Goal: Feedback & Contribution: Leave review/rating

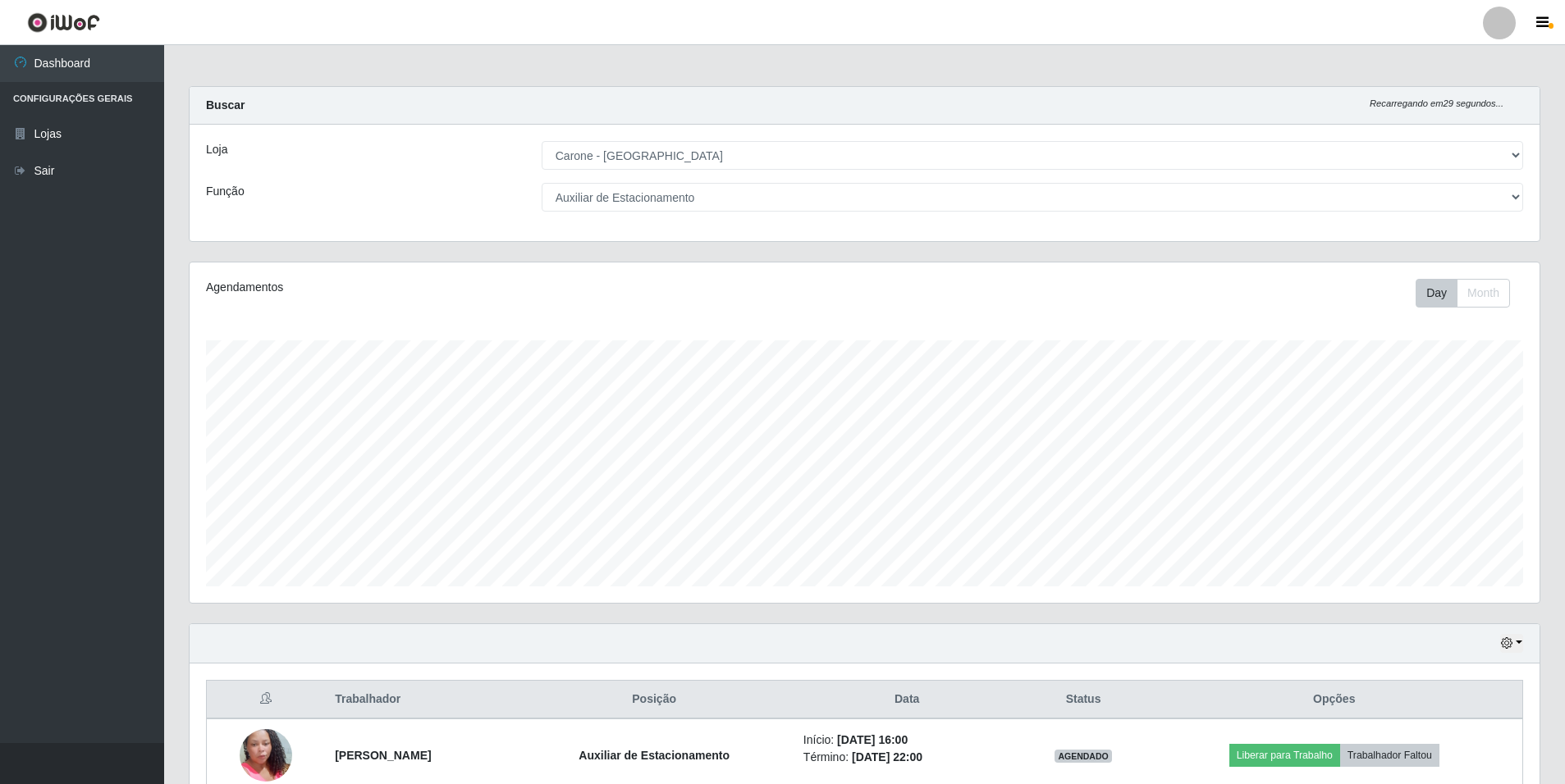
select select "528"
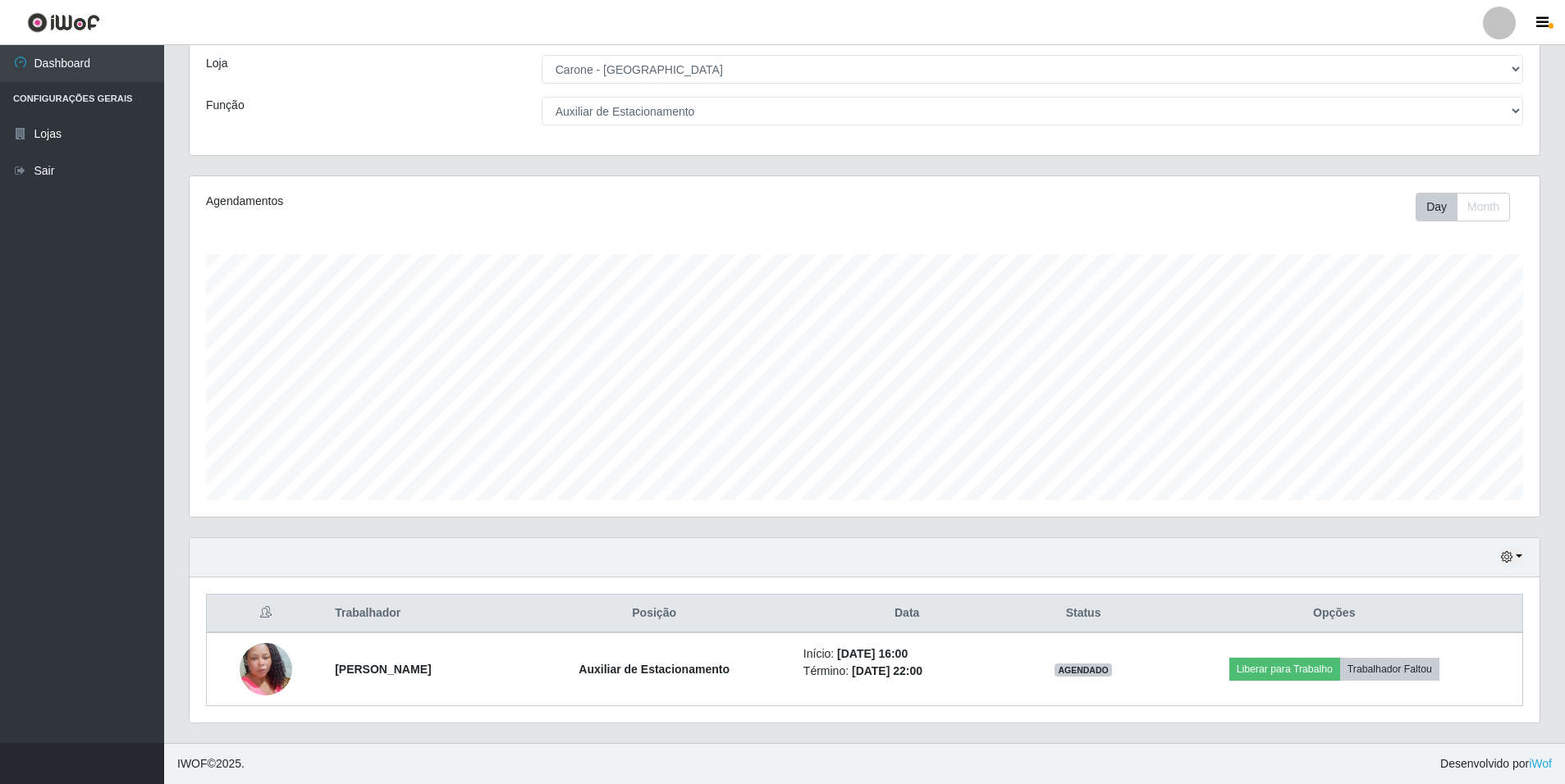
scroll to position [341, 1349]
click at [1514, 552] on button "button" at bounding box center [1511, 557] width 23 height 19
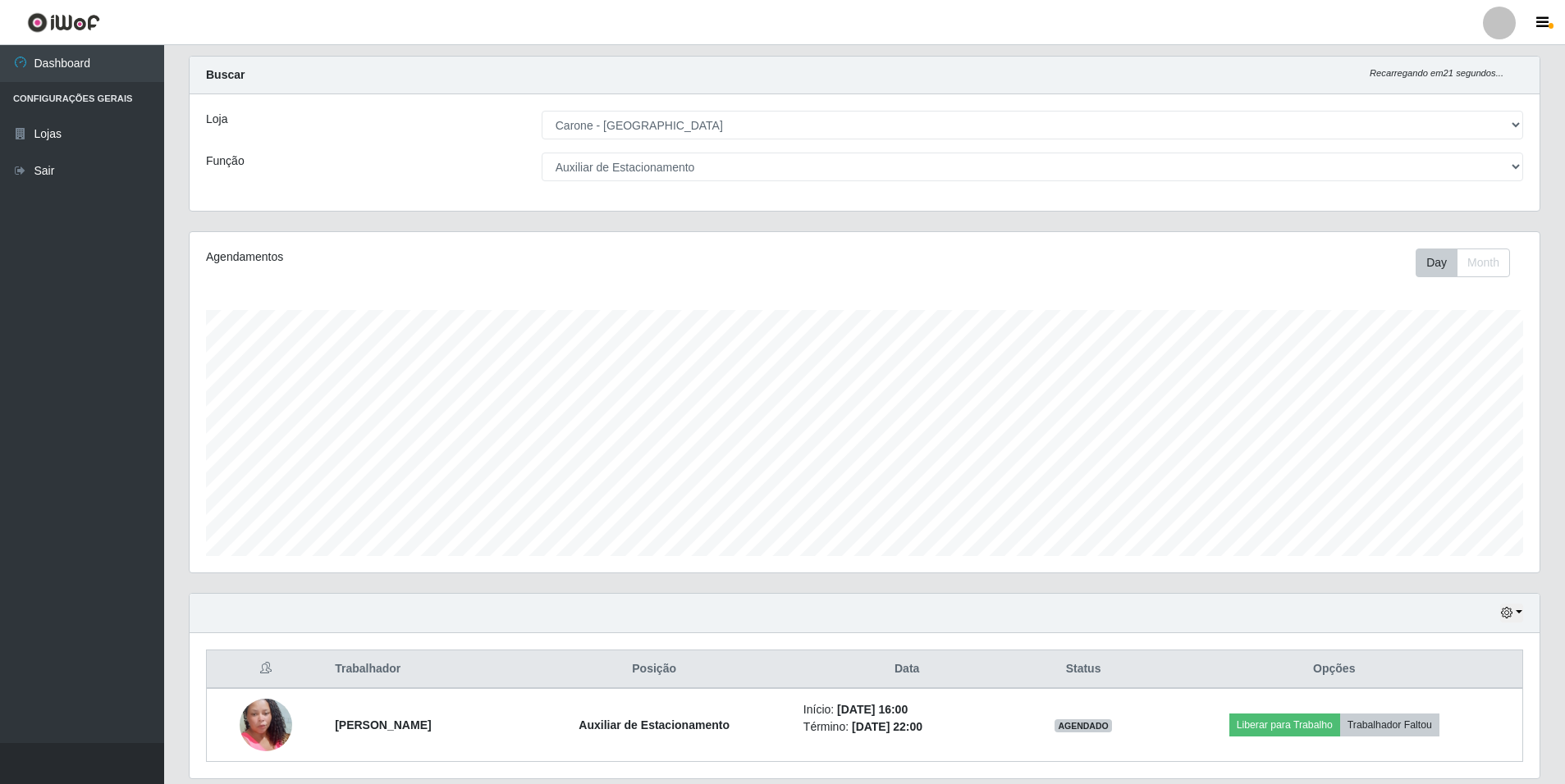
scroll to position [0, 0]
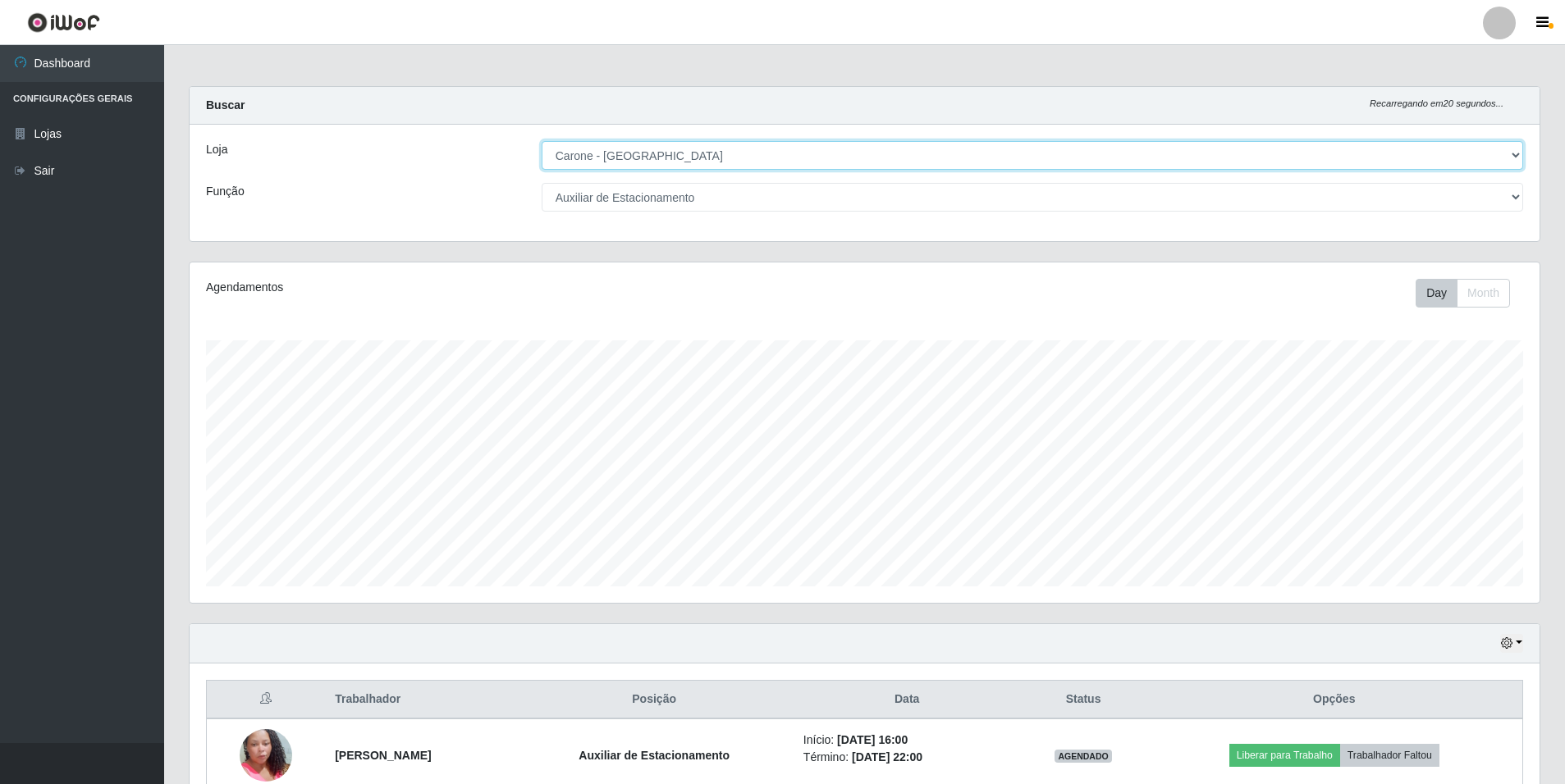
click at [1236, 143] on select "[Selecione...] [GEOGRAPHIC_DATA] - [GEOGRAPHIC_DATA]" at bounding box center [1032, 155] width 981 height 28
click at [541, 141] on select "[Selecione...] [GEOGRAPHIC_DATA] - [GEOGRAPHIC_DATA]" at bounding box center [1032, 155] width 981 height 28
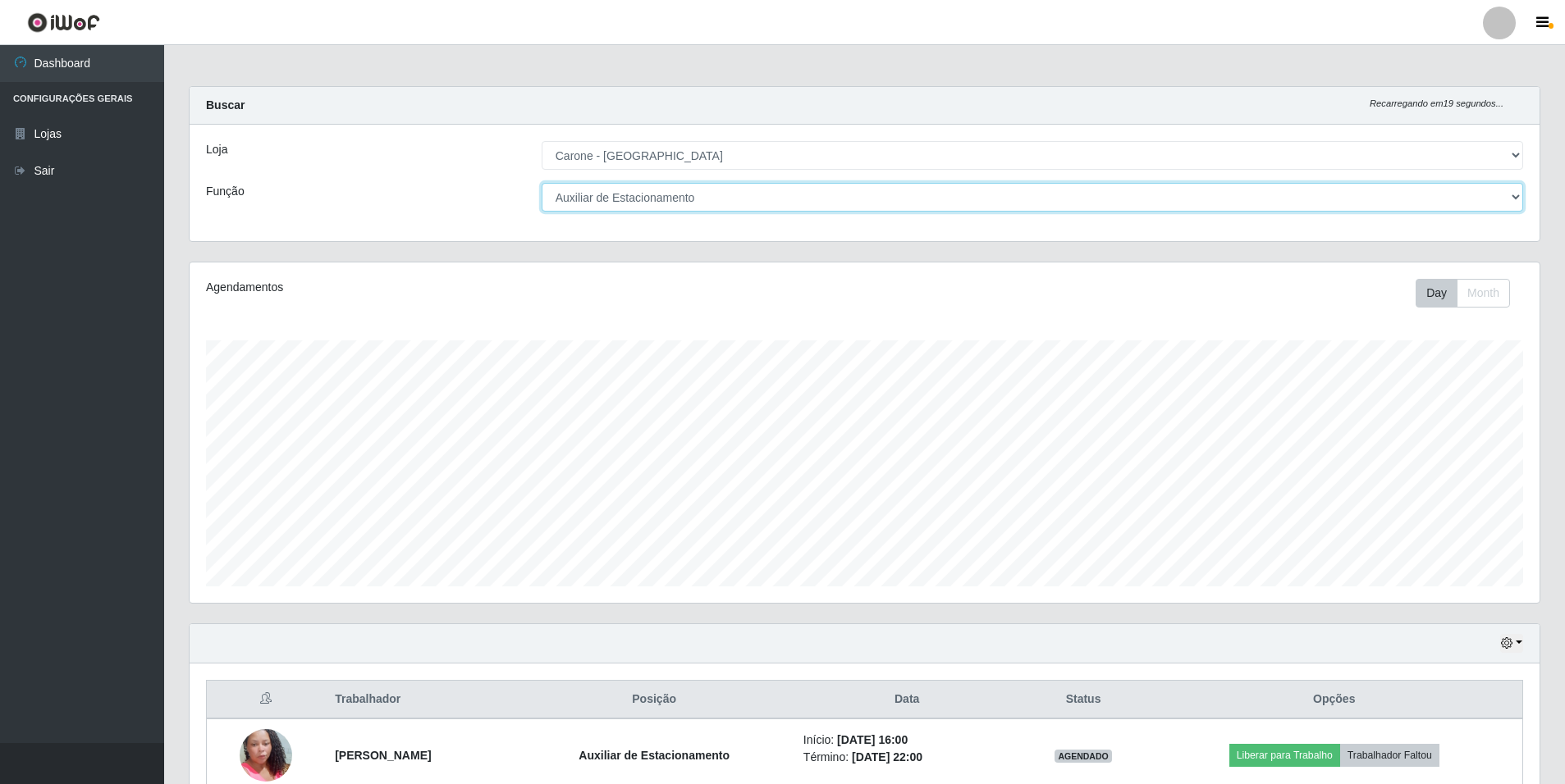
click at [1028, 210] on select "[Selecione...] Auxiliar de Depósito Auxiliar de Depósito + Auxiliar de Depósito…" at bounding box center [1032, 197] width 981 height 28
select select "1"
click at [541, 183] on select "[Selecione...] Auxiliar de Depósito Auxiliar de Depósito + Auxiliar de Depósito…" at bounding box center [1032, 197] width 981 height 28
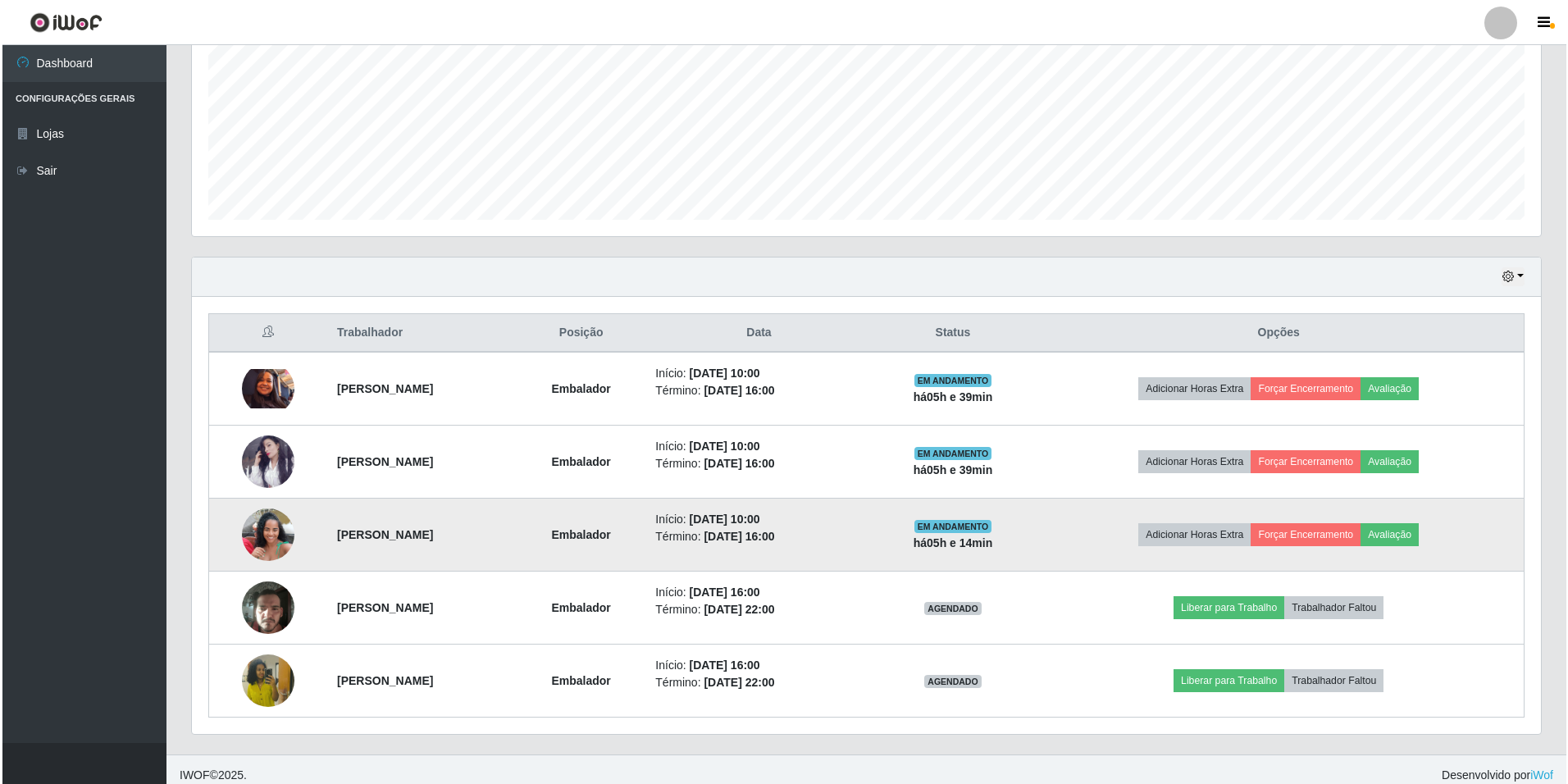
scroll to position [378, 0]
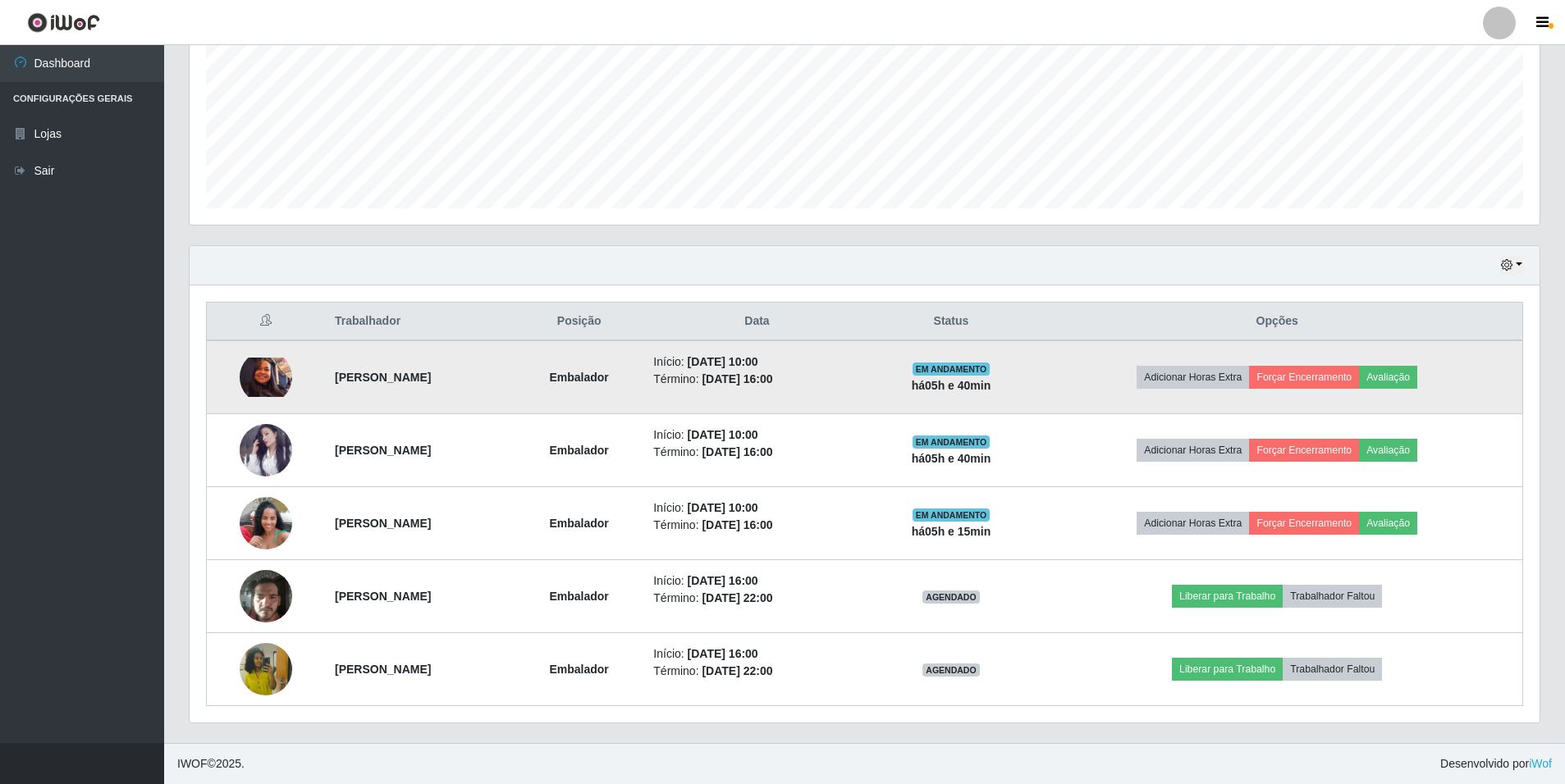
click at [860, 369] on li "Início: 22/09/2025, 10:00" at bounding box center [757, 362] width 207 height 17
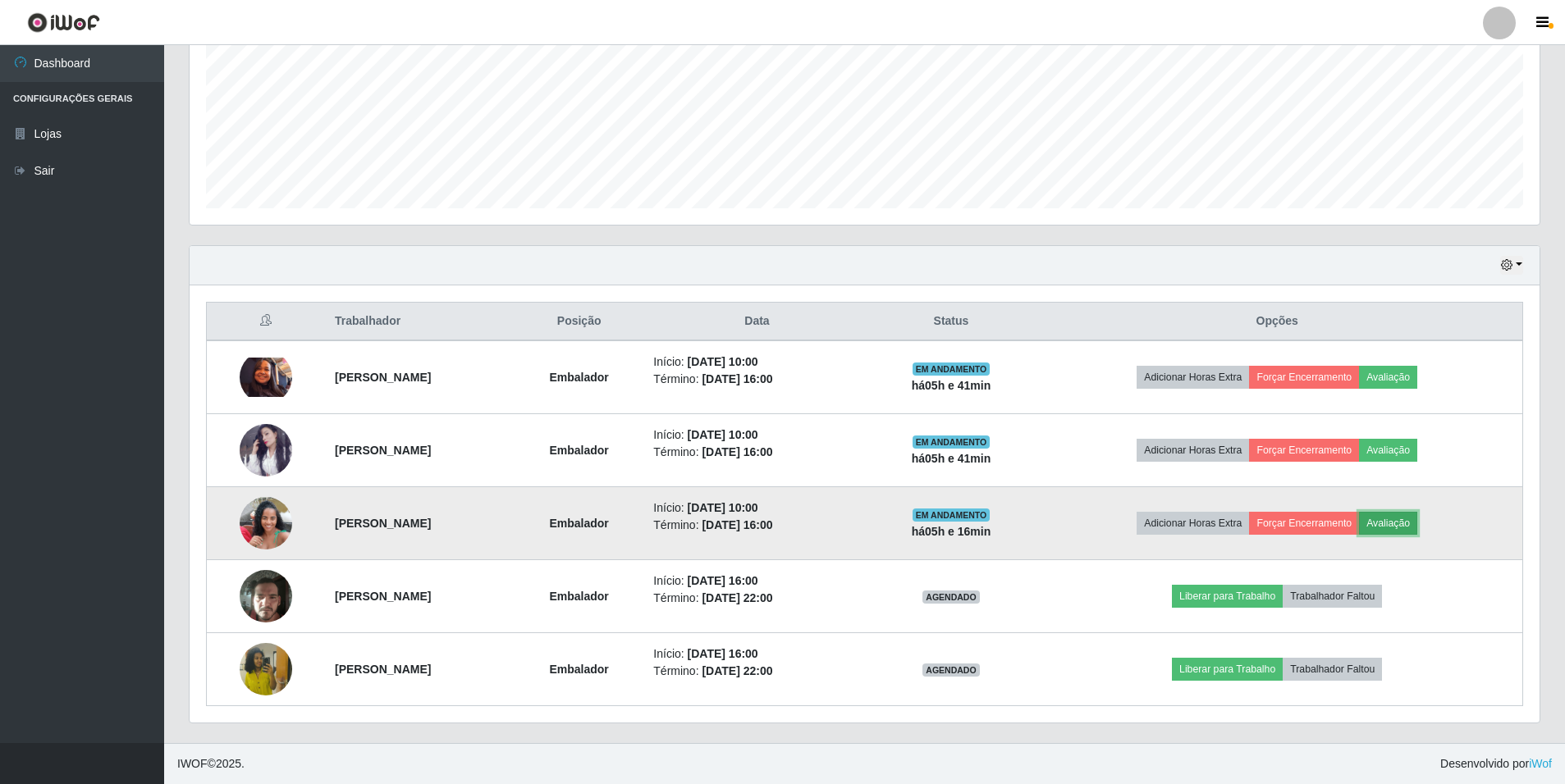
click at [1417, 524] on button "Avaliação" at bounding box center [1388, 523] width 58 height 23
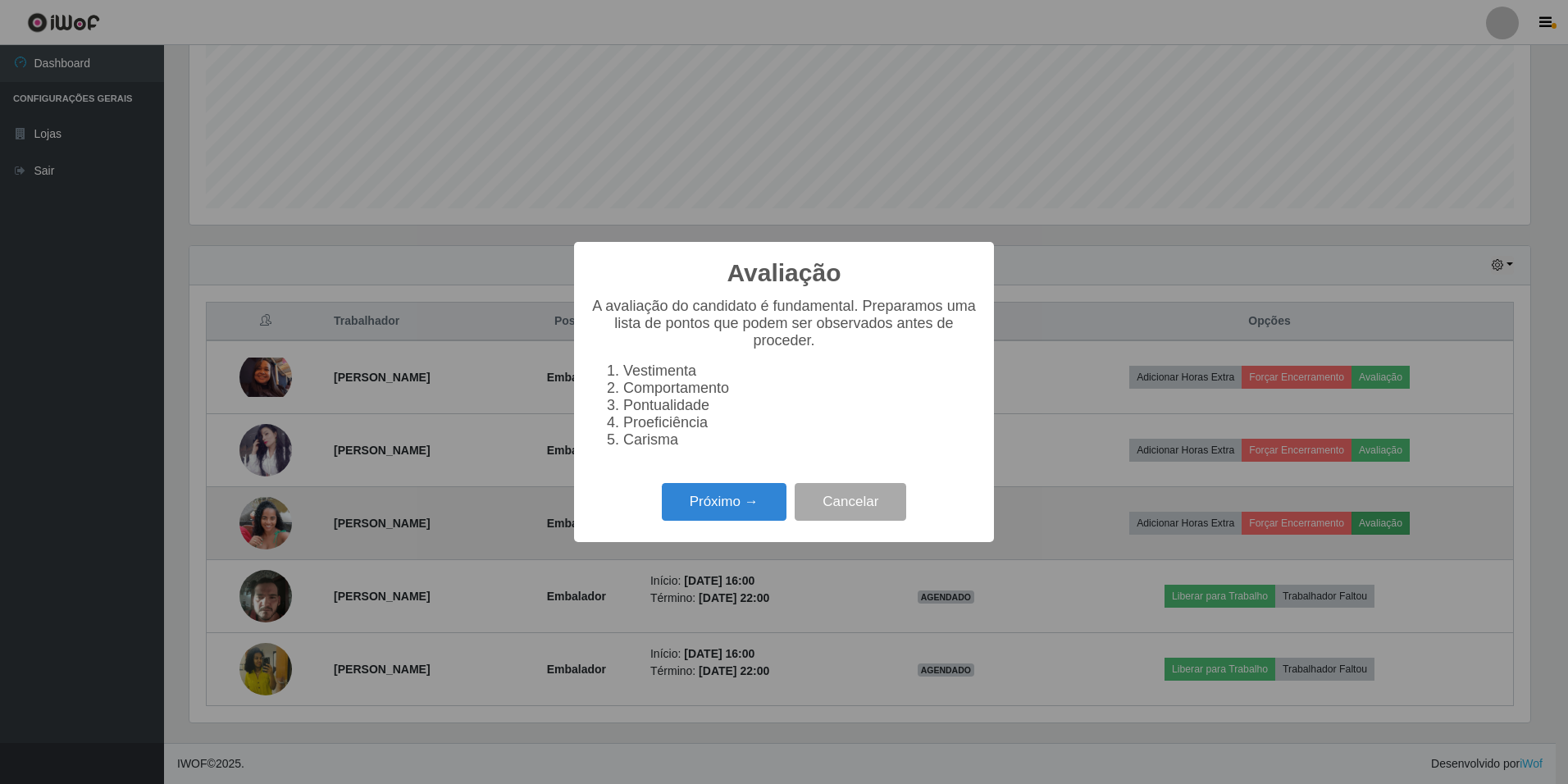
scroll to position [341, 1341]
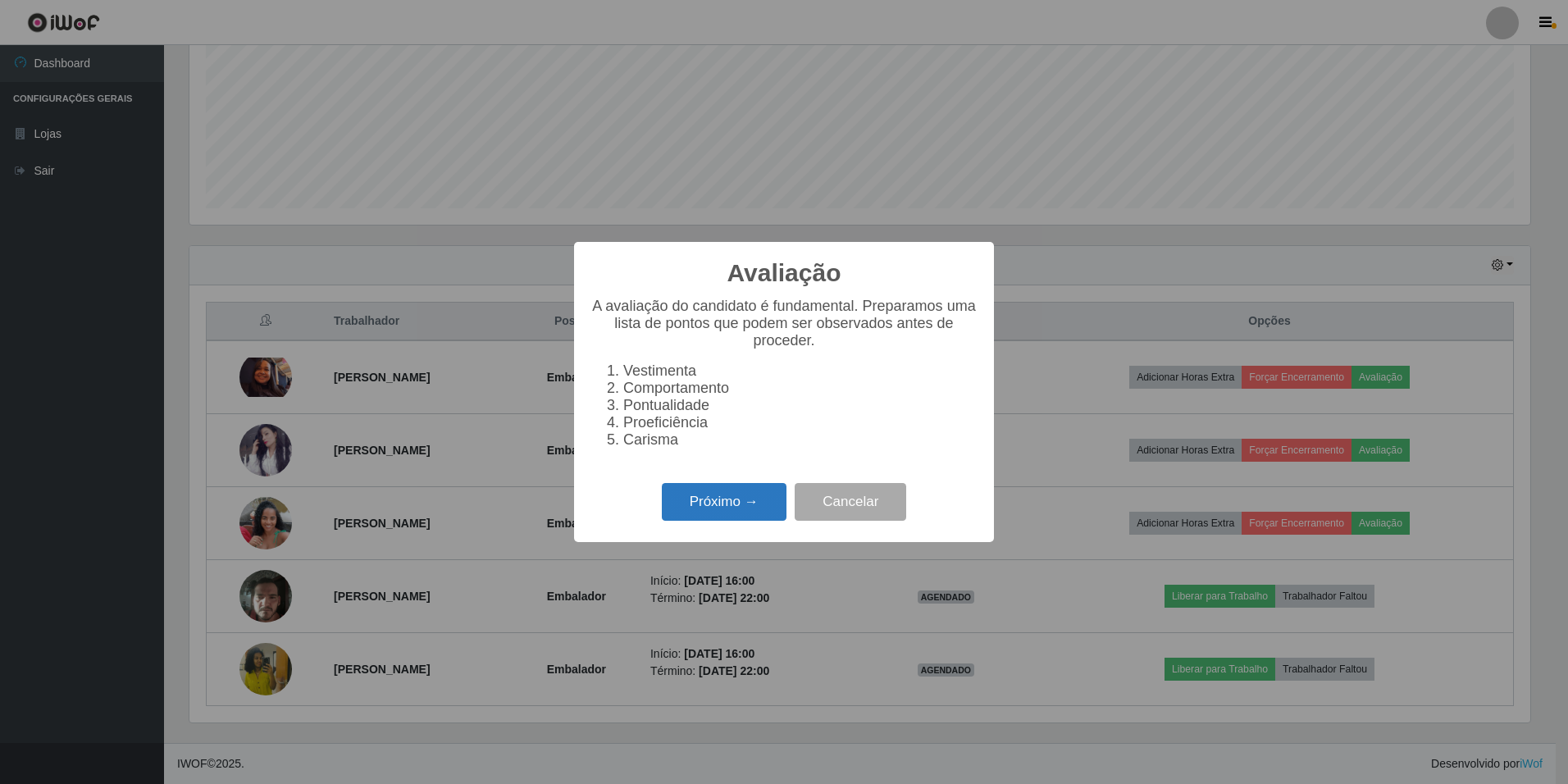
click at [768, 521] on button "Próximo →" at bounding box center [724, 502] width 124 height 39
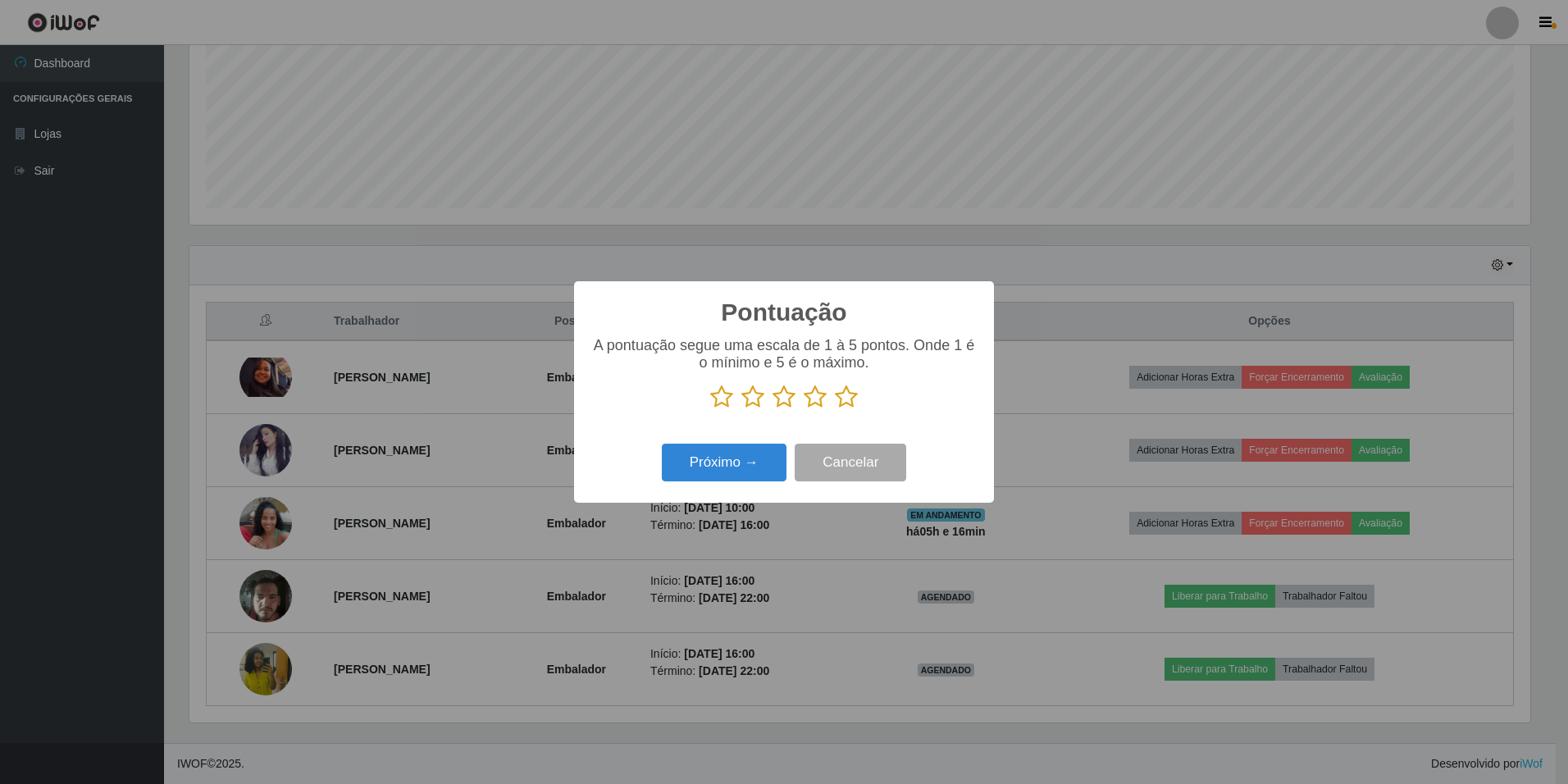
click at [844, 402] on icon at bounding box center [846, 397] width 23 height 24
click at [835, 409] on input "radio" at bounding box center [835, 409] width 0 height 0
click at [728, 464] on button "Próximo →" at bounding box center [724, 462] width 124 height 39
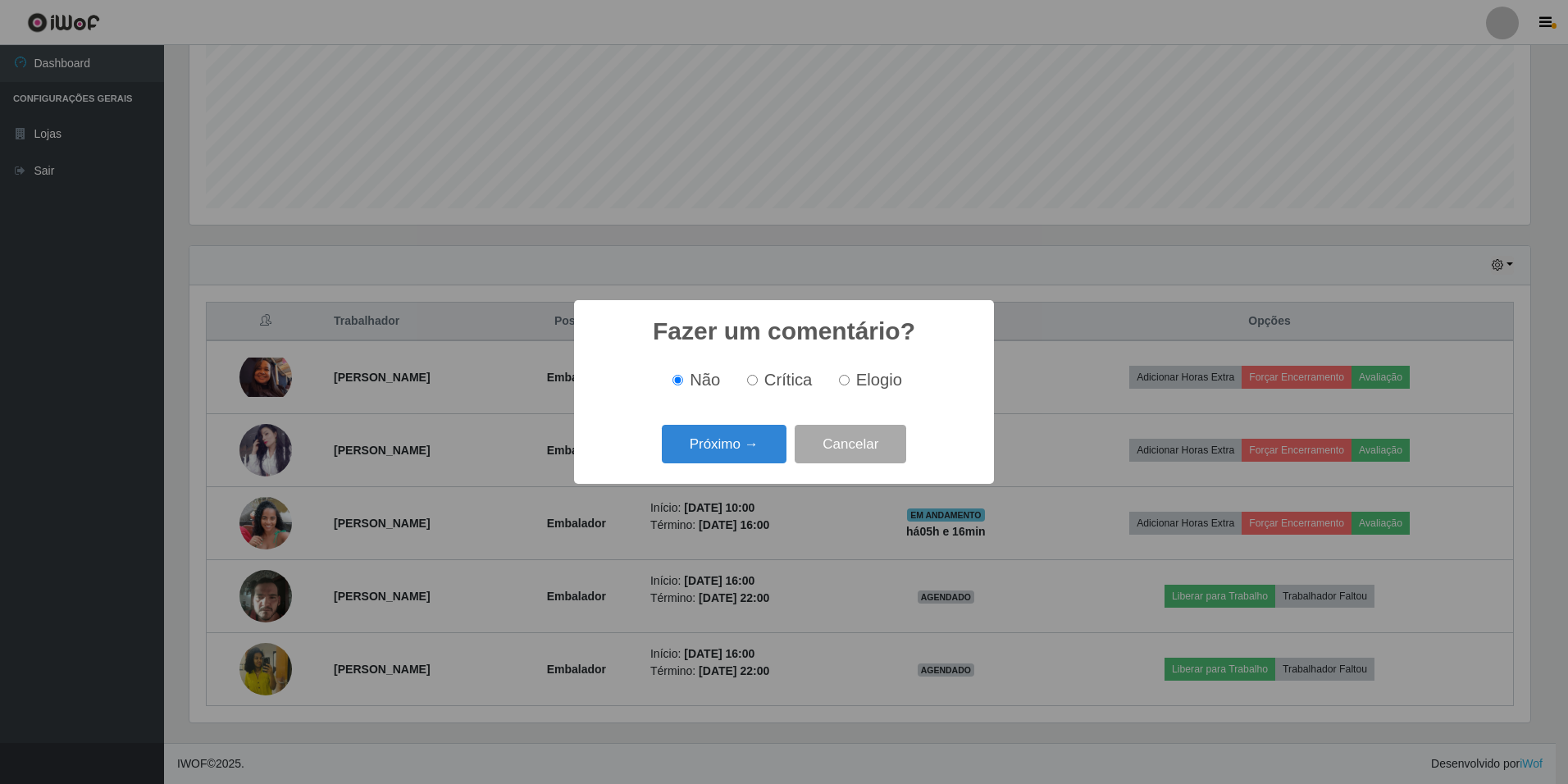
click at [848, 381] on input "Elogio" at bounding box center [843, 379] width 10 height 10
radio input "true"
click at [743, 440] on button "Próximo →" at bounding box center [724, 443] width 124 height 39
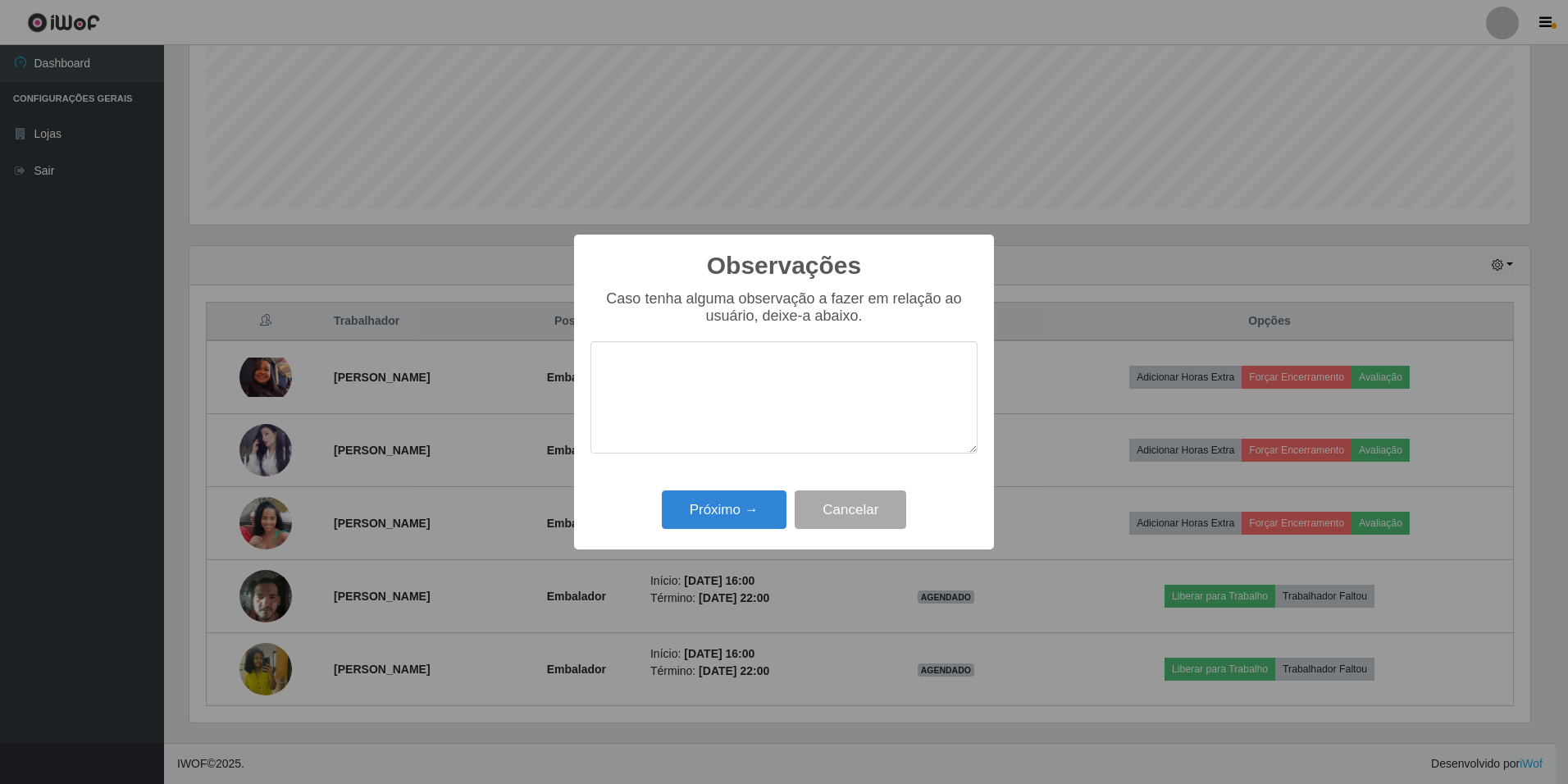
click at [742, 367] on textarea at bounding box center [783, 396] width 387 height 112
type textarea "simpática, trabalha em equipe"
click at [736, 505] on button "Próximo →" at bounding box center [724, 509] width 124 height 39
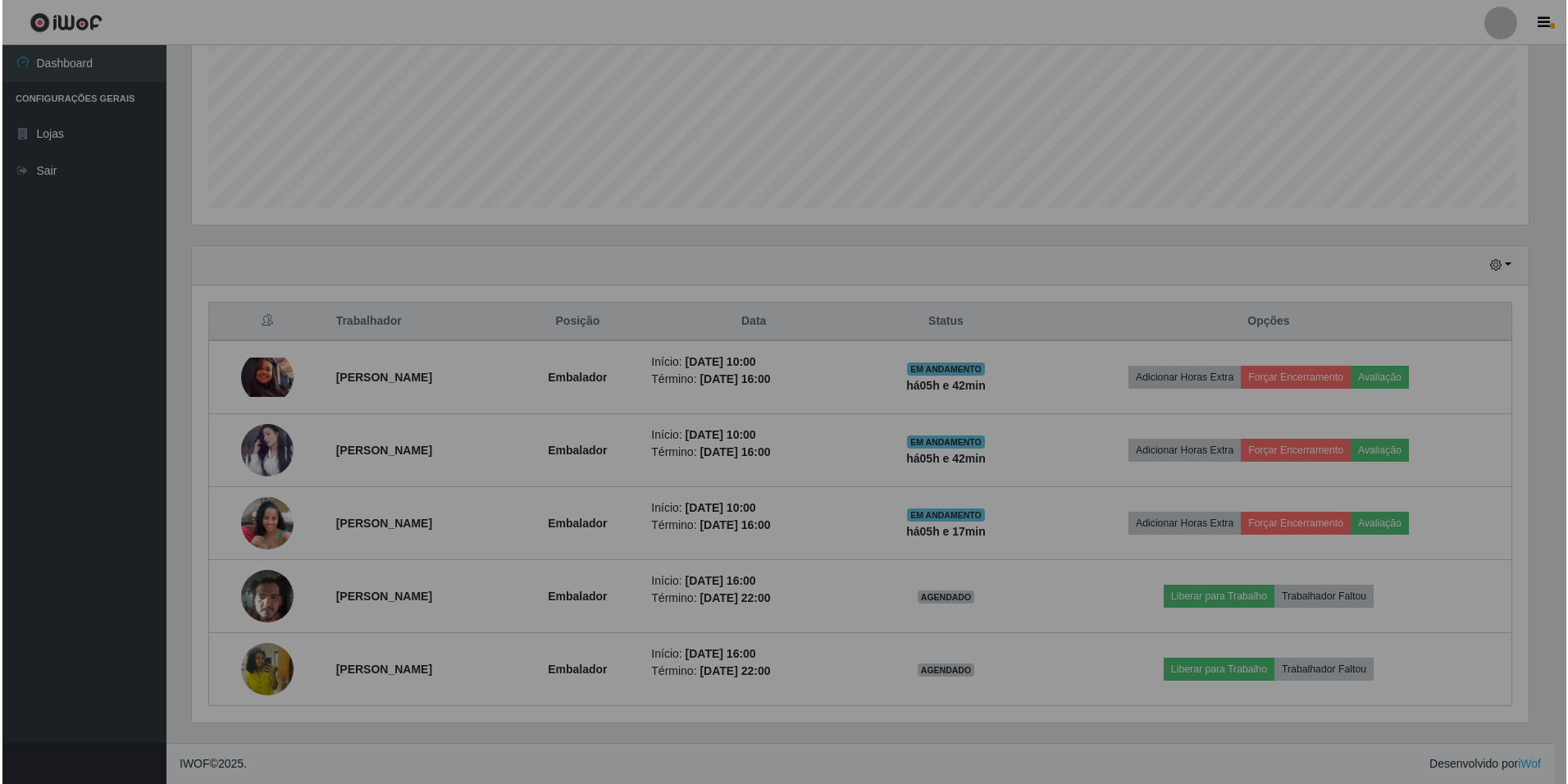
scroll to position [341, 1349]
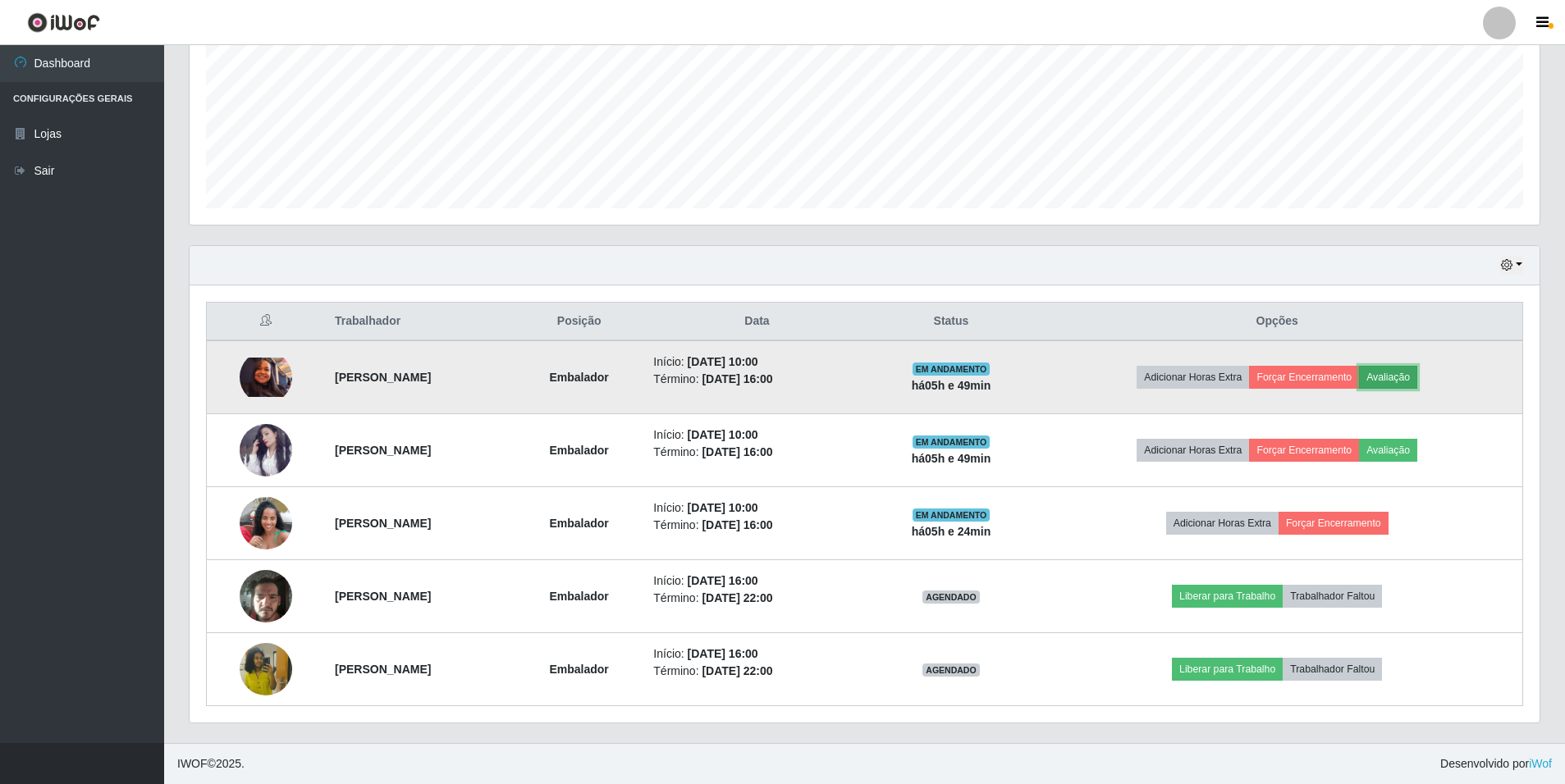
click at [1412, 376] on button "Avaliação" at bounding box center [1388, 377] width 58 height 23
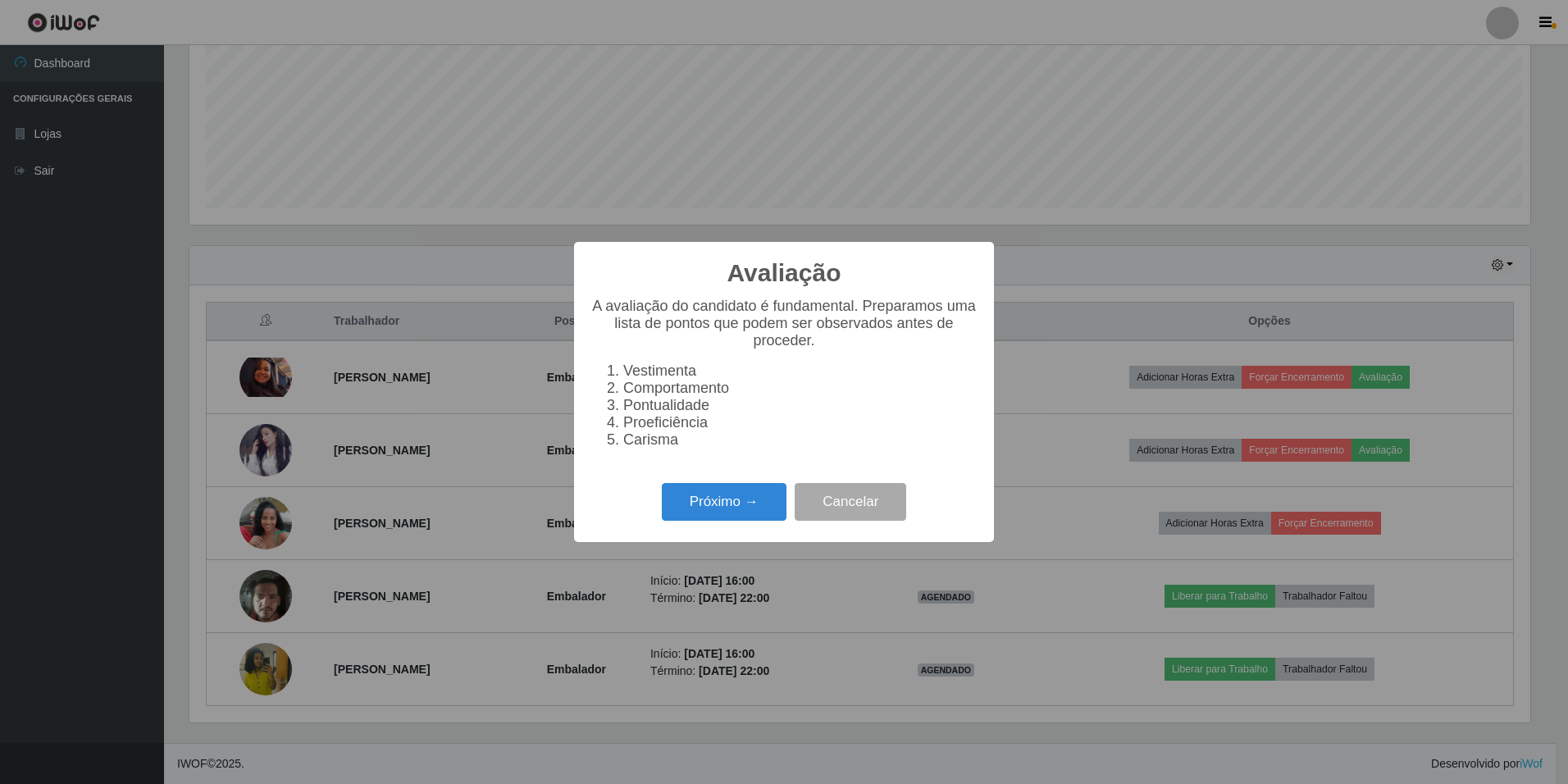
scroll to position [341, 1341]
click at [712, 520] on button "Próximo →" at bounding box center [724, 502] width 124 height 39
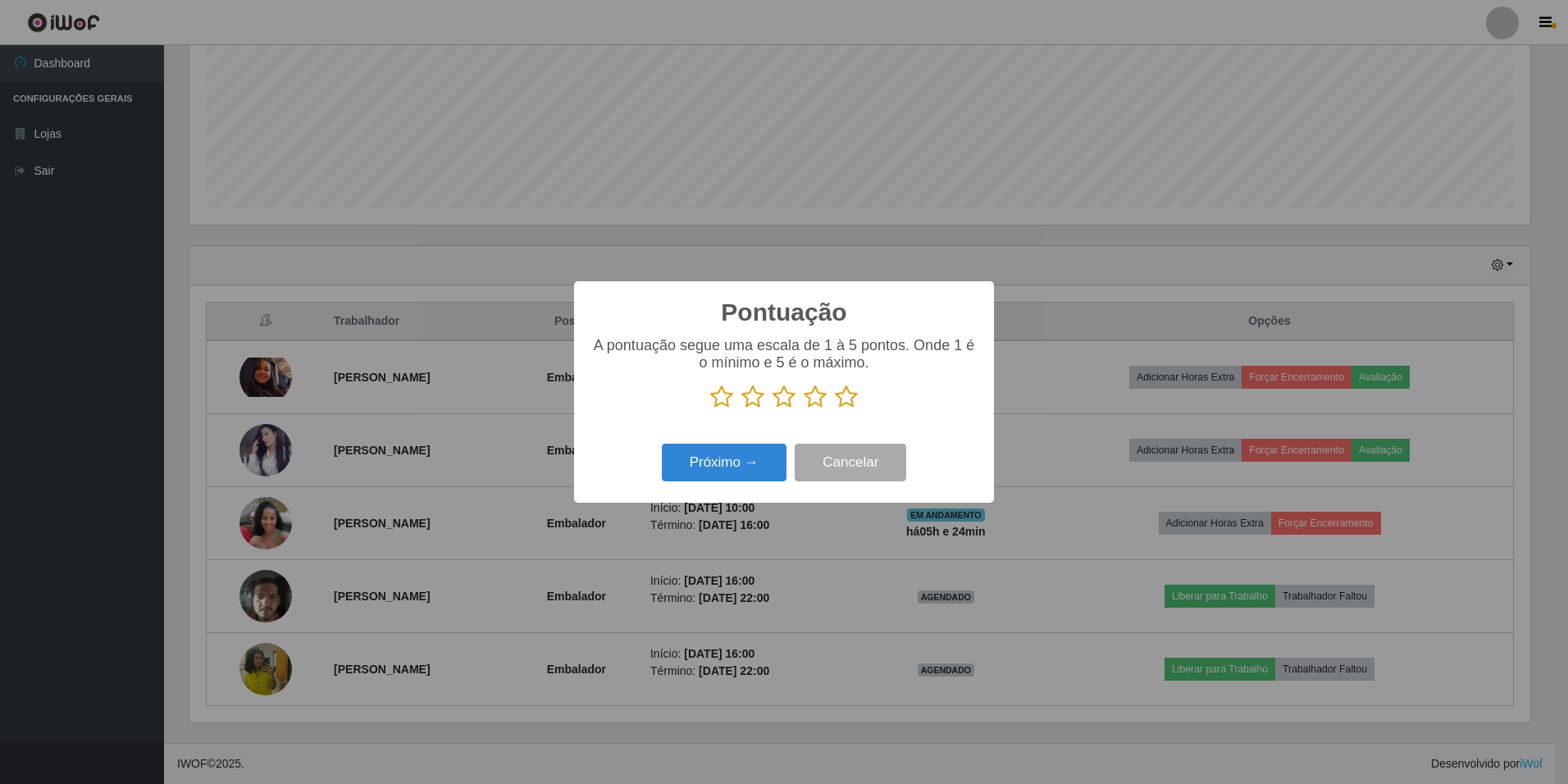
scroll to position [819731, 818730]
click at [837, 404] on icon at bounding box center [846, 397] width 23 height 24
click at [835, 409] on input "radio" at bounding box center [835, 409] width 0 height 0
click at [756, 459] on button "Próximo →" at bounding box center [724, 462] width 124 height 39
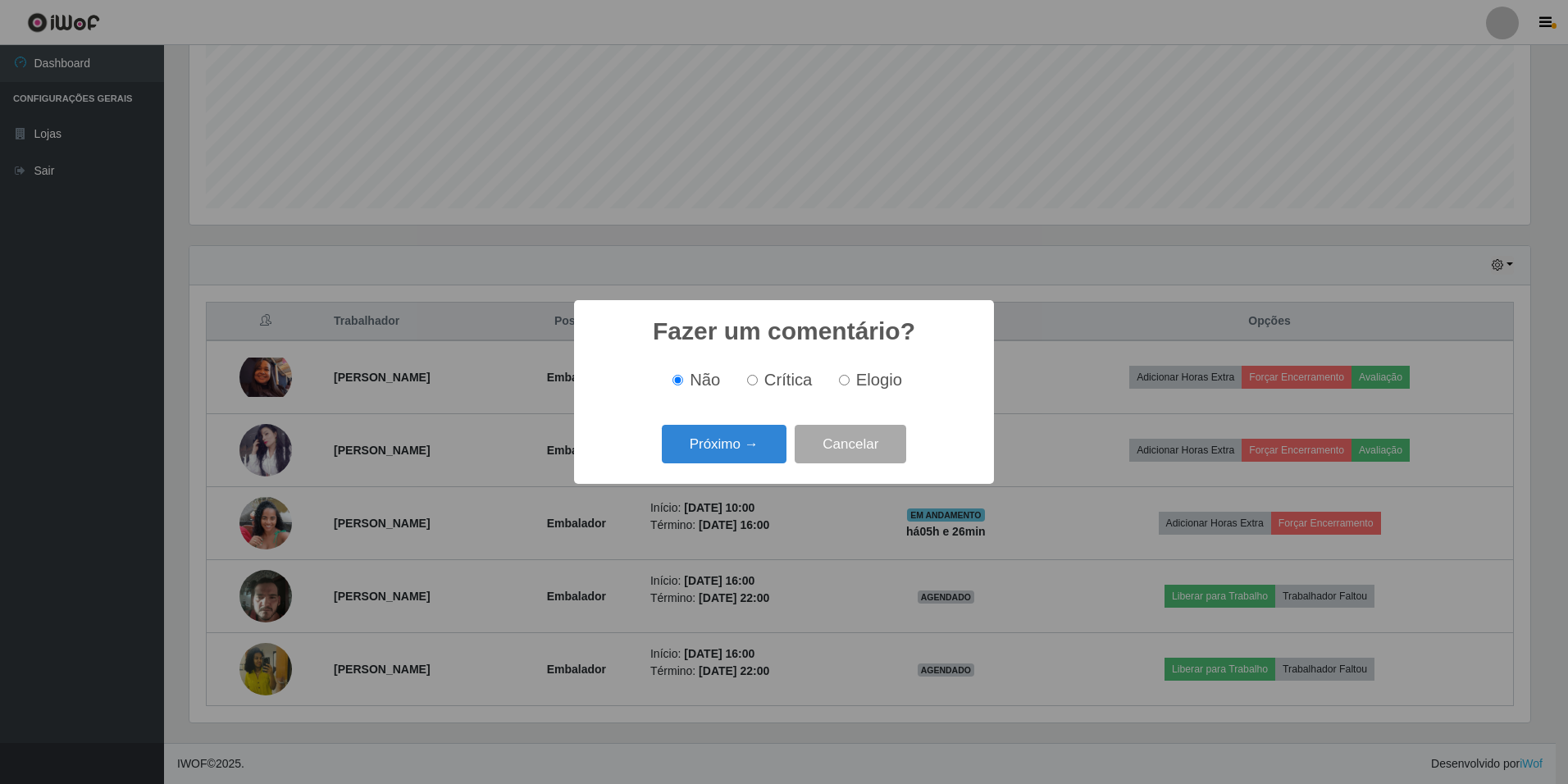
click at [851, 379] on label "Elogio" at bounding box center [867, 380] width 70 height 19
click at [850, 379] on input "Elogio" at bounding box center [843, 379] width 10 height 10
radio input "true"
click at [750, 453] on button "Próximo →" at bounding box center [724, 443] width 124 height 39
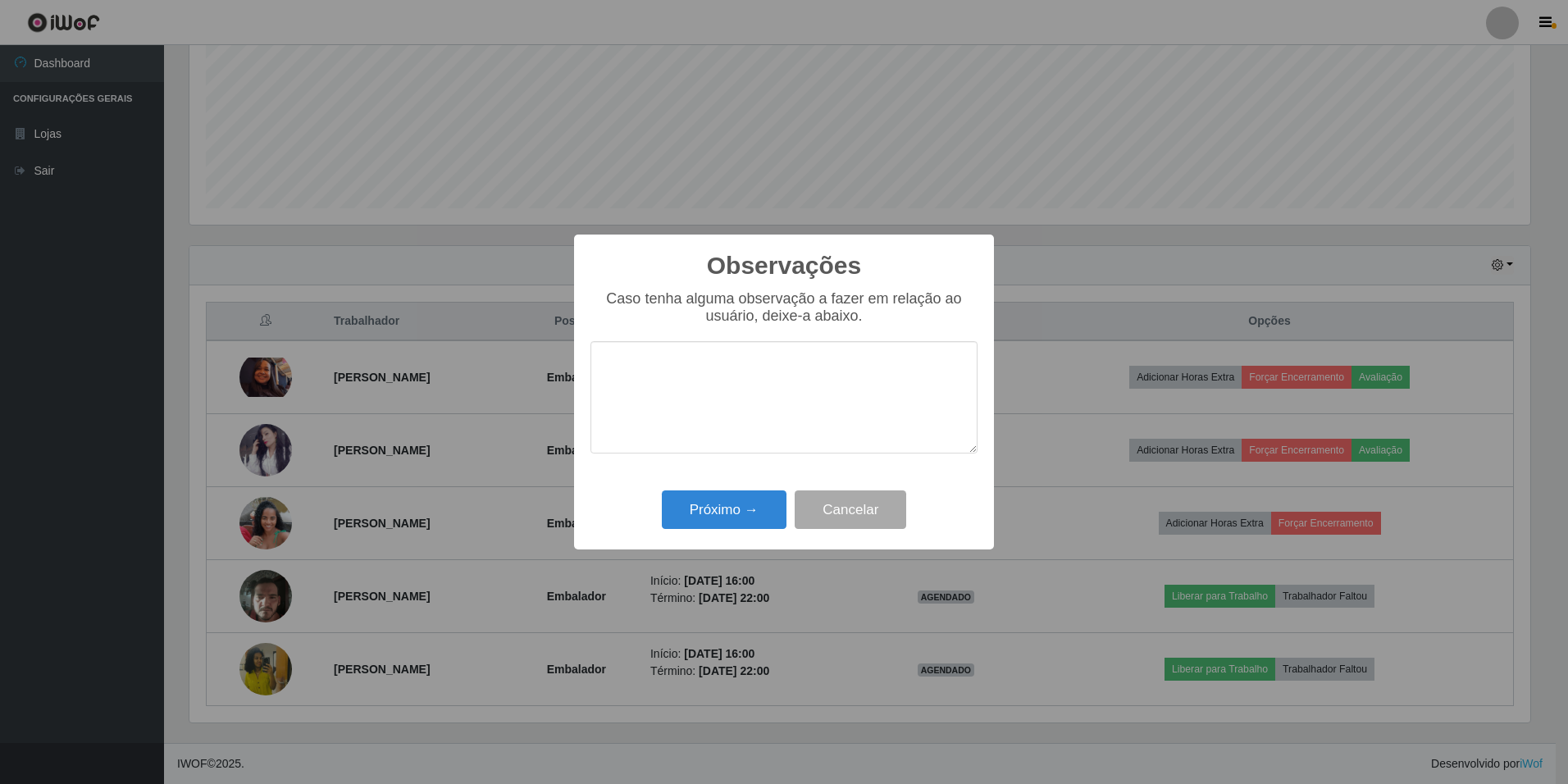
click at [760, 393] on textarea at bounding box center [783, 396] width 387 height 112
type textarea "t"
click at [666, 375] on textarea "proativa,prestativa" at bounding box center [783, 396] width 387 height 112
click at [667, 428] on textarea "proativa, prestativa" at bounding box center [783, 396] width 387 height 112
click at [775, 367] on textarea "proativa, prestativa" at bounding box center [783, 396] width 387 height 112
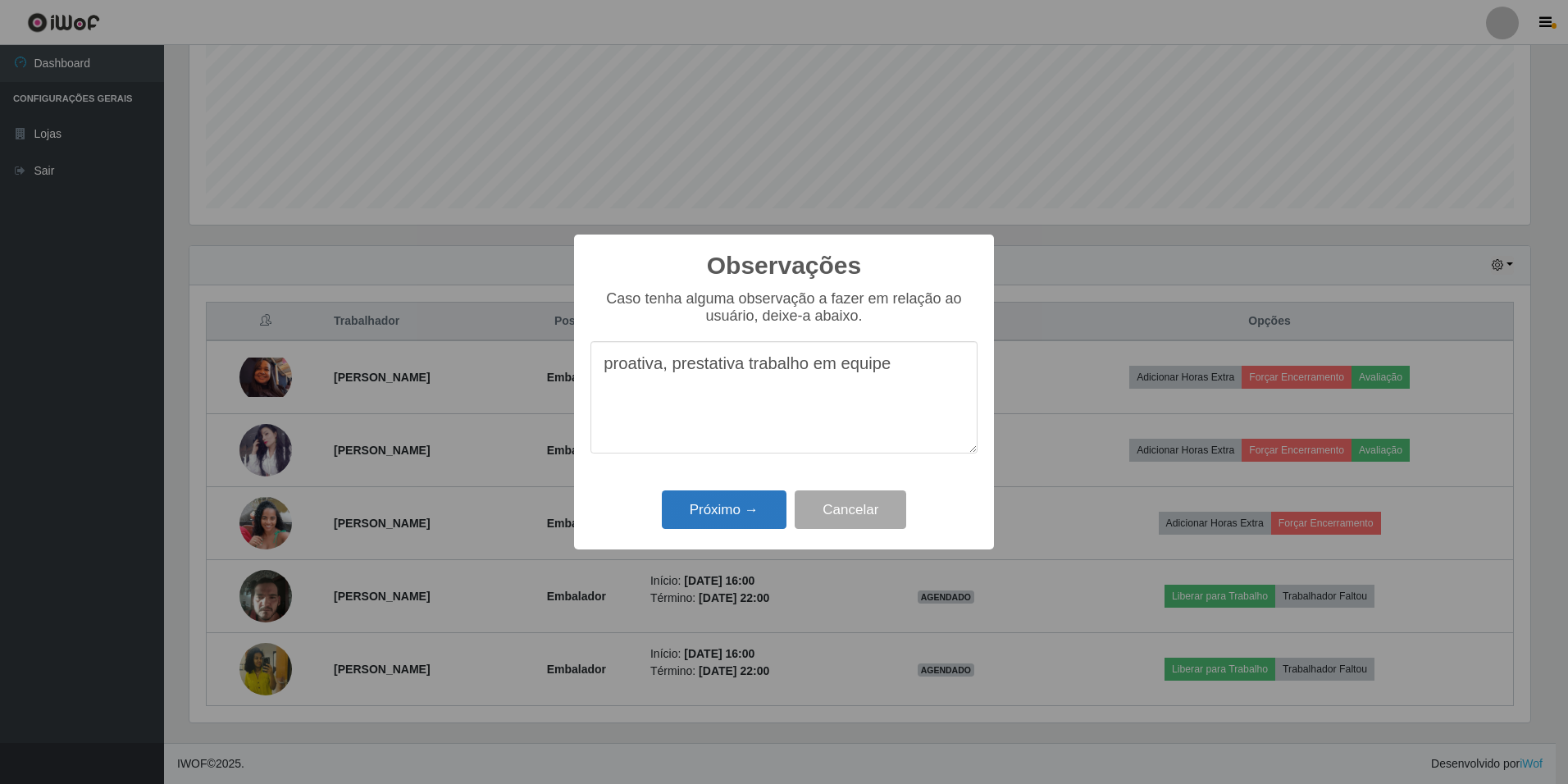
type textarea "proativa, prestativa trabalho em equipe"
click at [713, 495] on button "Próximo →" at bounding box center [724, 509] width 124 height 39
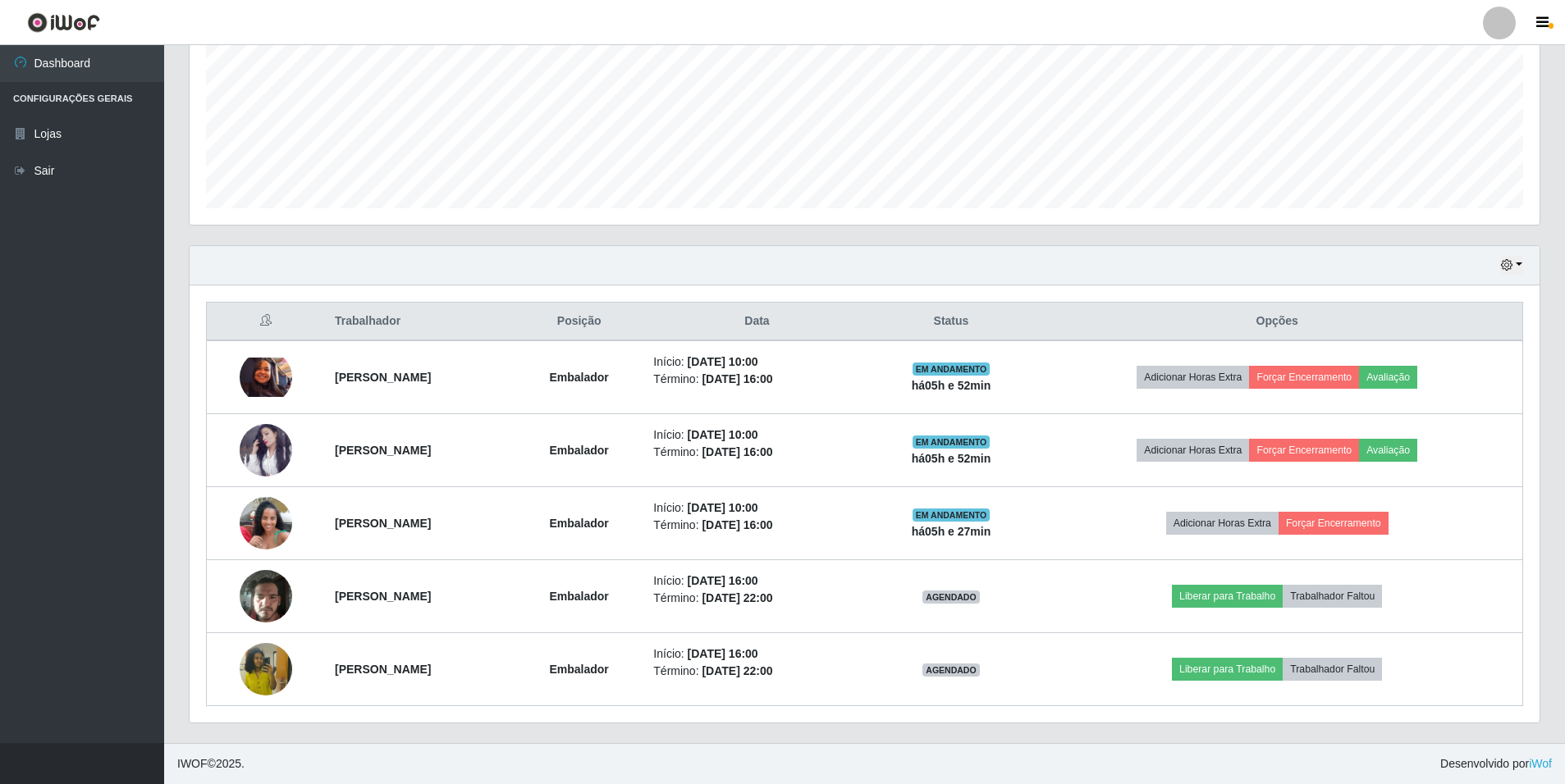
scroll to position [341, 1349]
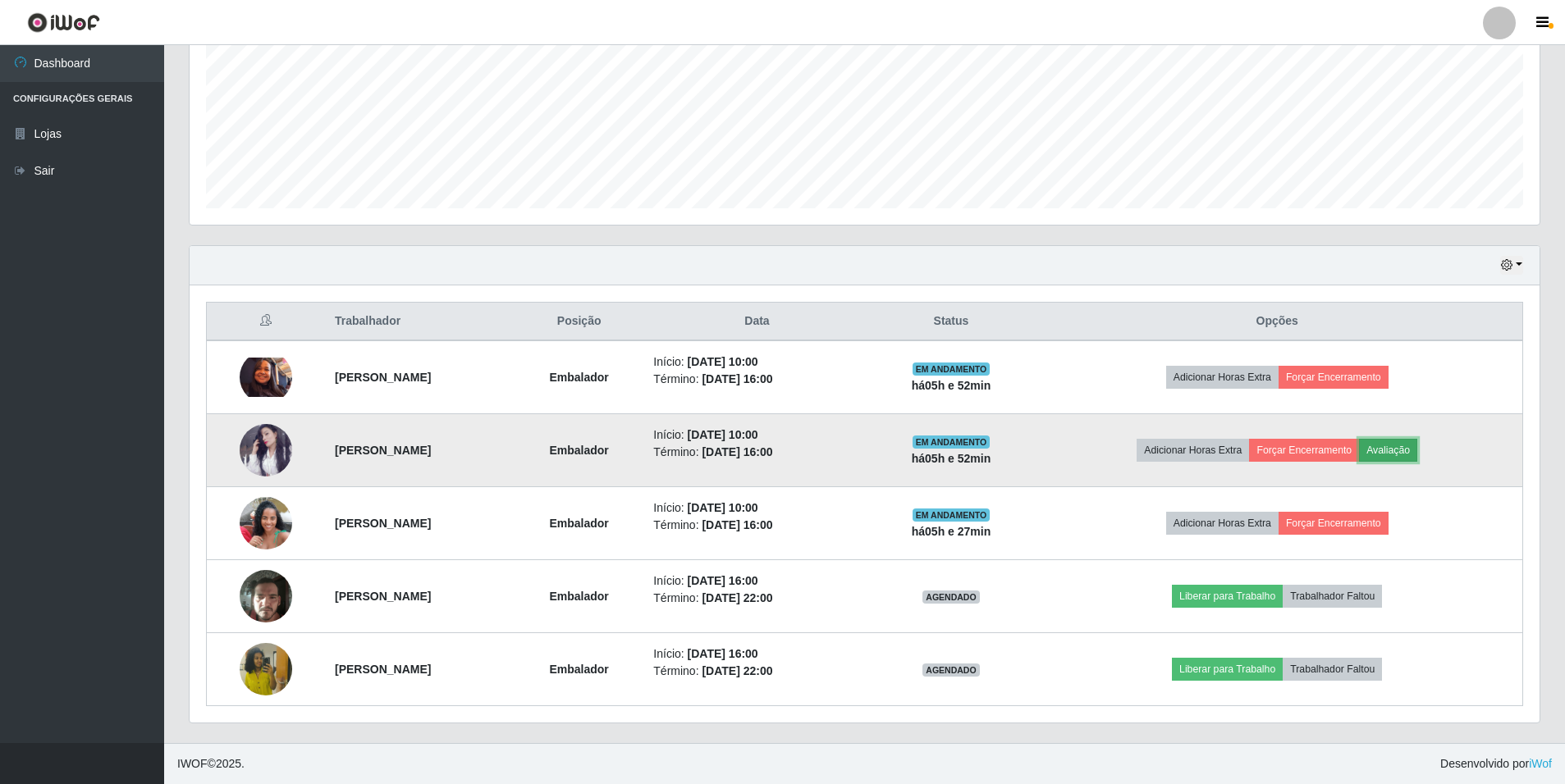
click at [1417, 450] on button "Avaliação" at bounding box center [1388, 450] width 58 height 23
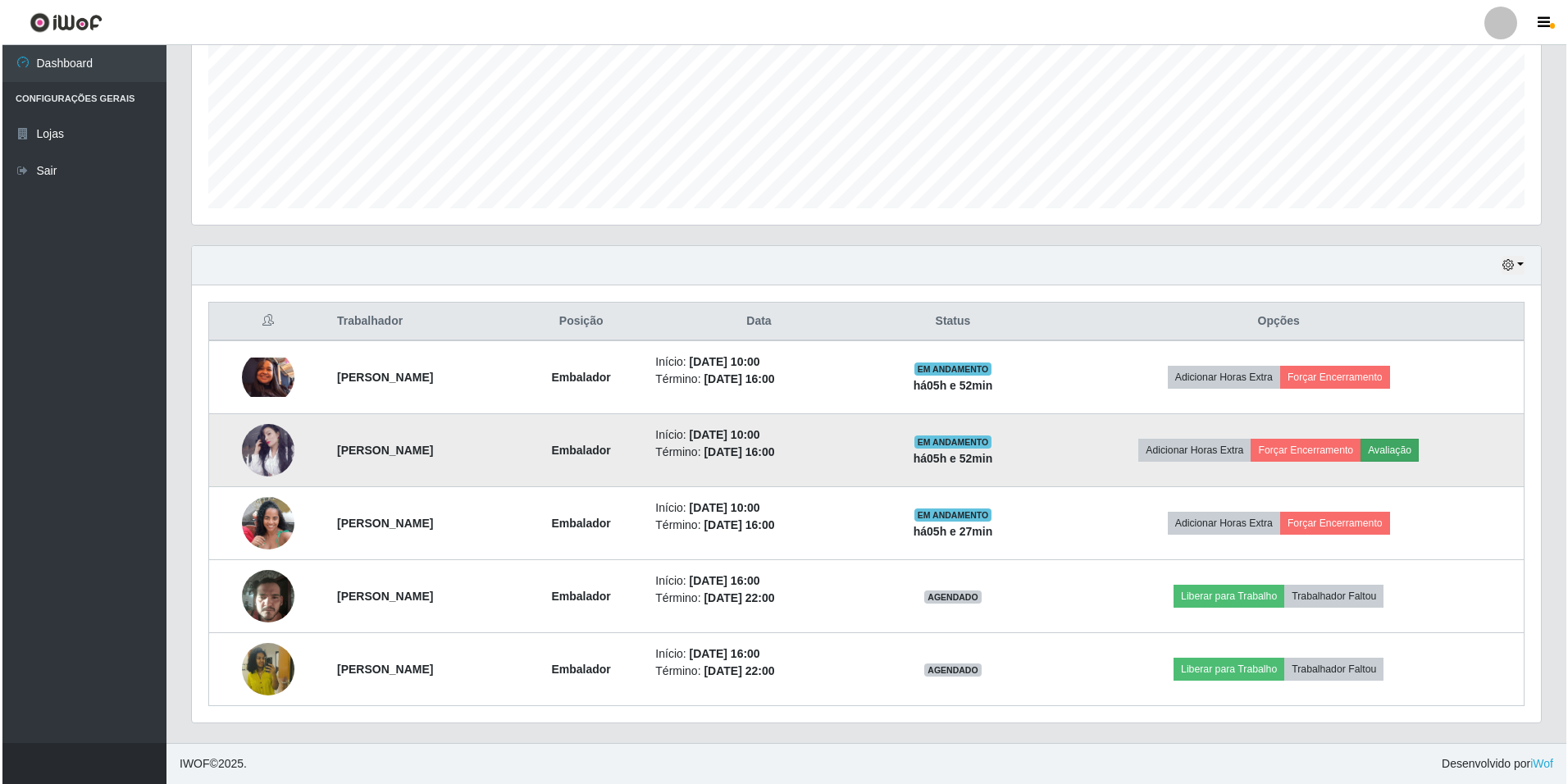
scroll to position [341, 1341]
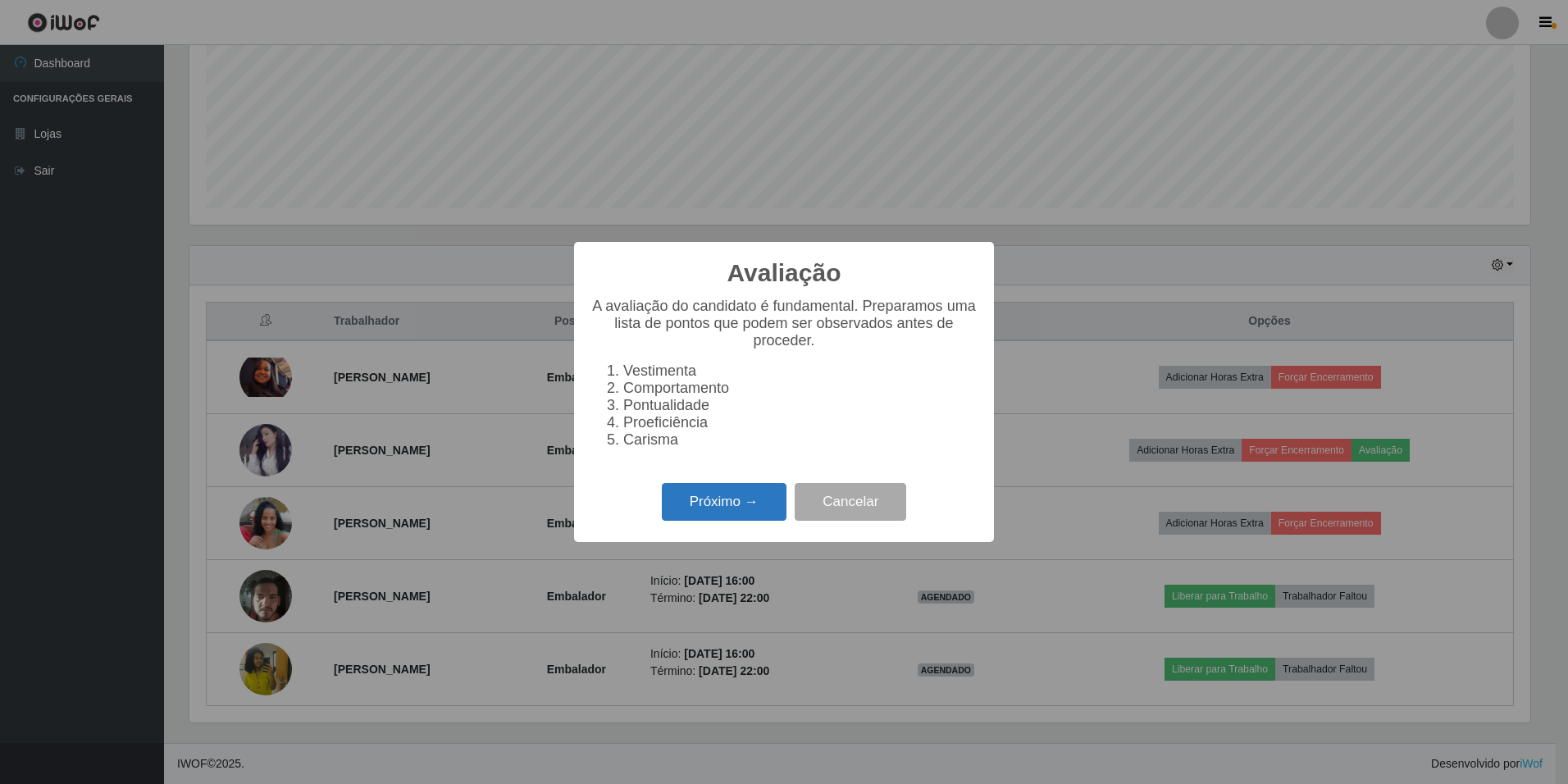
click at [724, 517] on button "Próximo →" at bounding box center [724, 502] width 124 height 39
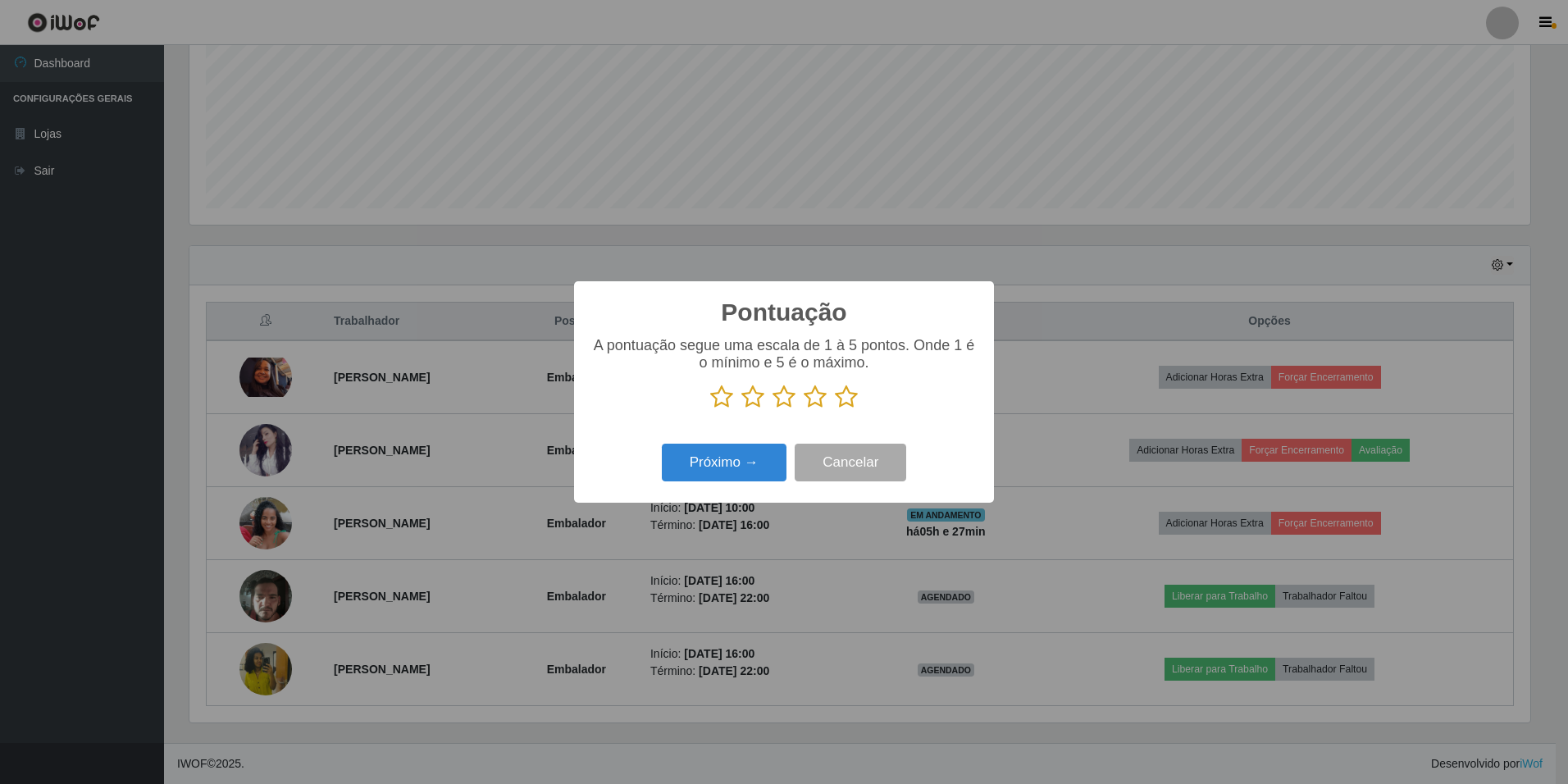
click at [850, 398] on icon at bounding box center [846, 397] width 23 height 24
click at [835, 409] on input "radio" at bounding box center [835, 409] width 0 height 0
click at [755, 462] on button "Próximo →" at bounding box center [724, 462] width 124 height 39
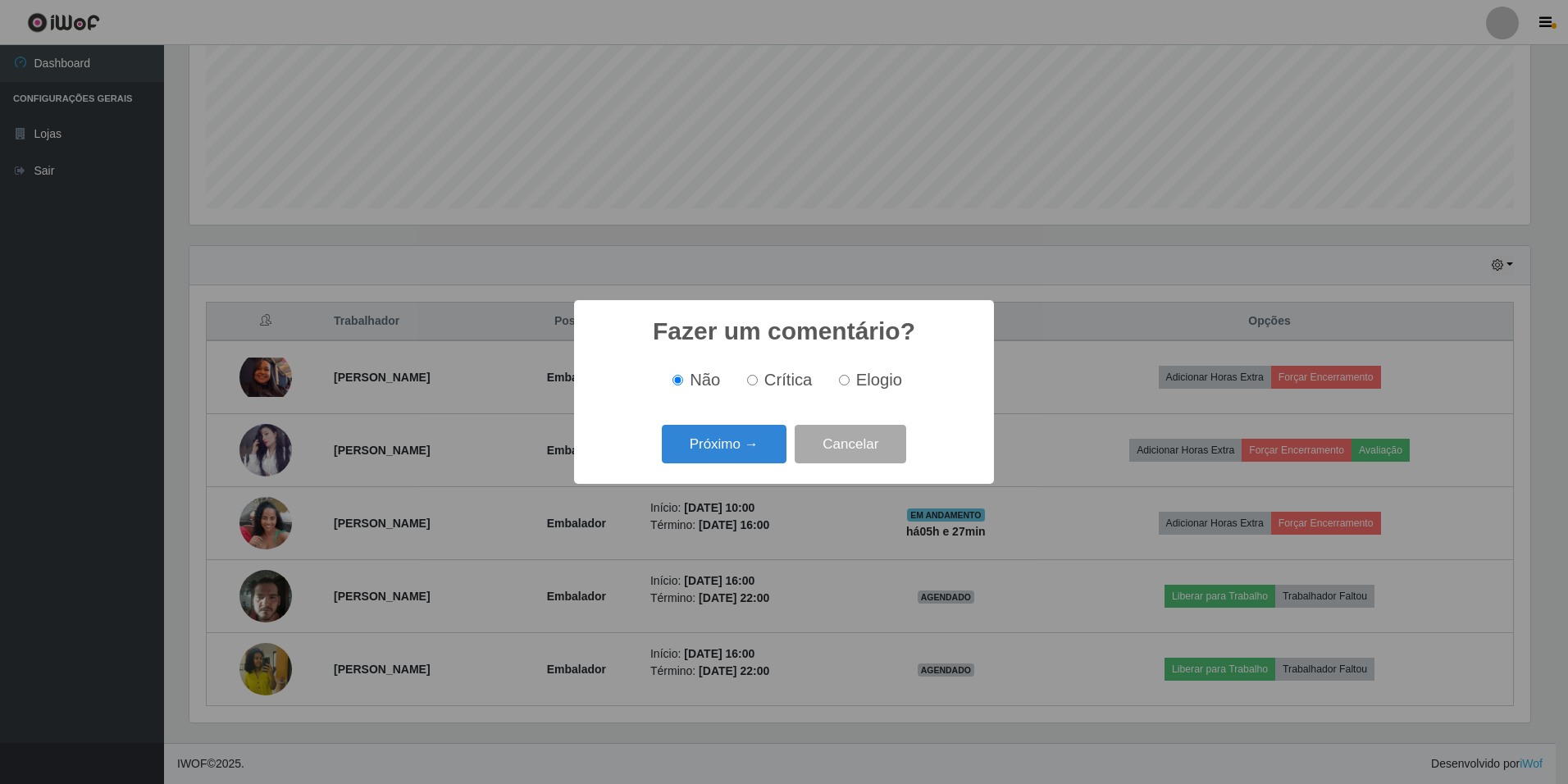
click at [869, 377] on span "Elogio" at bounding box center [879, 379] width 46 height 18
click at [850, 377] on input "Elogio" at bounding box center [843, 379] width 10 height 10
radio input "true"
click at [716, 451] on button "Próximo →" at bounding box center [724, 443] width 124 height 39
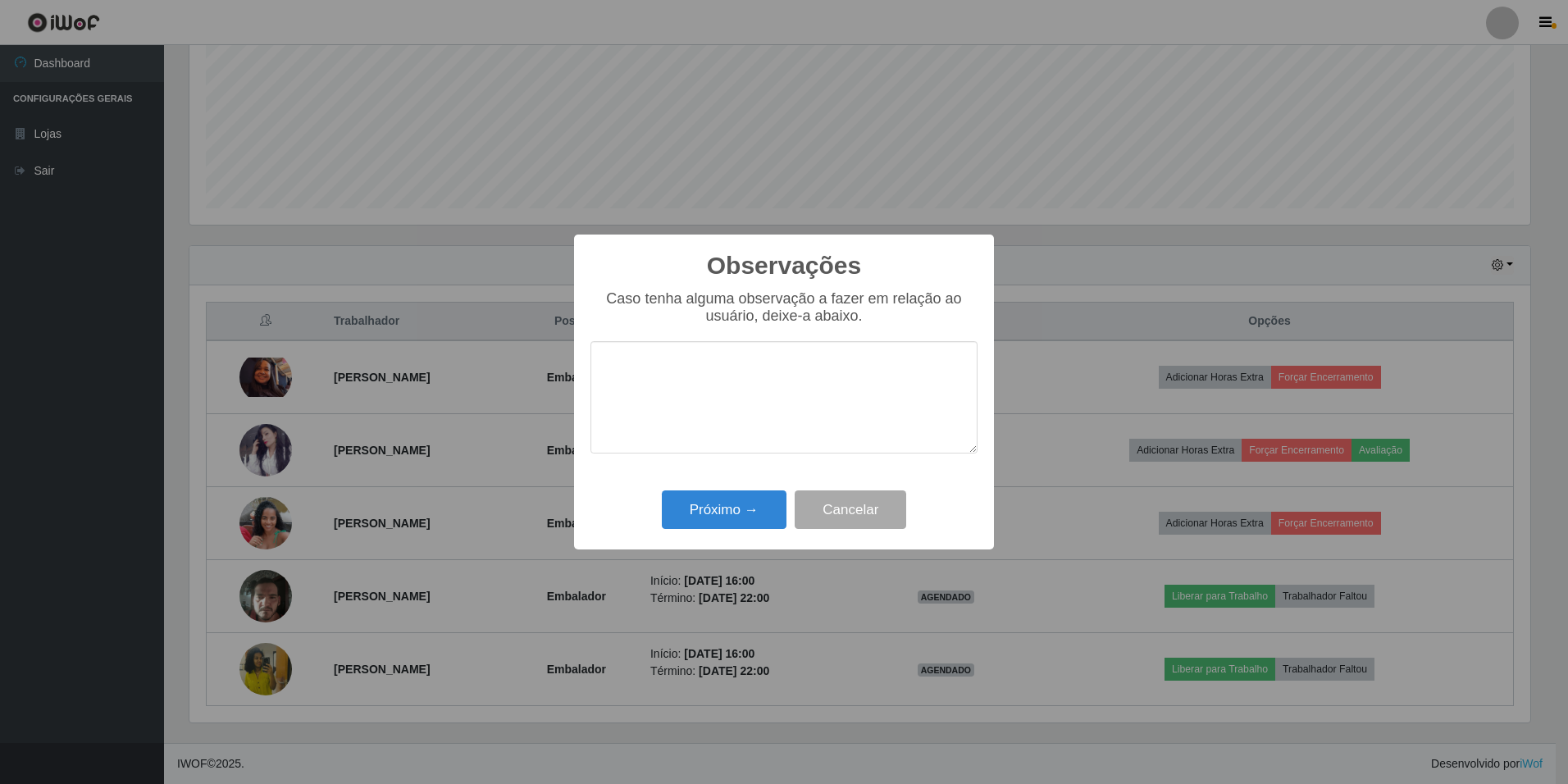
click at [761, 378] on textarea at bounding box center [783, 396] width 387 height 112
click at [679, 373] on textarea "eduacada,prestativa" at bounding box center [783, 396] width 387 height 112
click at [792, 372] on textarea "eduacada, prestativa" at bounding box center [783, 396] width 387 height 112
click at [678, 373] on textarea "eduacada, prestativa" at bounding box center [783, 396] width 387 height 112
click at [614, 374] on textarea "eduacada, prestativa" at bounding box center [783, 396] width 387 height 112
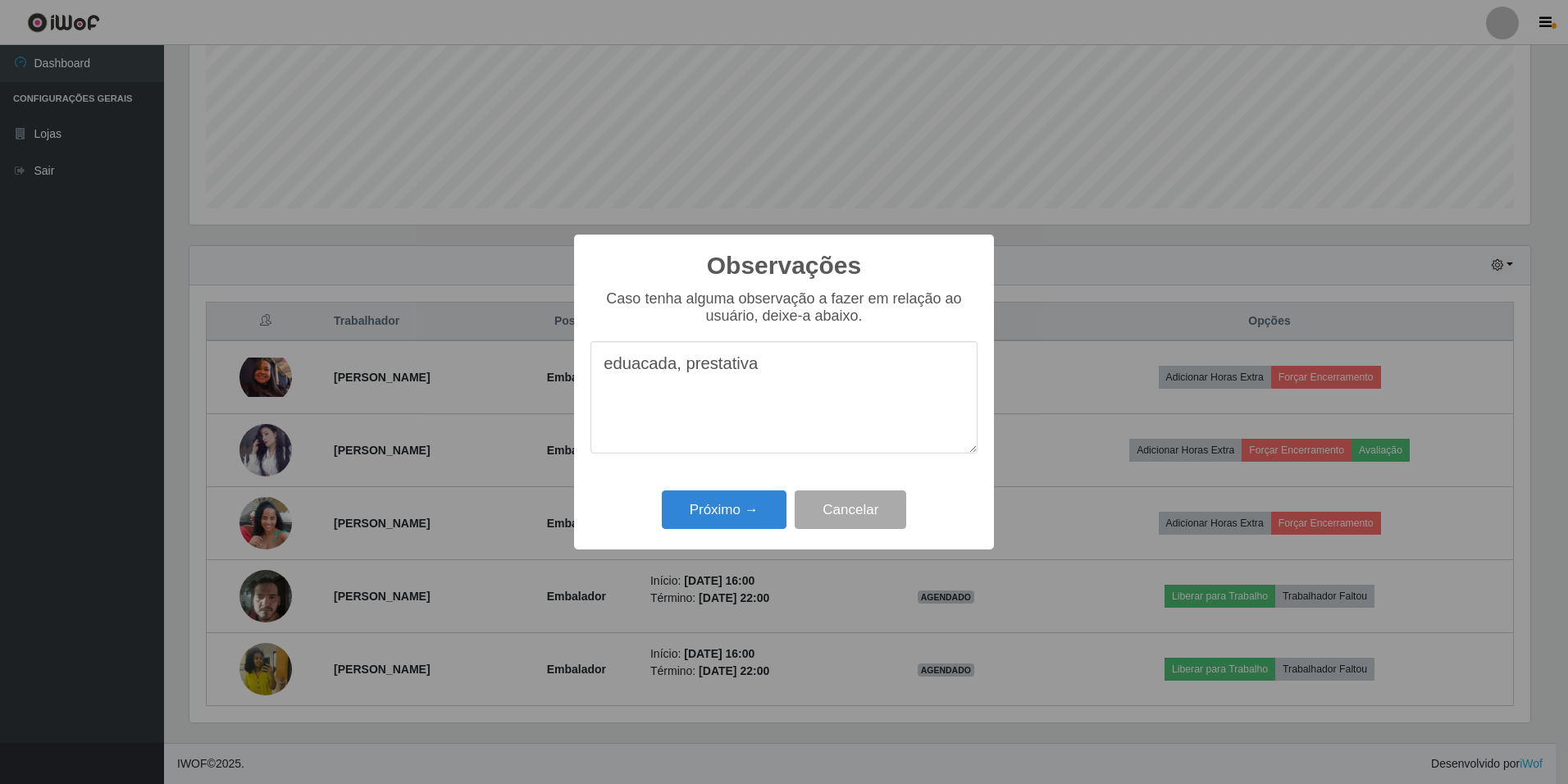
click at [815, 388] on textarea "eduacada, prestativa" at bounding box center [783, 396] width 387 height 112
click at [688, 367] on textarea "eduacada, prestativa" at bounding box center [783, 396] width 387 height 112
click at [780, 364] on textarea "eduacada, prestativa" at bounding box center [783, 396] width 387 height 112
type textarea "eduacada, prestativa,"
click at [728, 499] on button "Próximo →" at bounding box center [724, 509] width 124 height 39
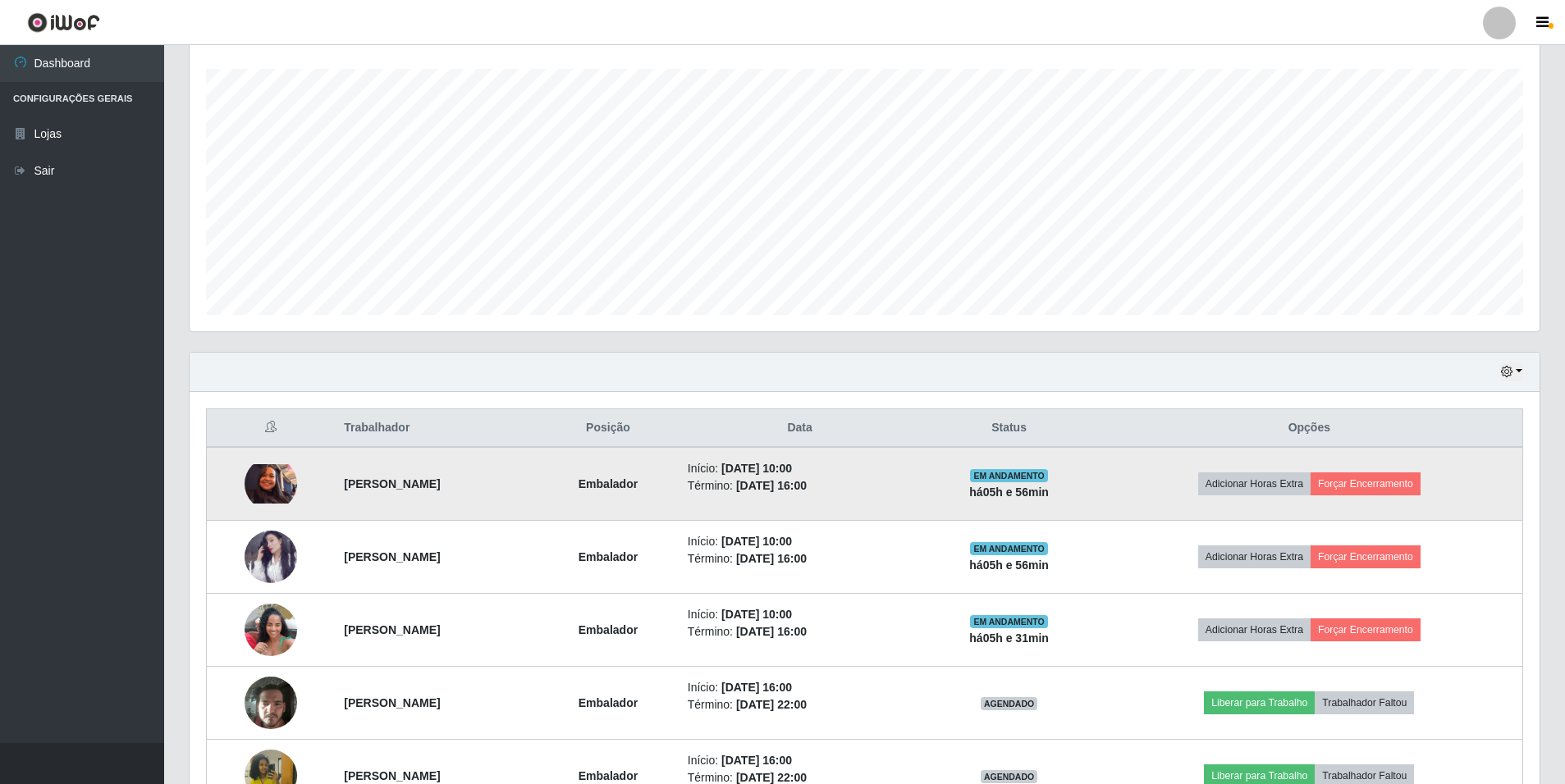
scroll to position [0, 0]
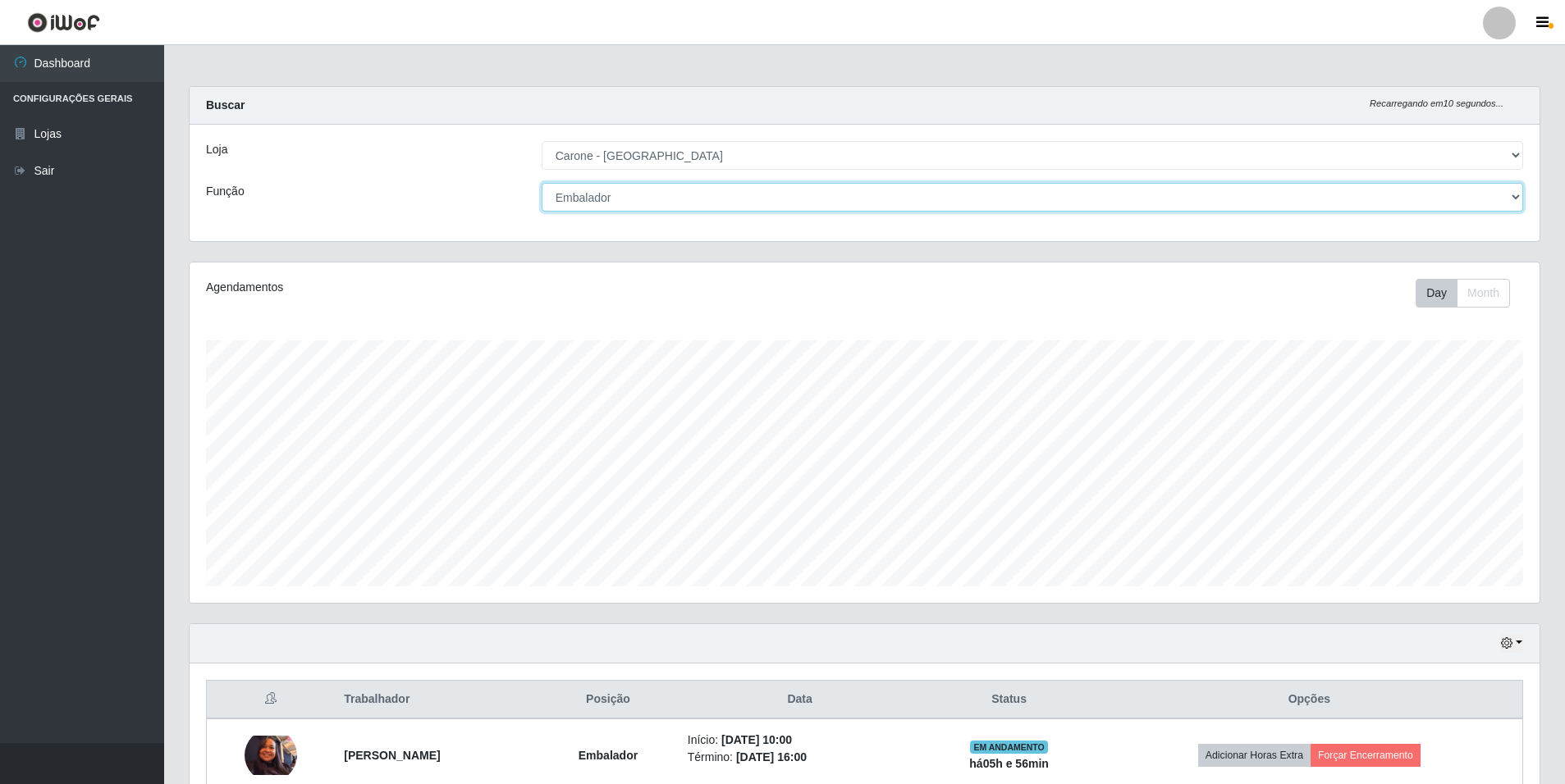
click at [1521, 198] on select "[Selecione...] Auxiliar de Depósito Auxiliar de Depósito + Auxiliar de Depósito…" at bounding box center [1032, 197] width 981 height 28
select select "4"
click at [541, 183] on select "[Selecione...] Auxiliar de Depósito Auxiliar de Depósito + Auxiliar de Depósito…" at bounding box center [1032, 197] width 981 height 28
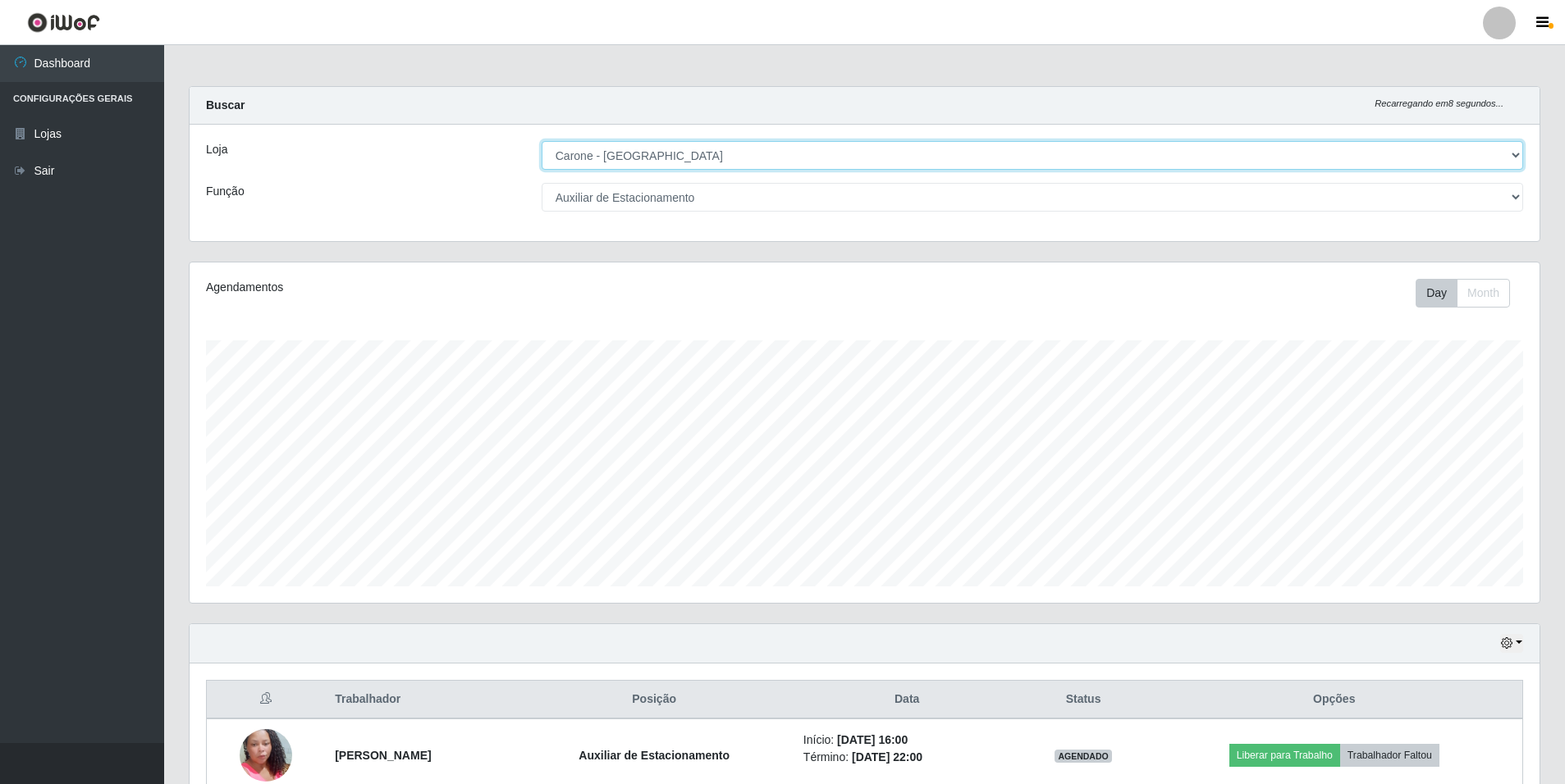
click at [1517, 152] on select "[Selecione...] [GEOGRAPHIC_DATA] - [GEOGRAPHIC_DATA]" at bounding box center [1032, 155] width 981 height 28
click at [541, 141] on select "[Selecione...] [GEOGRAPHIC_DATA] - [GEOGRAPHIC_DATA]" at bounding box center [1032, 155] width 981 height 28
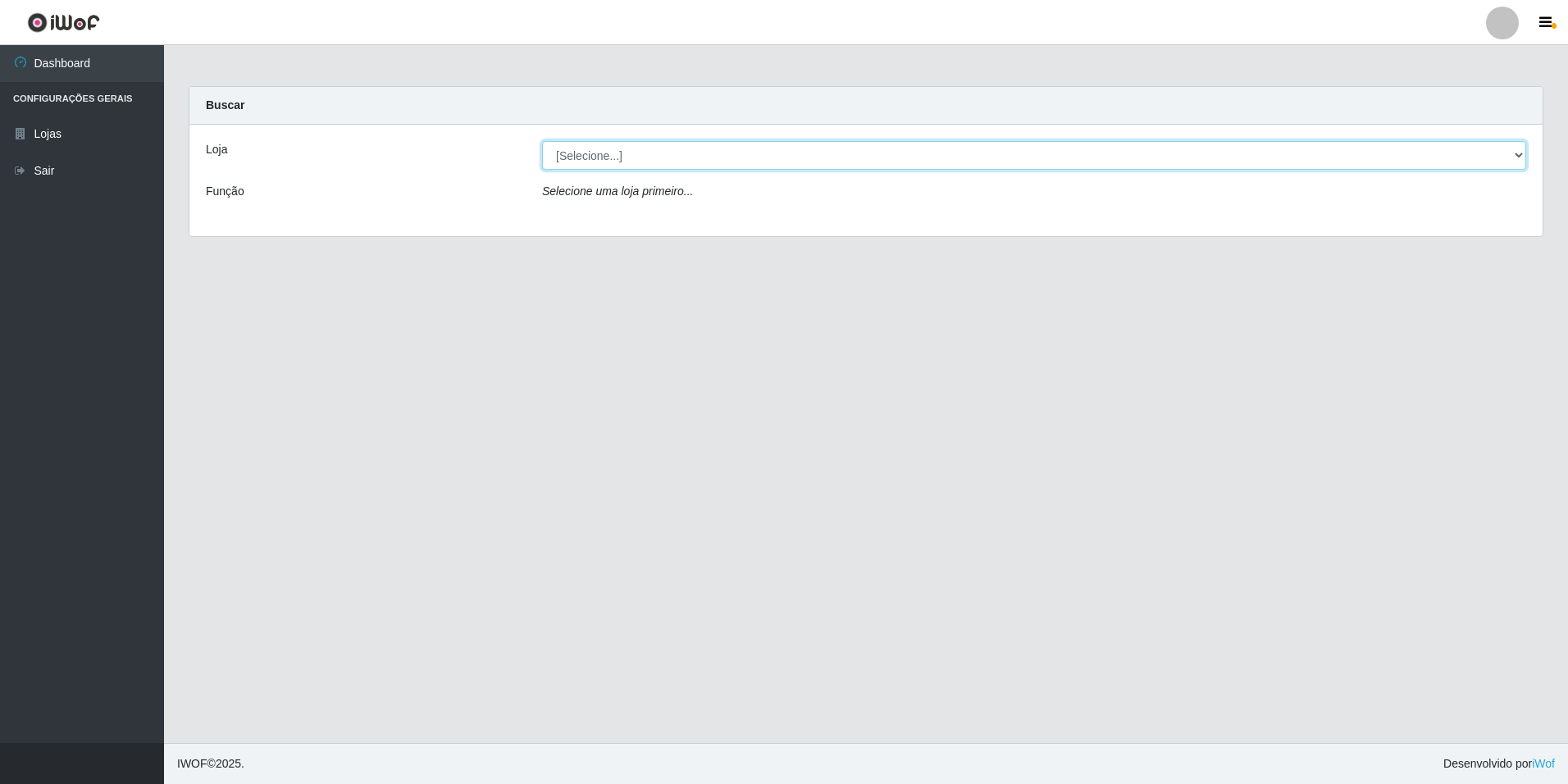
click at [1522, 148] on select "[Selecione...] [GEOGRAPHIC_DATA] - [GEOGRAPHIC_DATA]" at bounding box center [1034, 155] width 984 height 28
select select "528"
click at [542, 141] on select "[Selecione...] [GEOGRAPHIC_DATA] - [GEOGRAPHIC_DATA]" at bounding box center [1034, 155] width 984 height 28
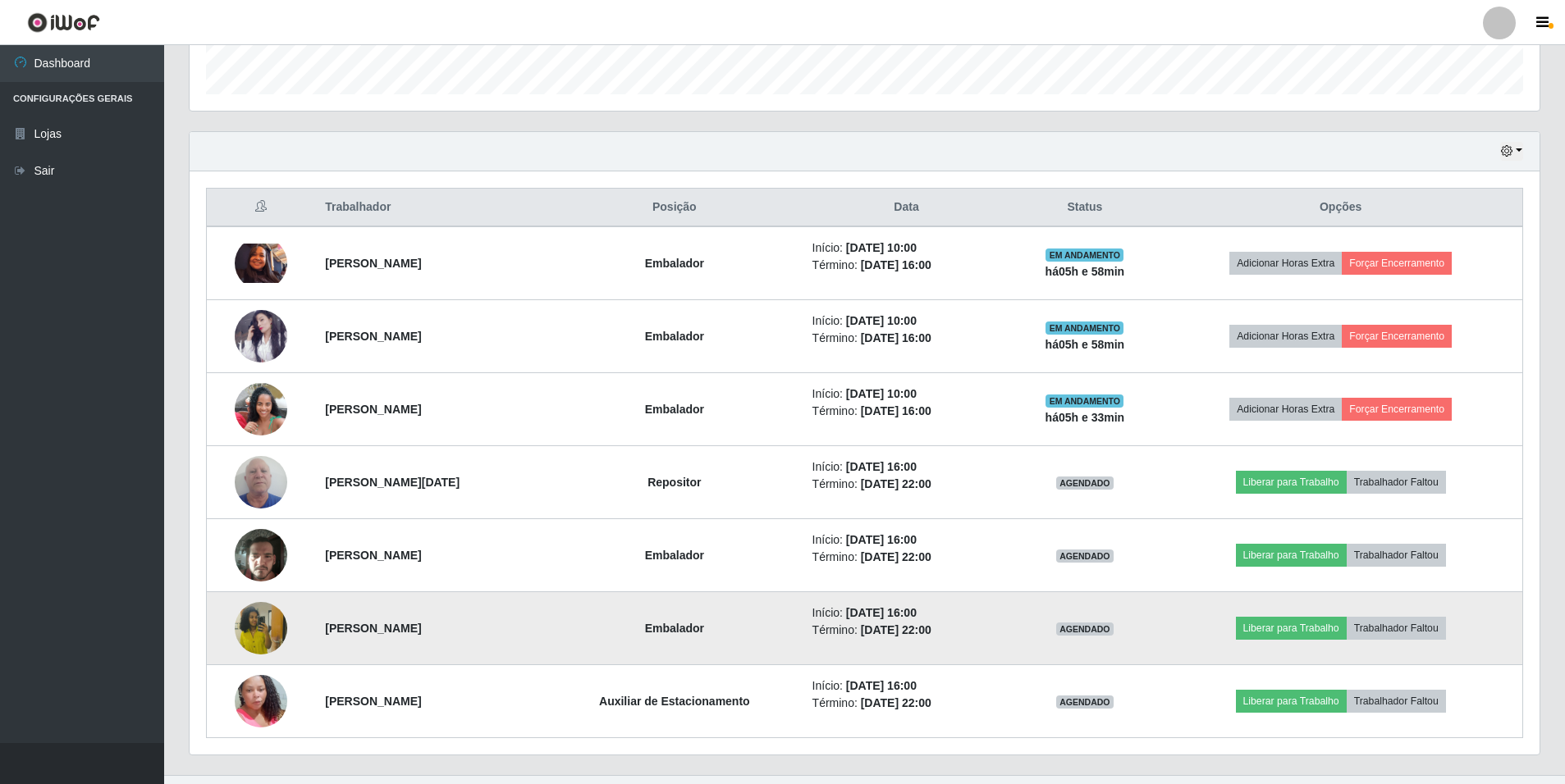
scroll to position [524, 0]
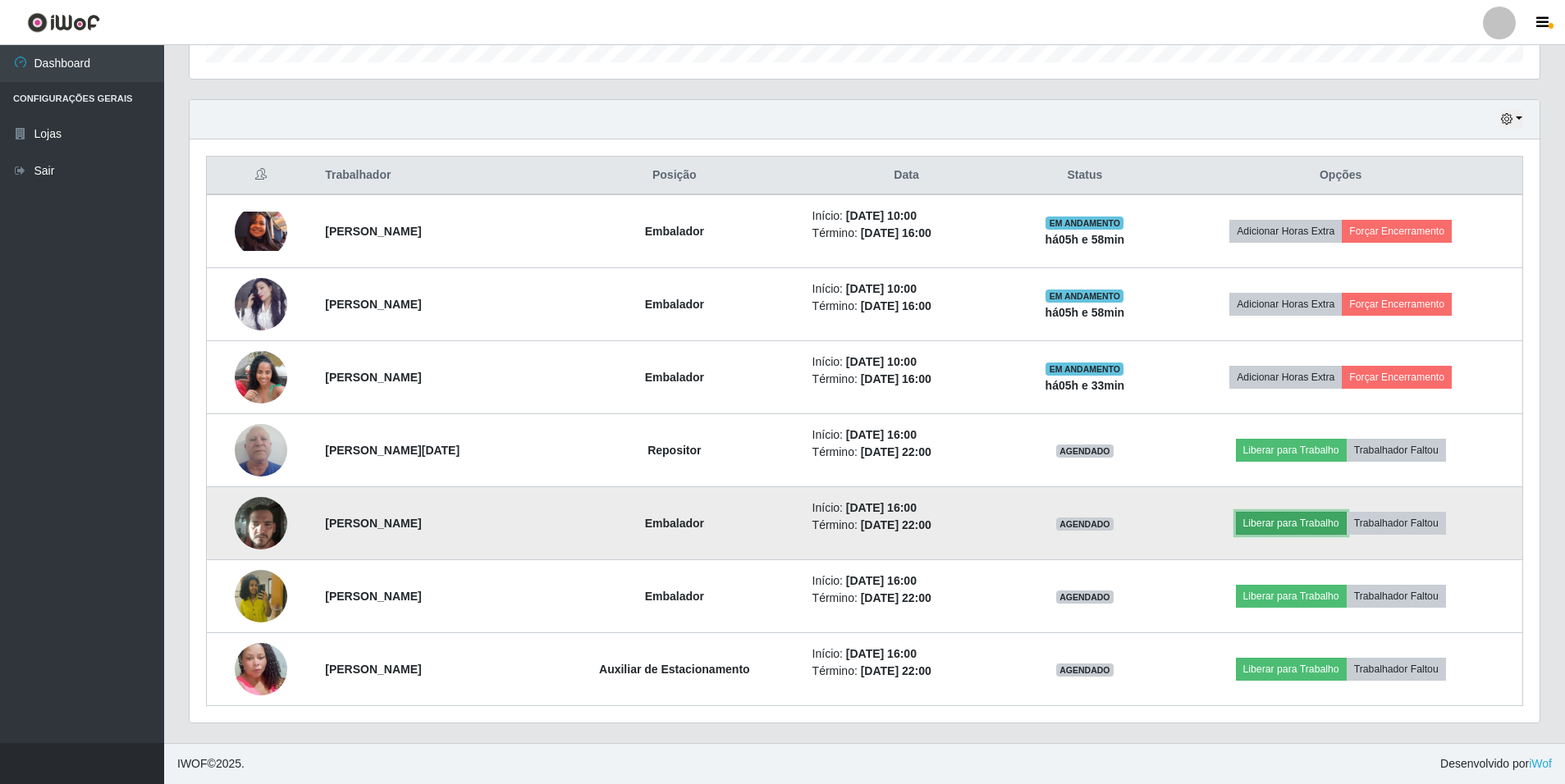
click at [1313, 523] on button "Liberar para Trabalho" at bounding box center [1291, 523] width 111 height 23
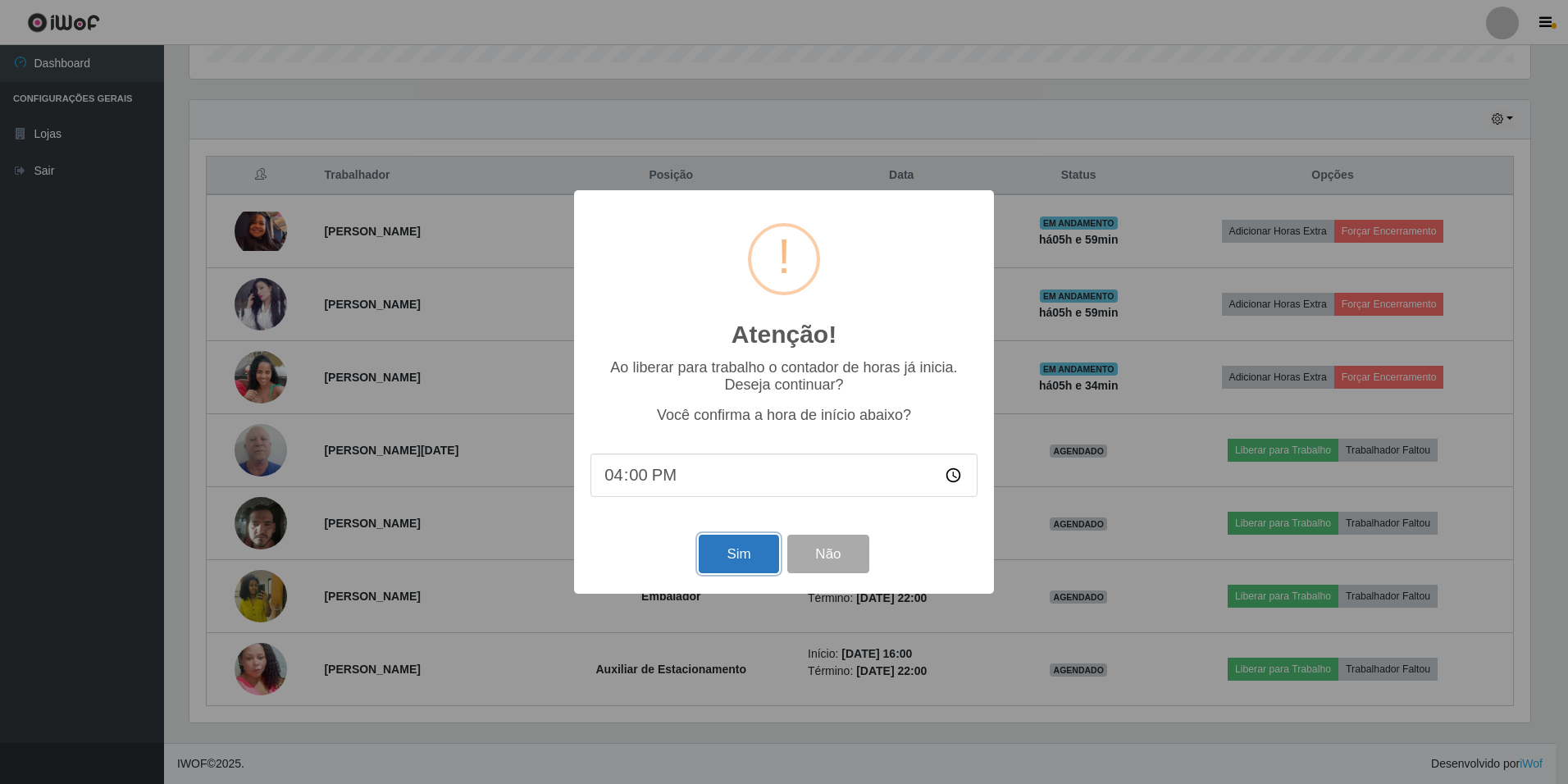
click at [754, 564] on button "Sim" at bounding box center [738, 553] width 80 height 39
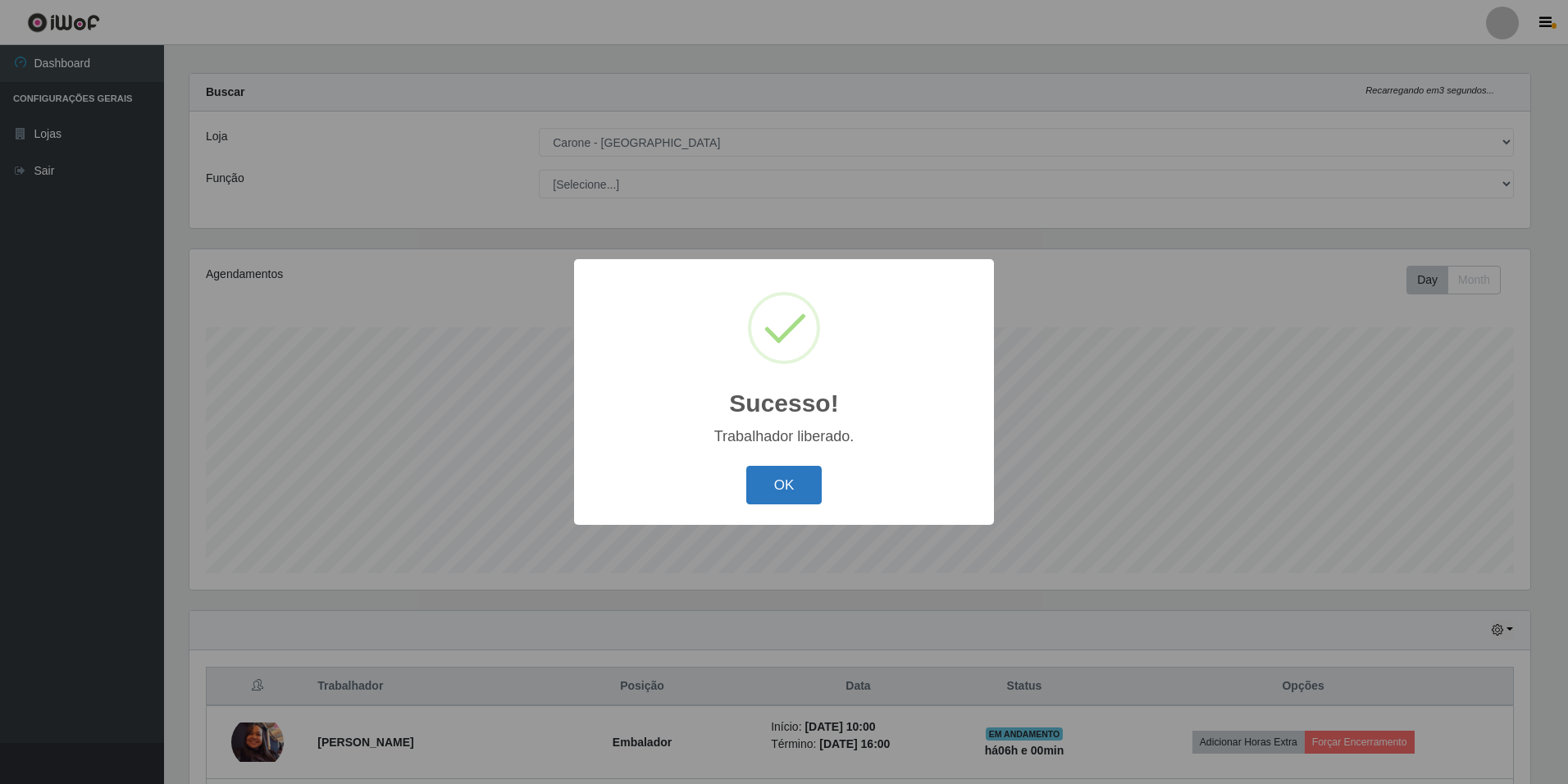
click at [778, 482] on button "OK" at bounding box center [784, 485] width 76 height 39
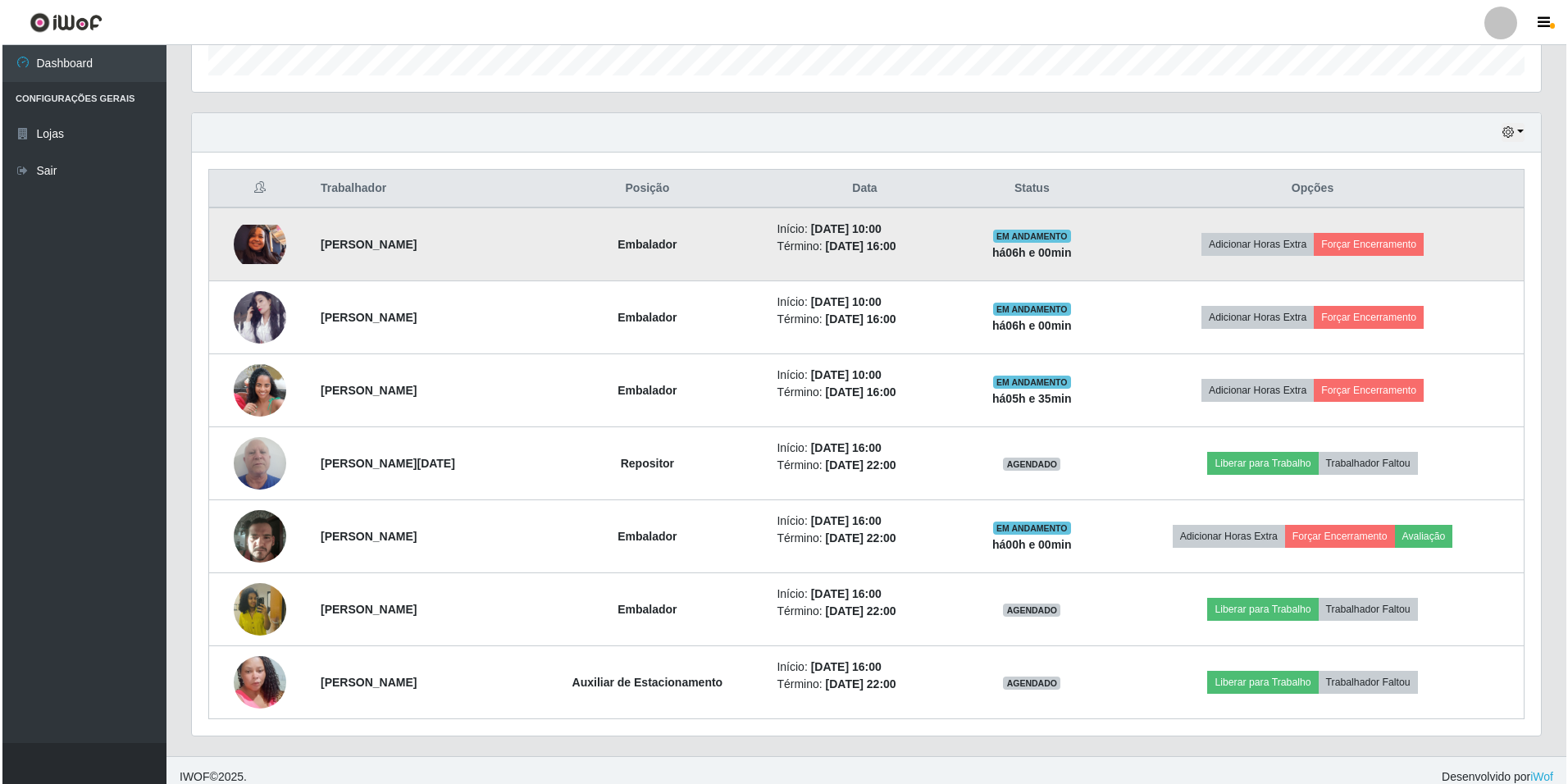
scroll to position [524, 0]
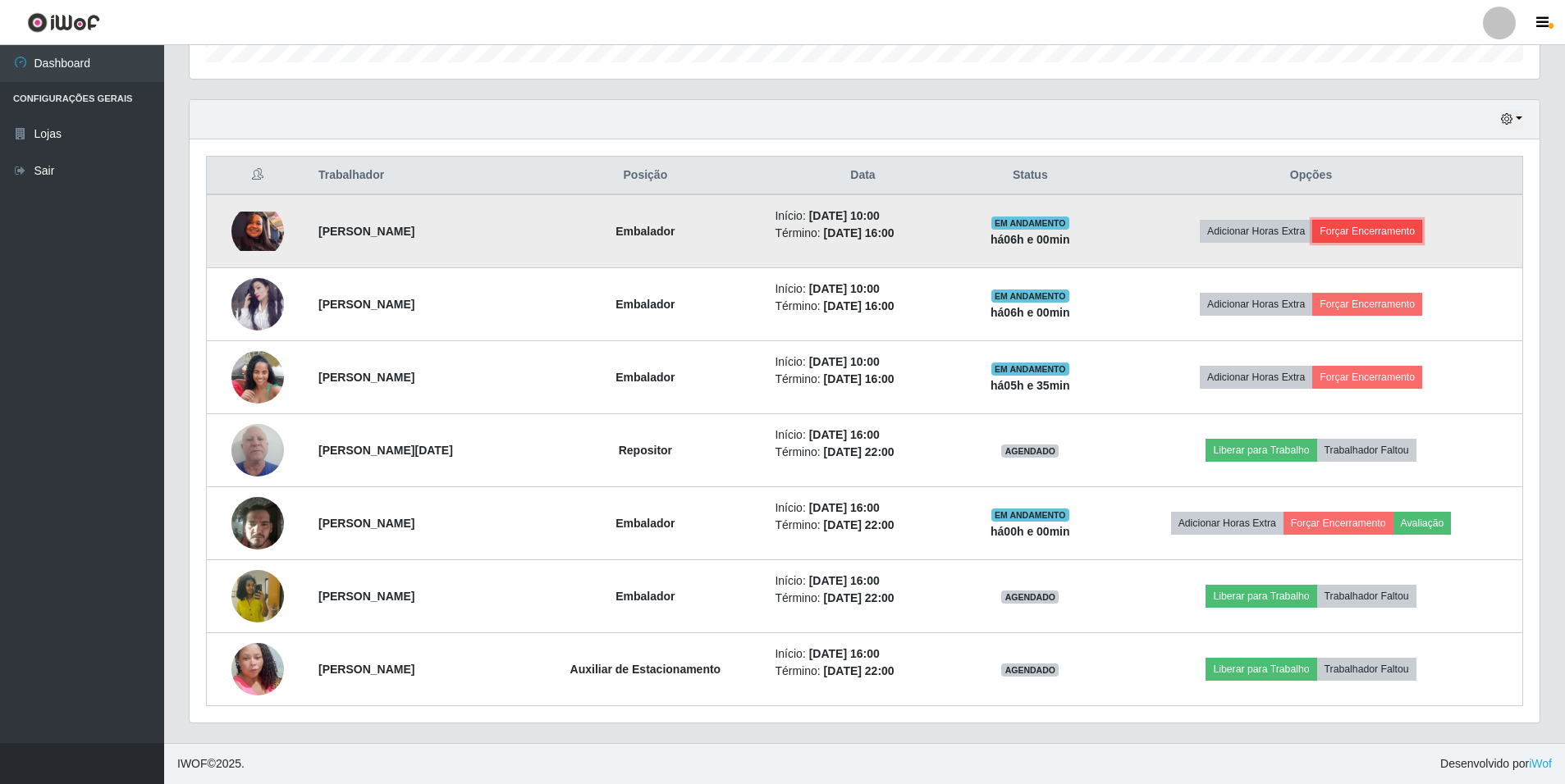
click at [1386, 228] on button "Forçar Encerramento" at bounding box center [1366, 232] width 110 height 23
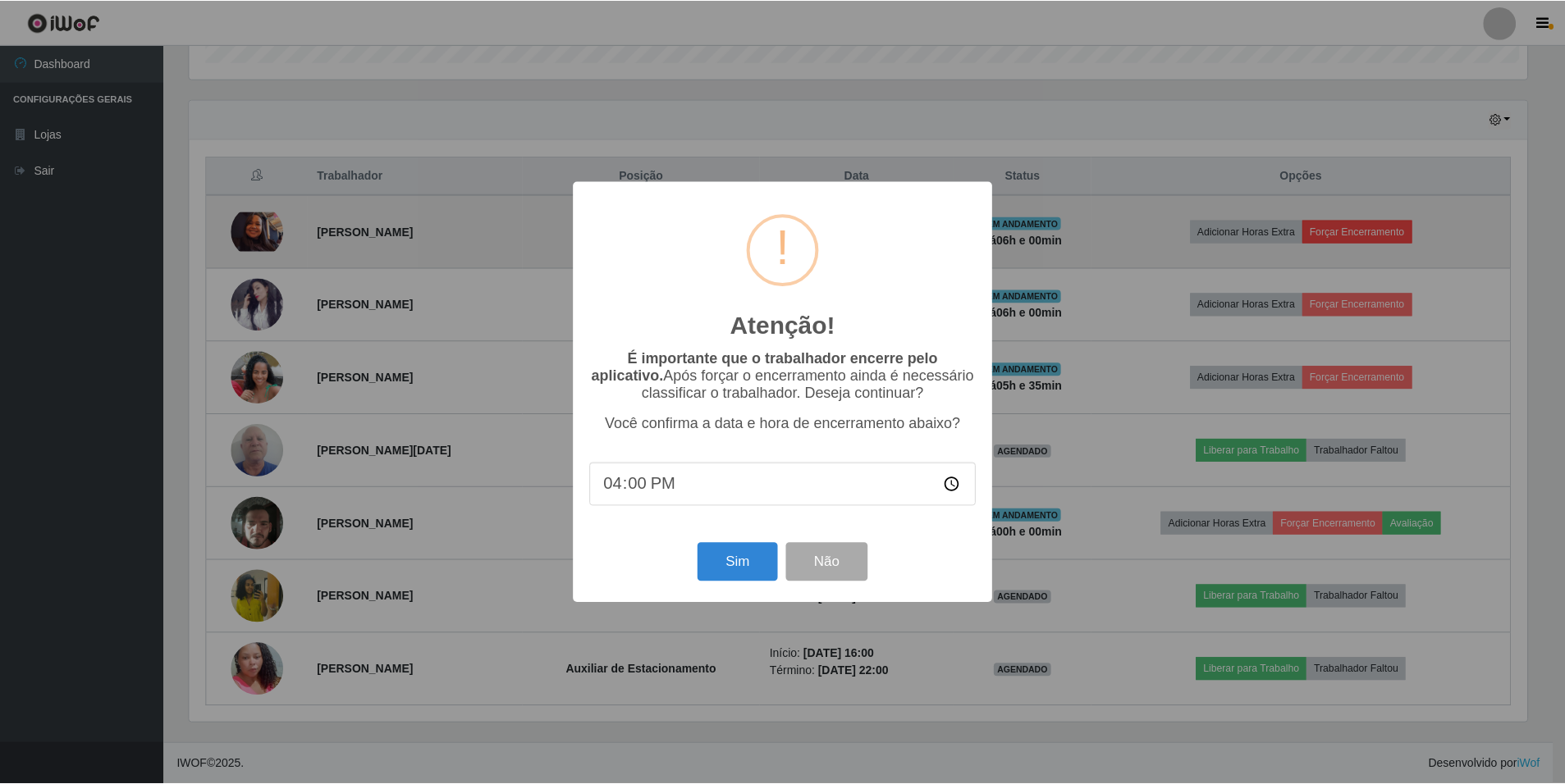
scroll to position [341, 1342]
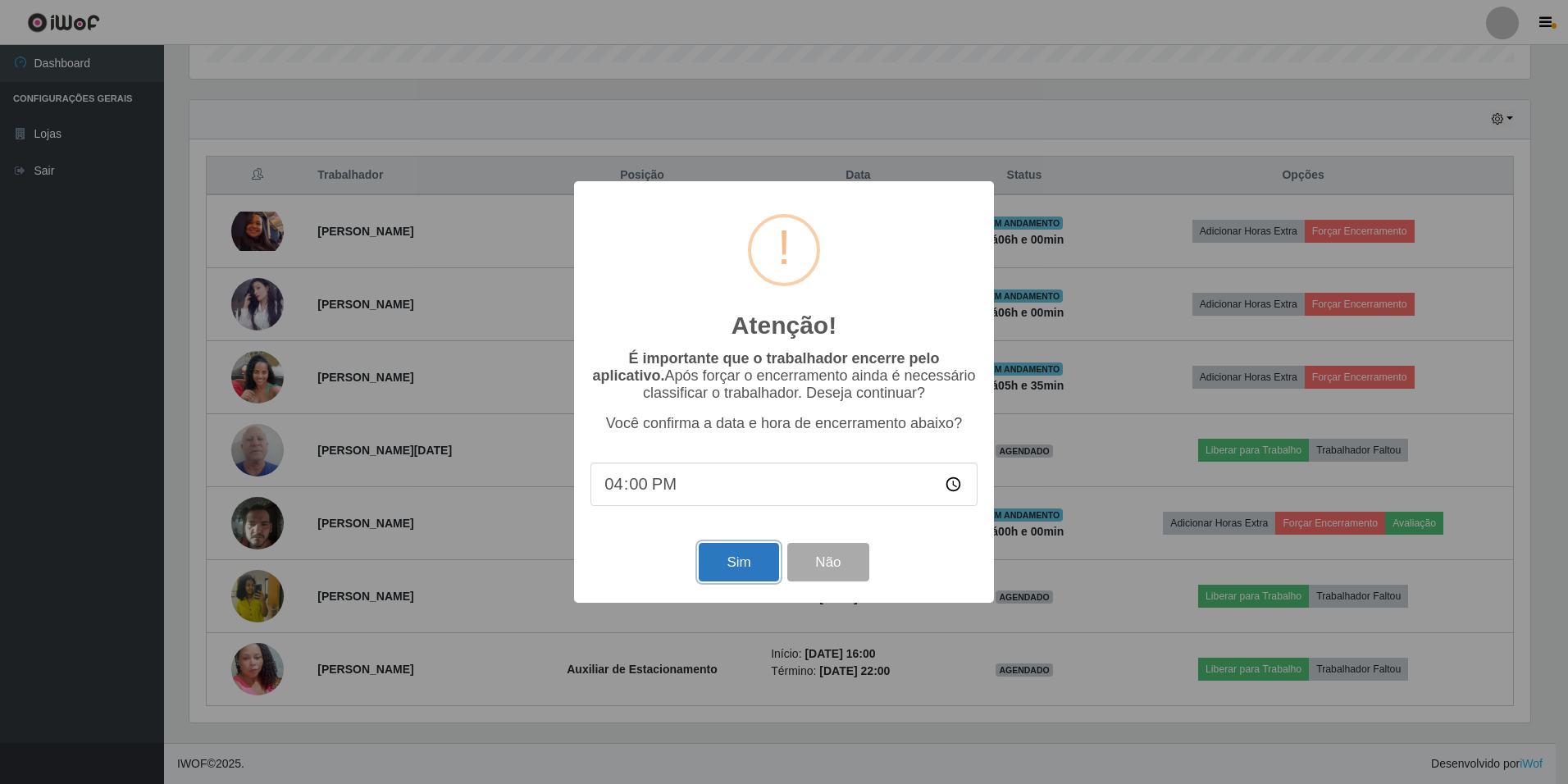
click at [717, 562] on button "Sim" at bounding box center [738, 562] width 80 height 39
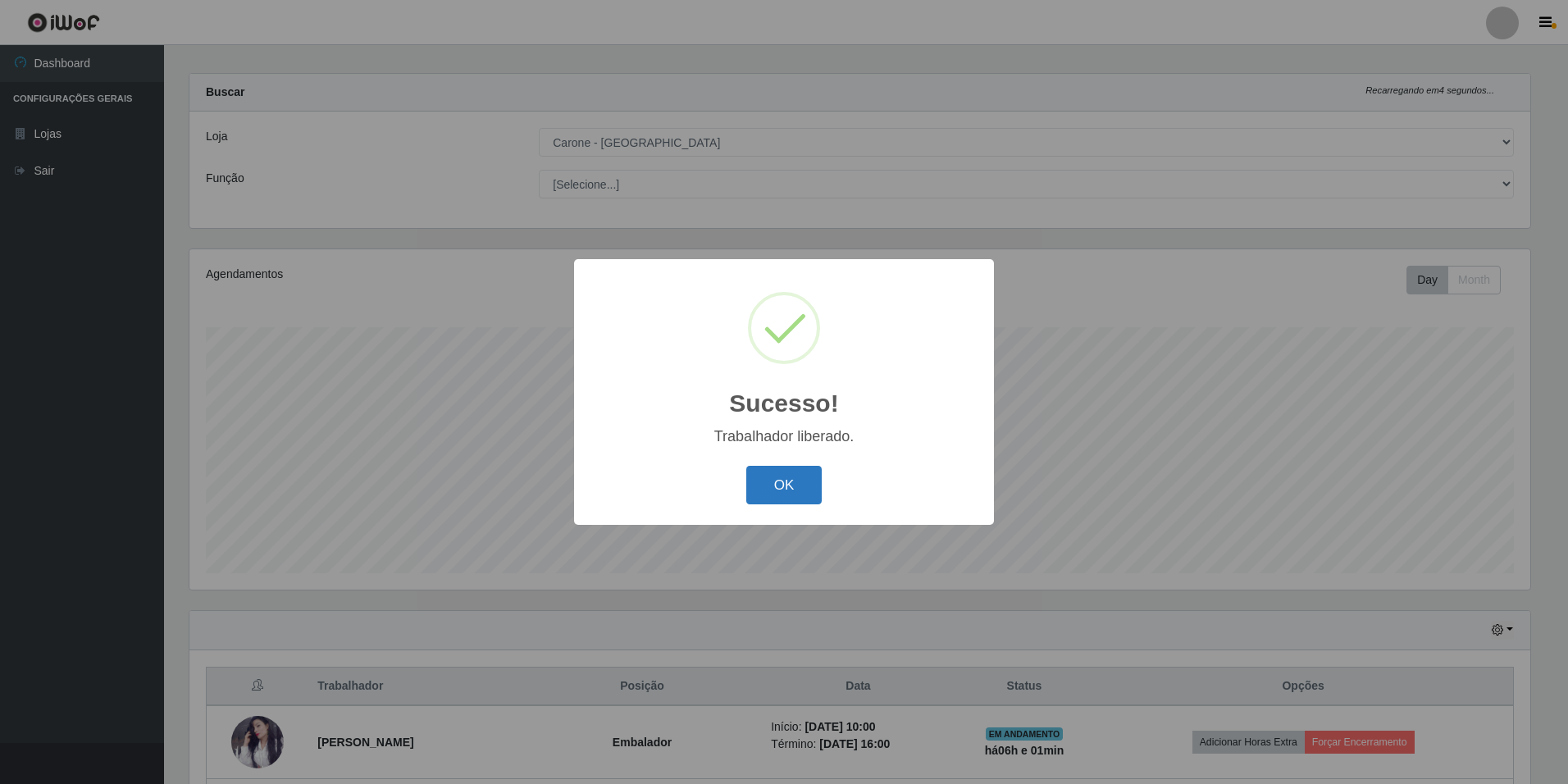
click at [794, 481] on button "OK" at bounding box center [784, 485] width 76 height 39
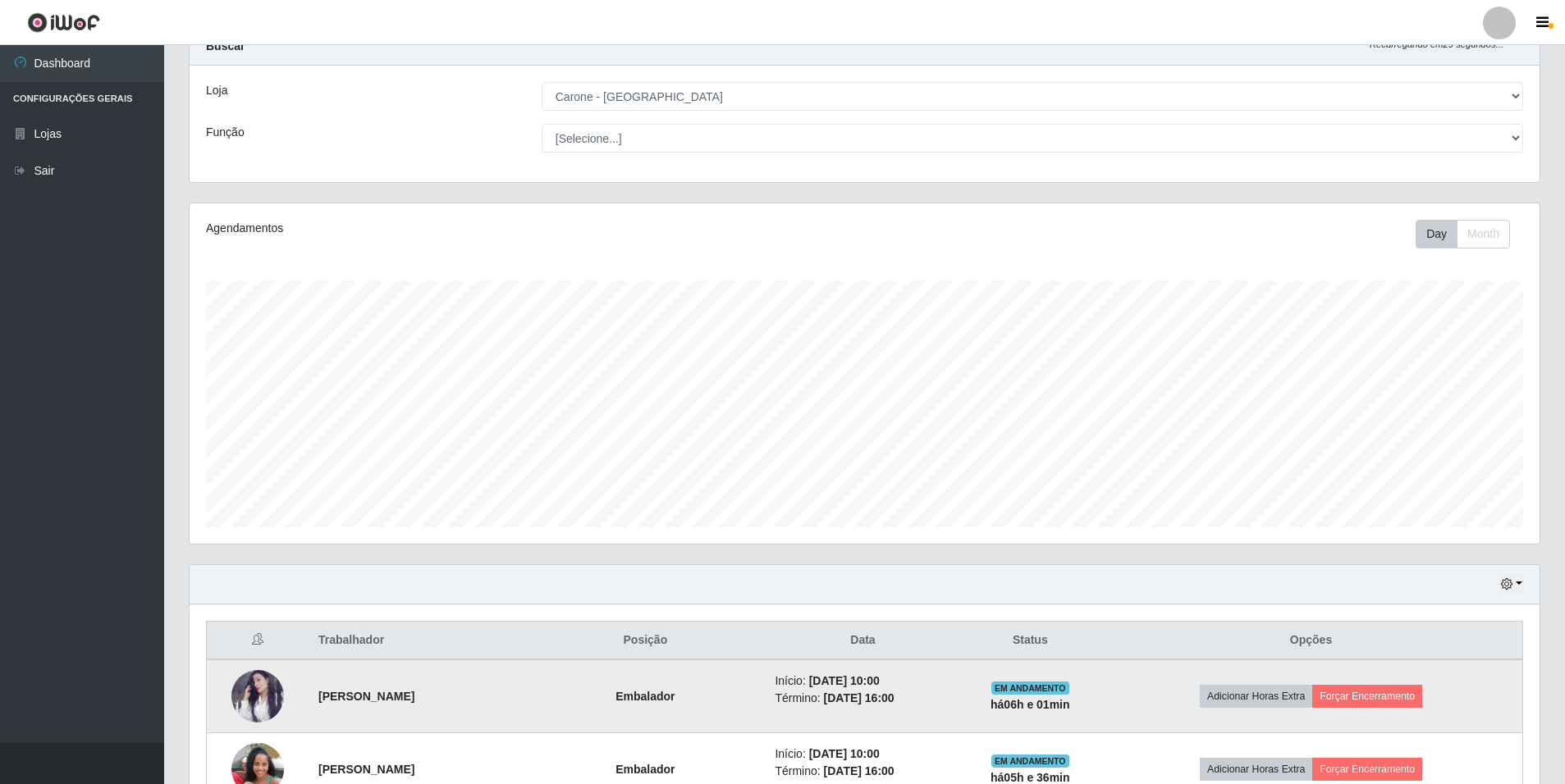
scroll to position [0, 0]
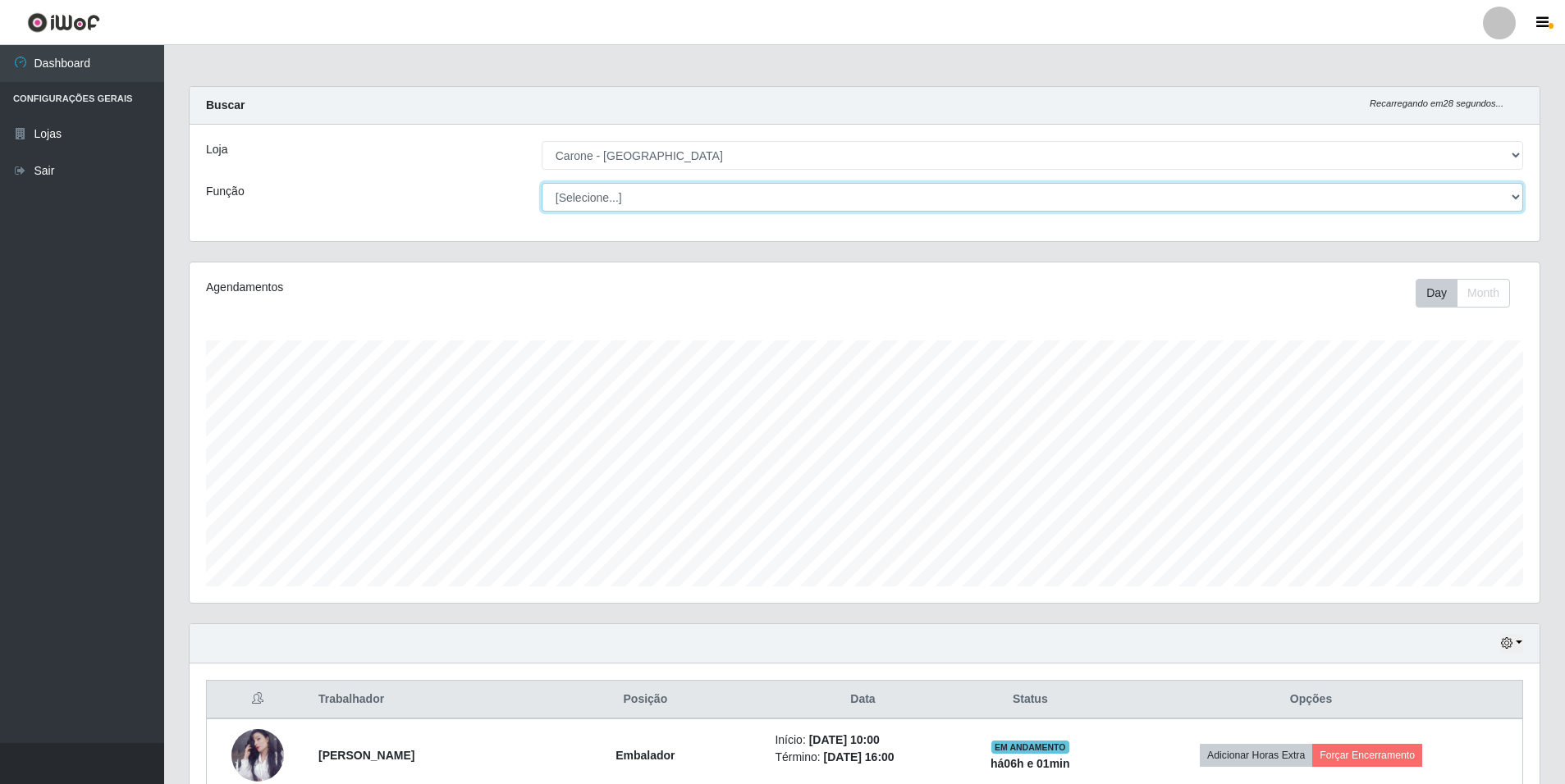
drag, startPoint x: 711, startPoint y: 195, endPoint x: 692, endPoint y: 199, distance: 19.4
click at [711, 195] on select "[Selecione...] Auxiliar de Depósito Auxiliar de Depósito + Auxiliar de Depósito…" at bounding box center [1032, 197] width 981 height 28
click at [541, 183] on select "[Selecione...] Auxiliar de Depósito Auxiliar de Depósito + Auxiliar de Depósito…" at bounding box center [1032, 197] width 981 height 28
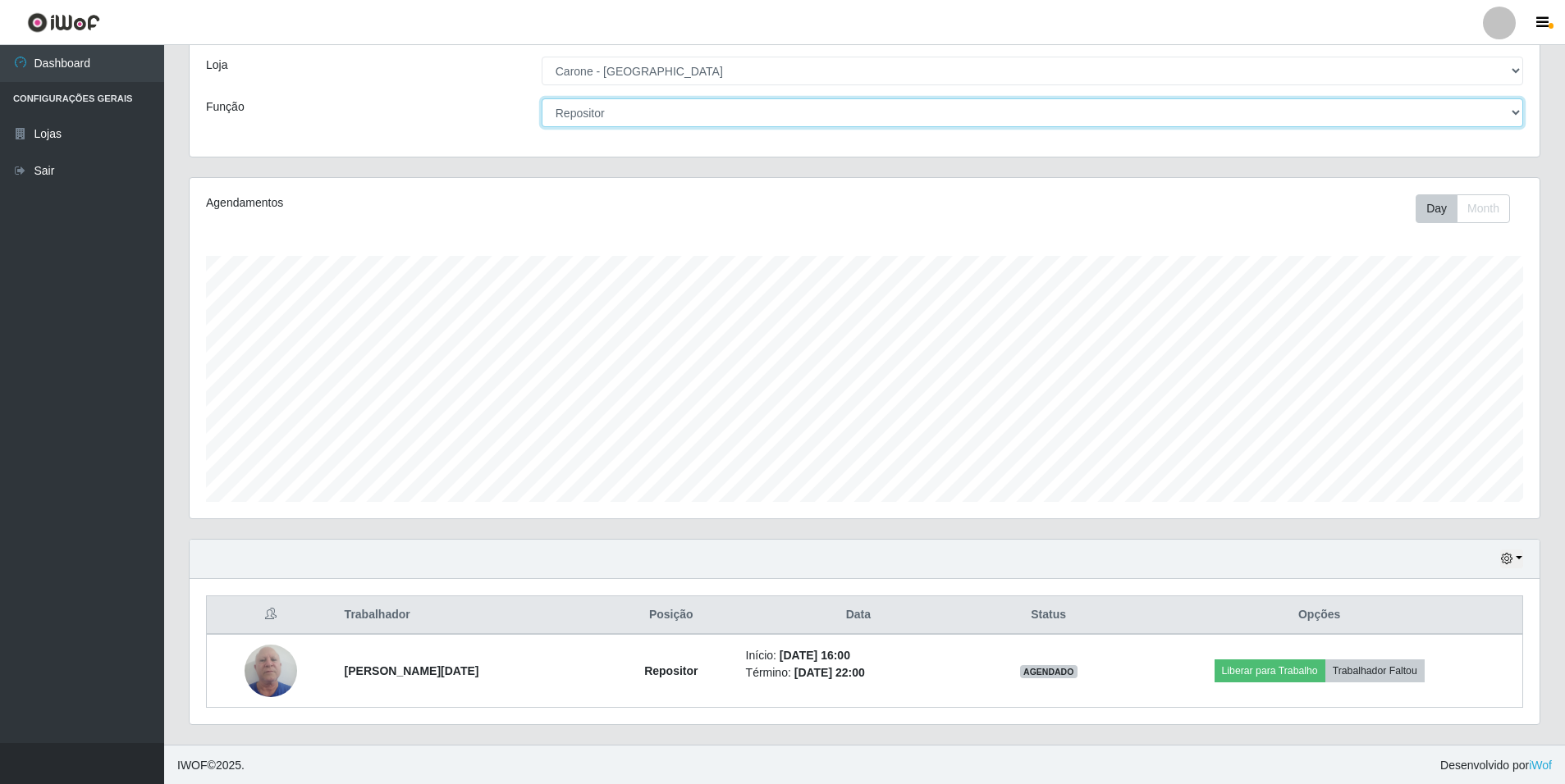
scroll to position [86, 0]
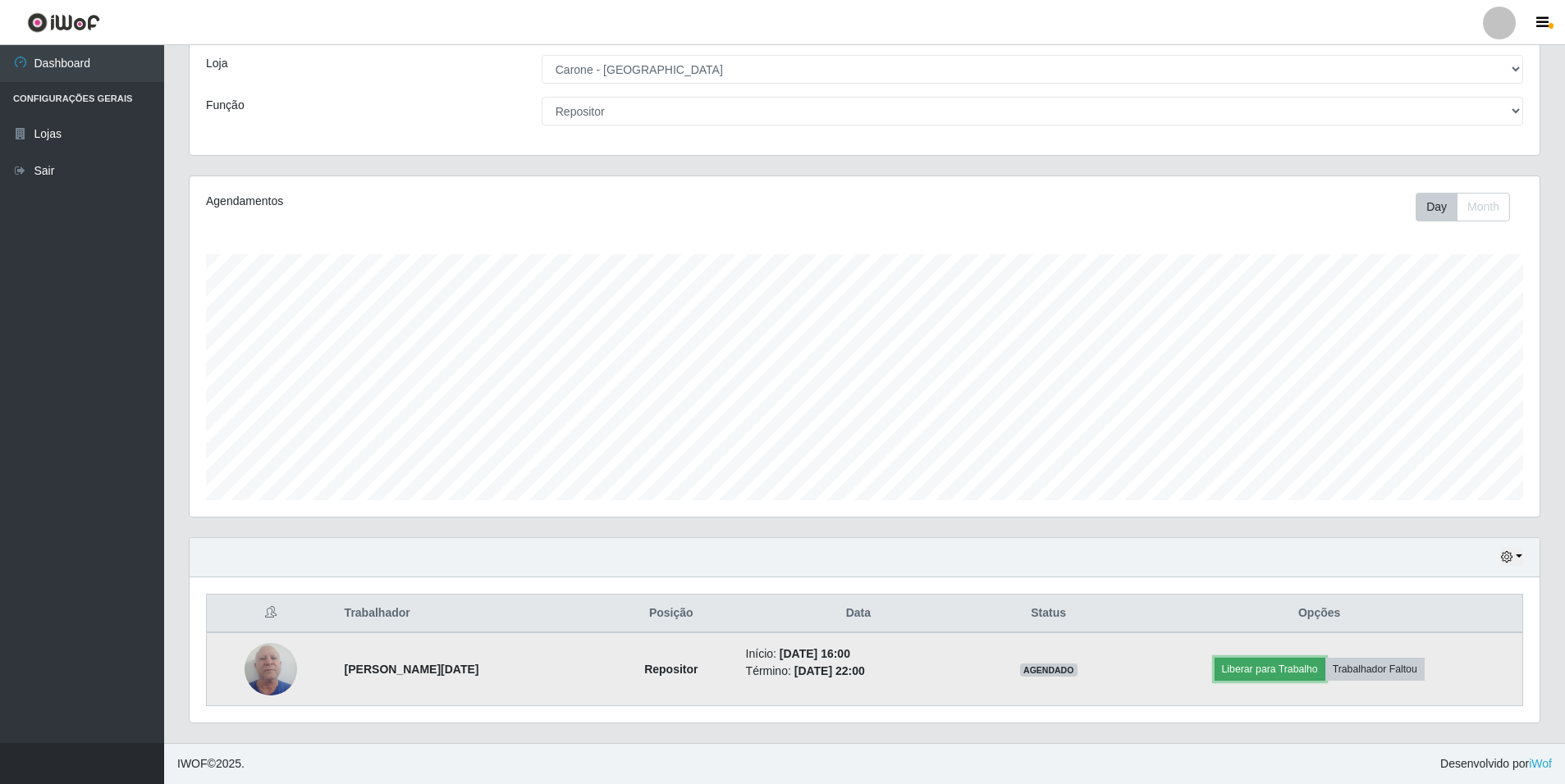
click at [1242, 672] on button "Liberar para Trabalho" at bounding box center [1270, 669] width 111 height 23
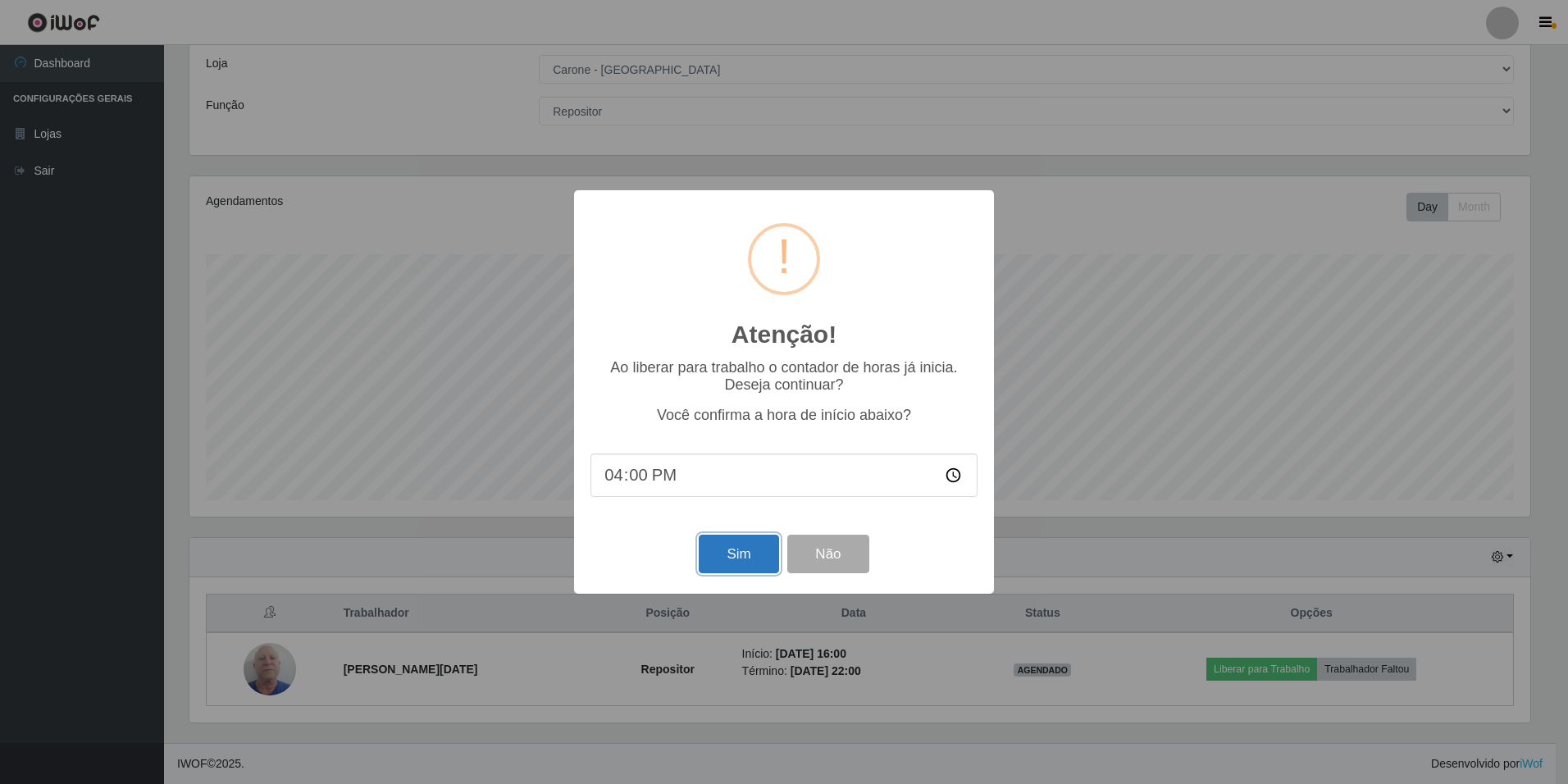
click at [706, 552] on button "Sim" at bounding box center [738, 553] width 80 height 39
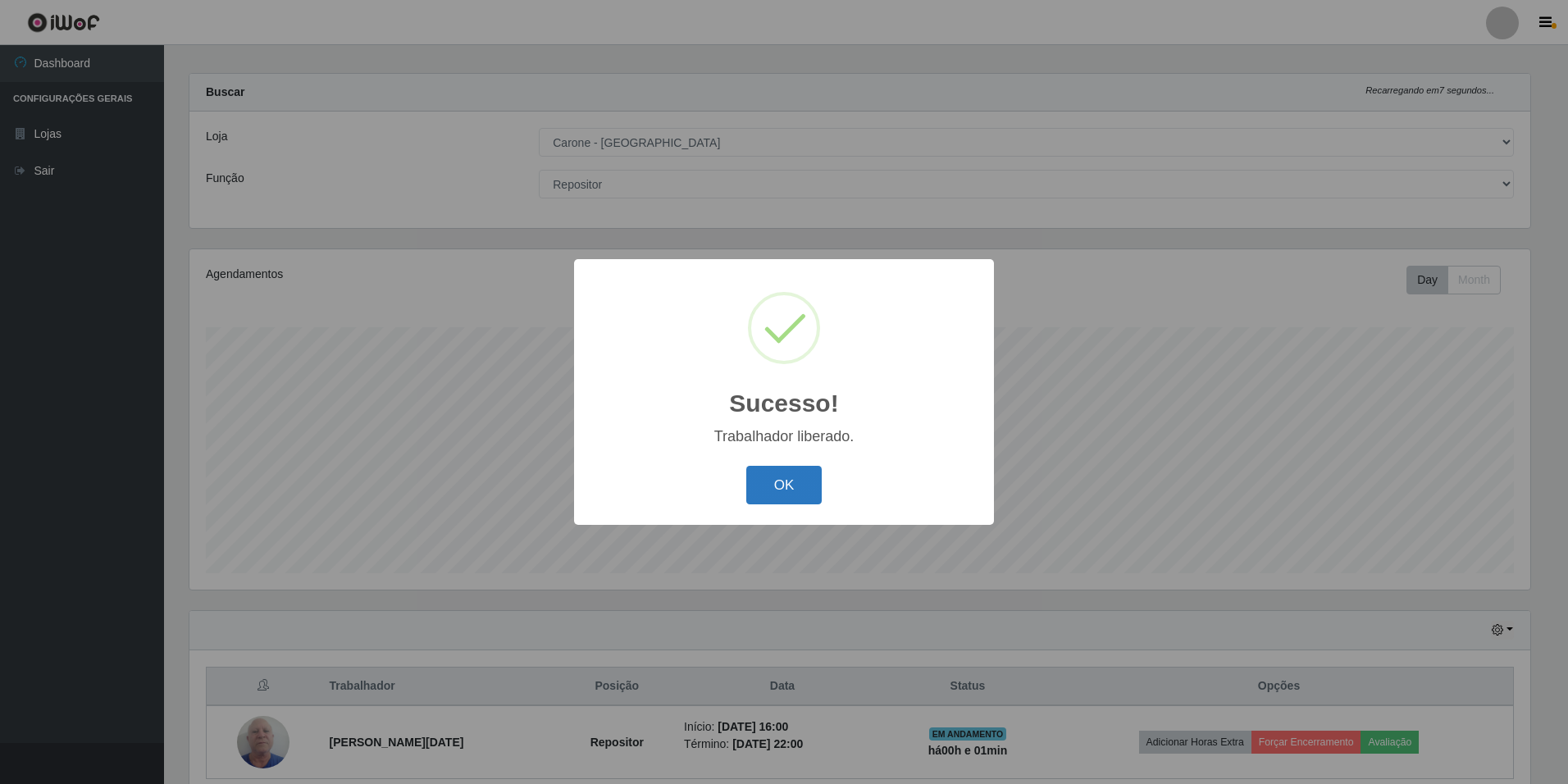
click at [778, 487] on button "OK" at bounding box center [784, 485] width 76 height 39
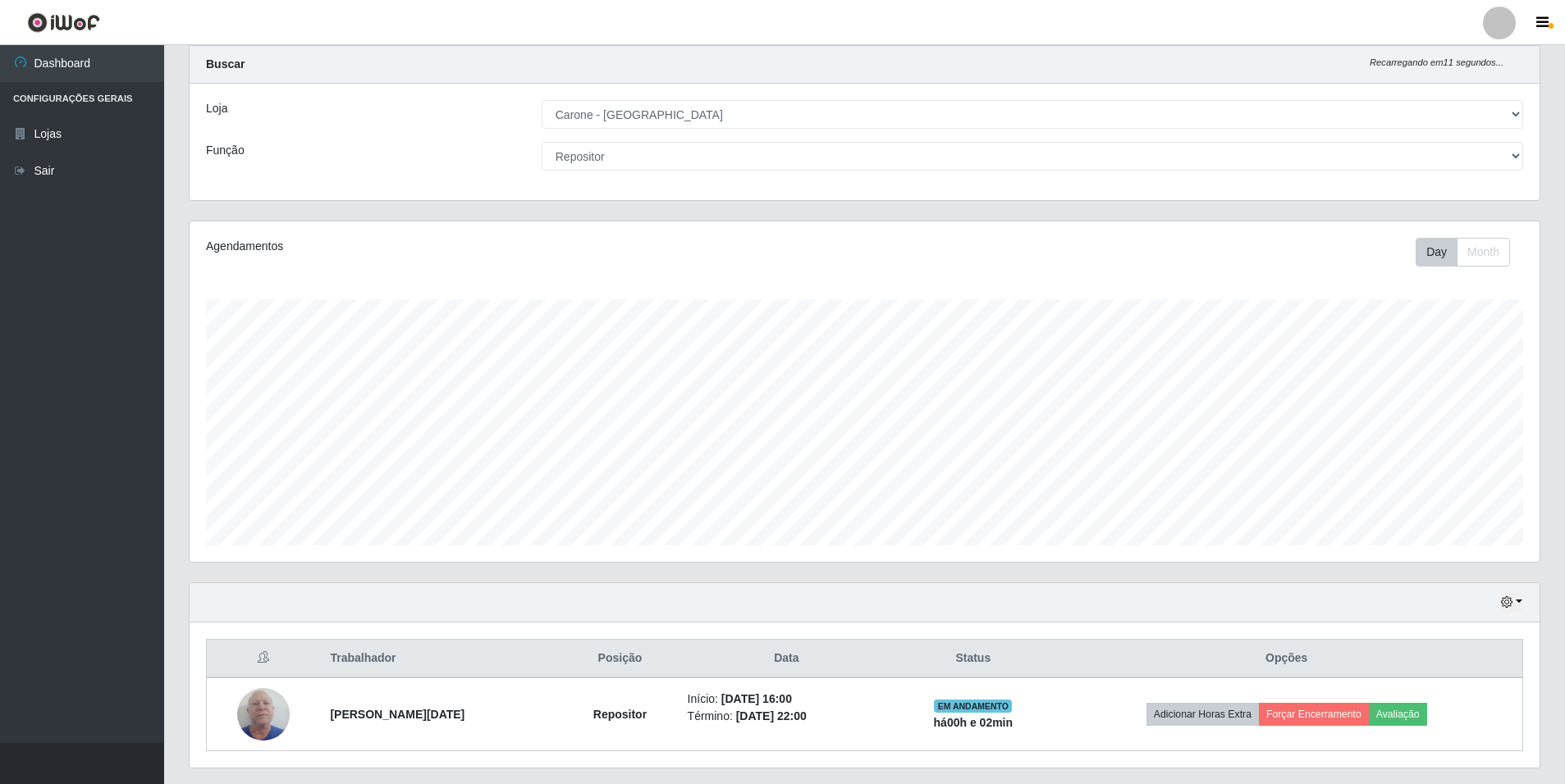
scroll to position [0, 0]
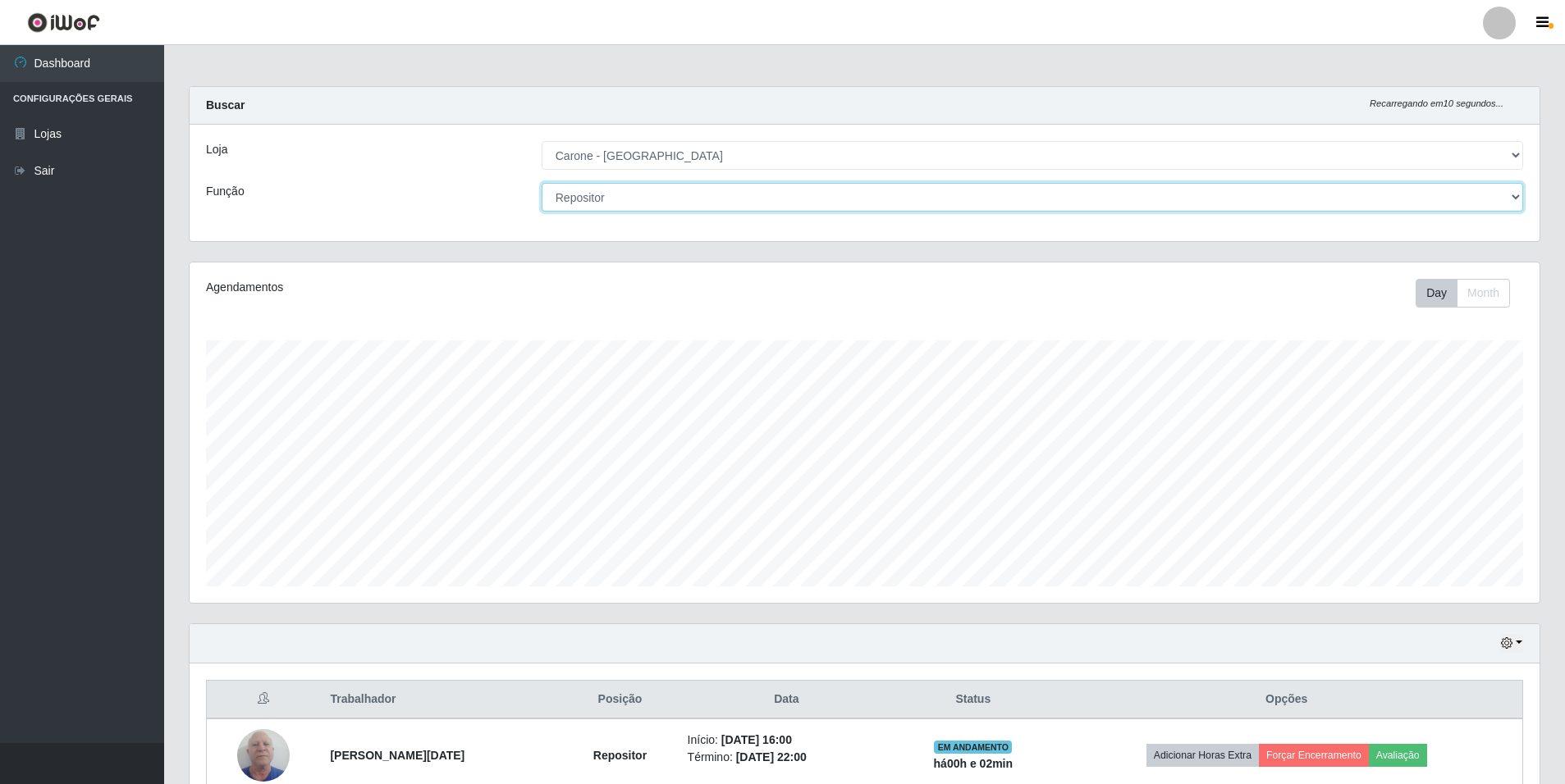
click at [833, 194] on select "[Selecione...] Auxiliar de Depósito Auxiliar de Depósito + Auxiliar de Depósito…" at bounding box center [1032, 197] width 981 height 28
select select "1"
click at [541, 183] on select "[Selecione...] Auxiliar de Depósito Auxiliar de Depósito + Auxiliar de Depósito…" at bounding box center [1032, 197] width 981 height 28
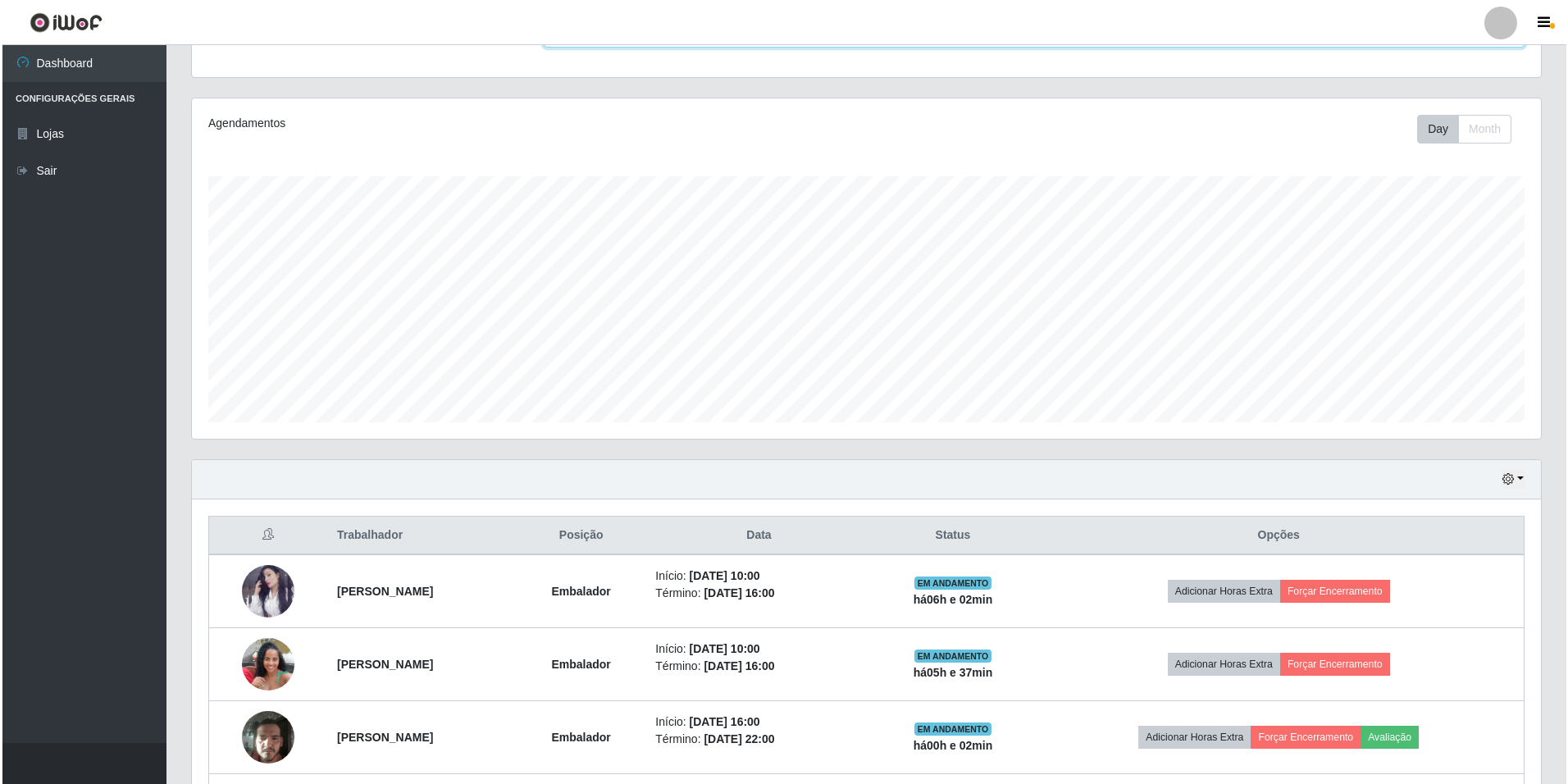
scroll to position [305, 0]
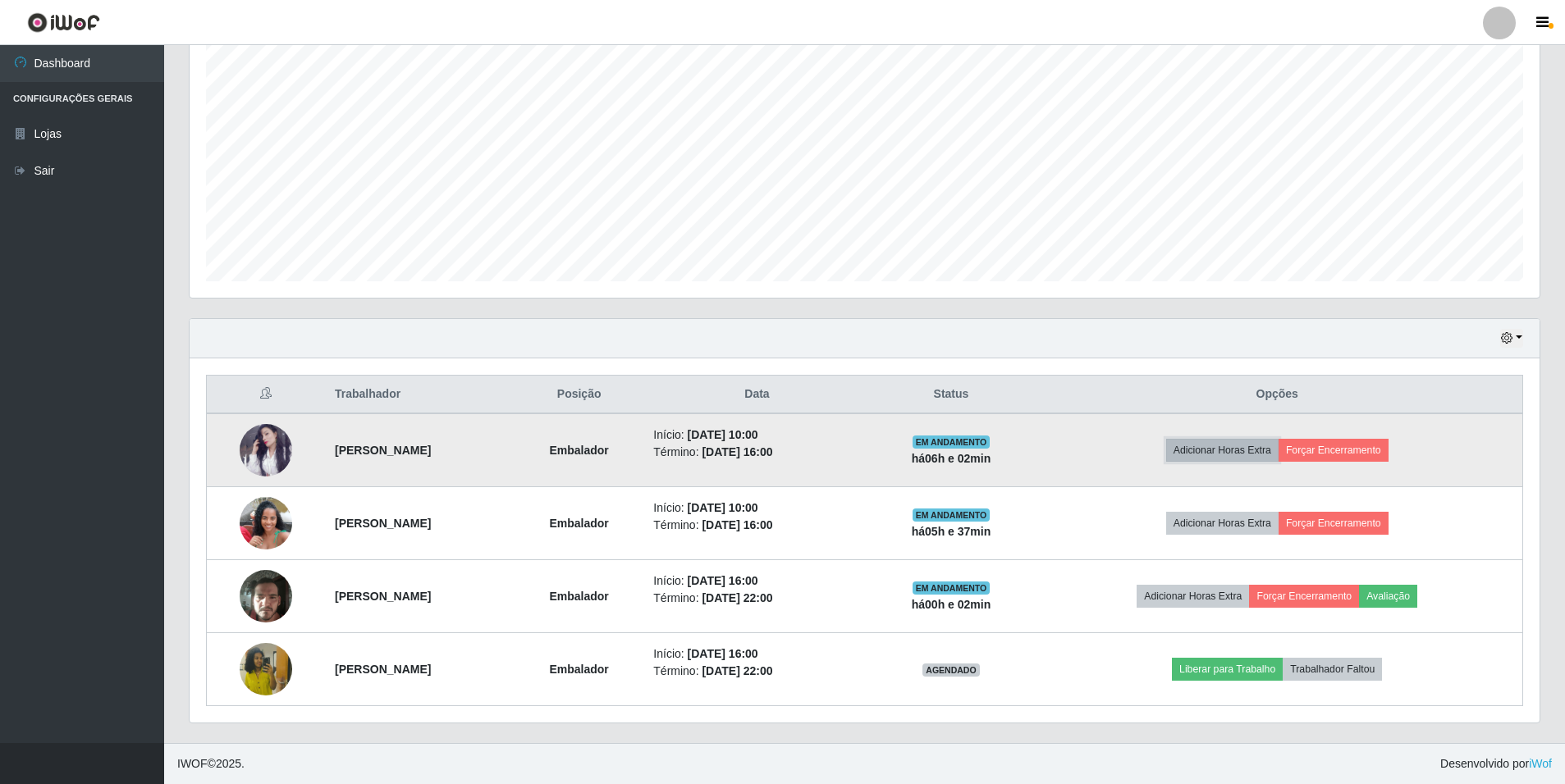
click at [1219, 449] on button "Adicionar Horas Extra" at bounding box center [1221, 450] width 112 height 23
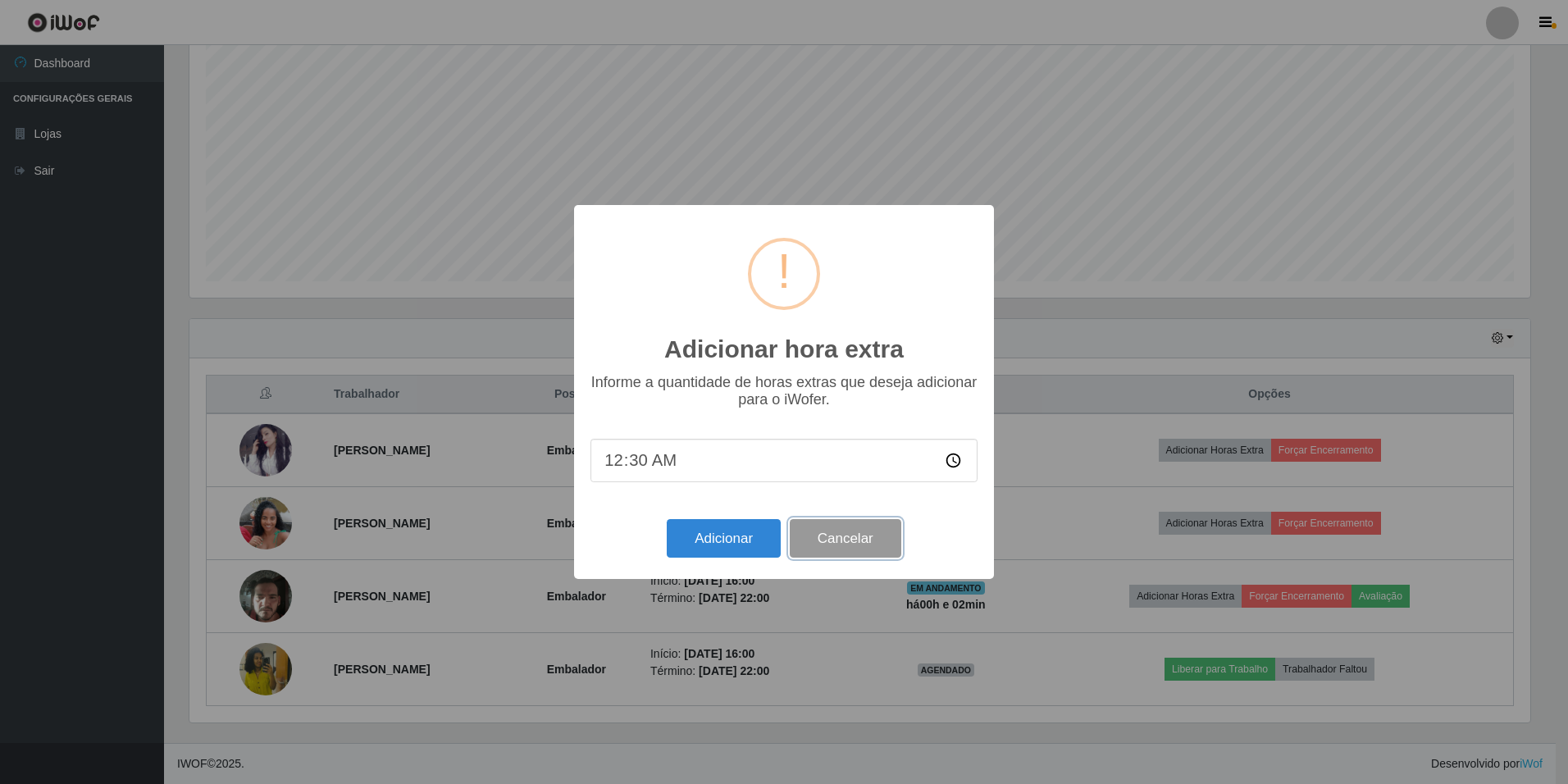
click at [868, 545] on button "Cancelar" at bounding box center [845, 538] width 112 height 39
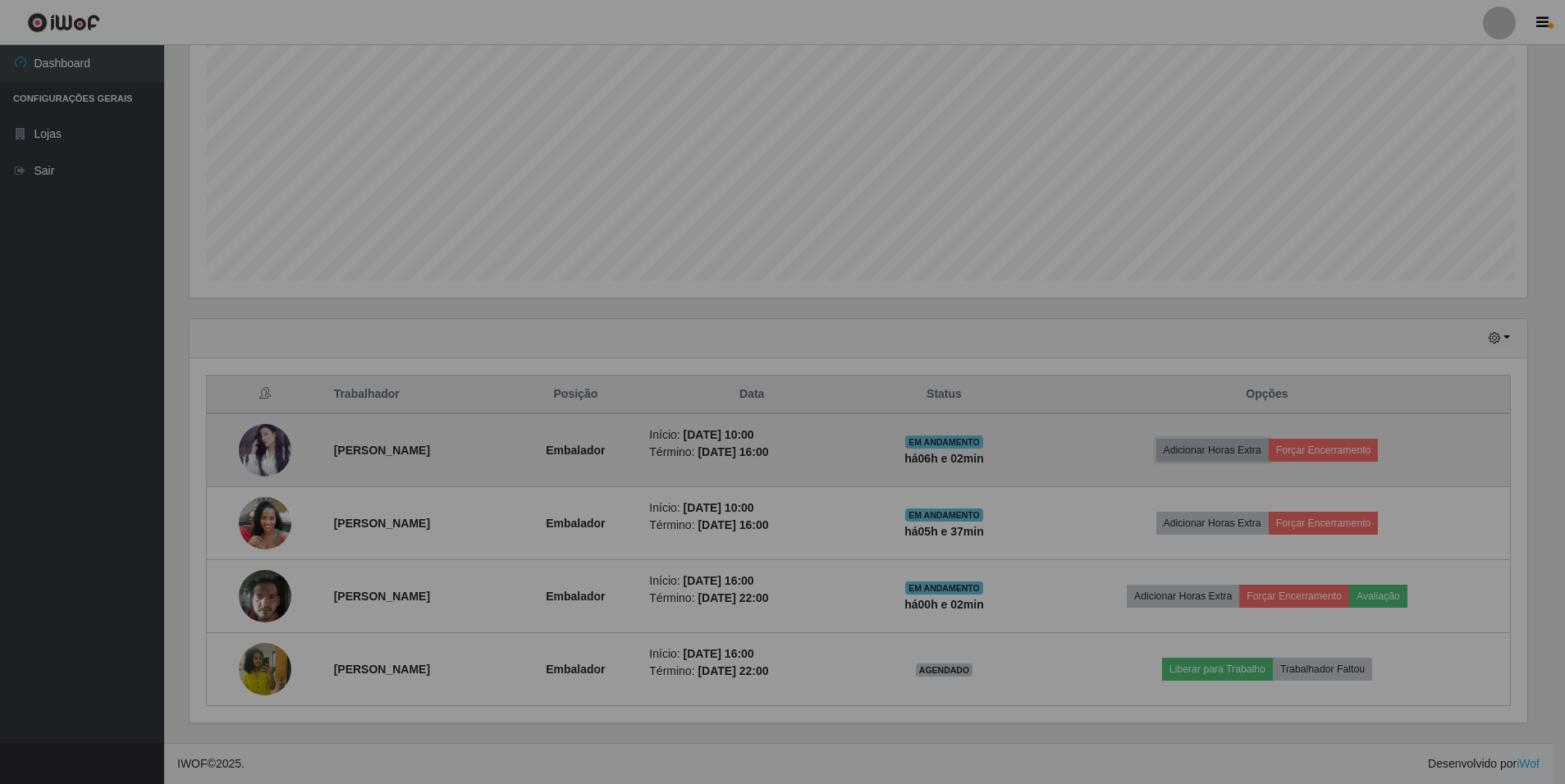
scroll to position [341, 1349]
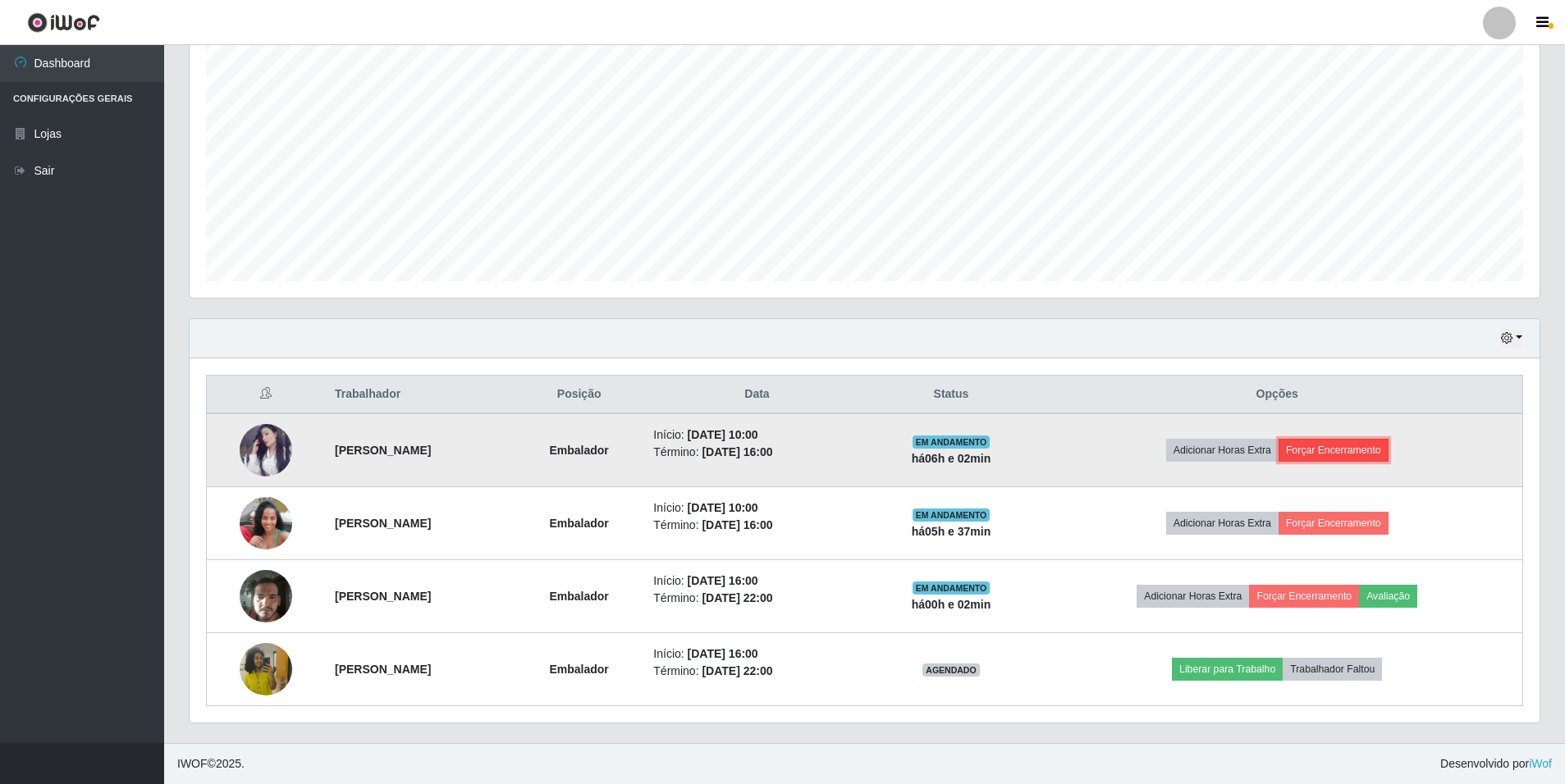
click at [1358, 445] on button "Forçar Encerramento" at bounding box center [1333, 450] width 110 height 23
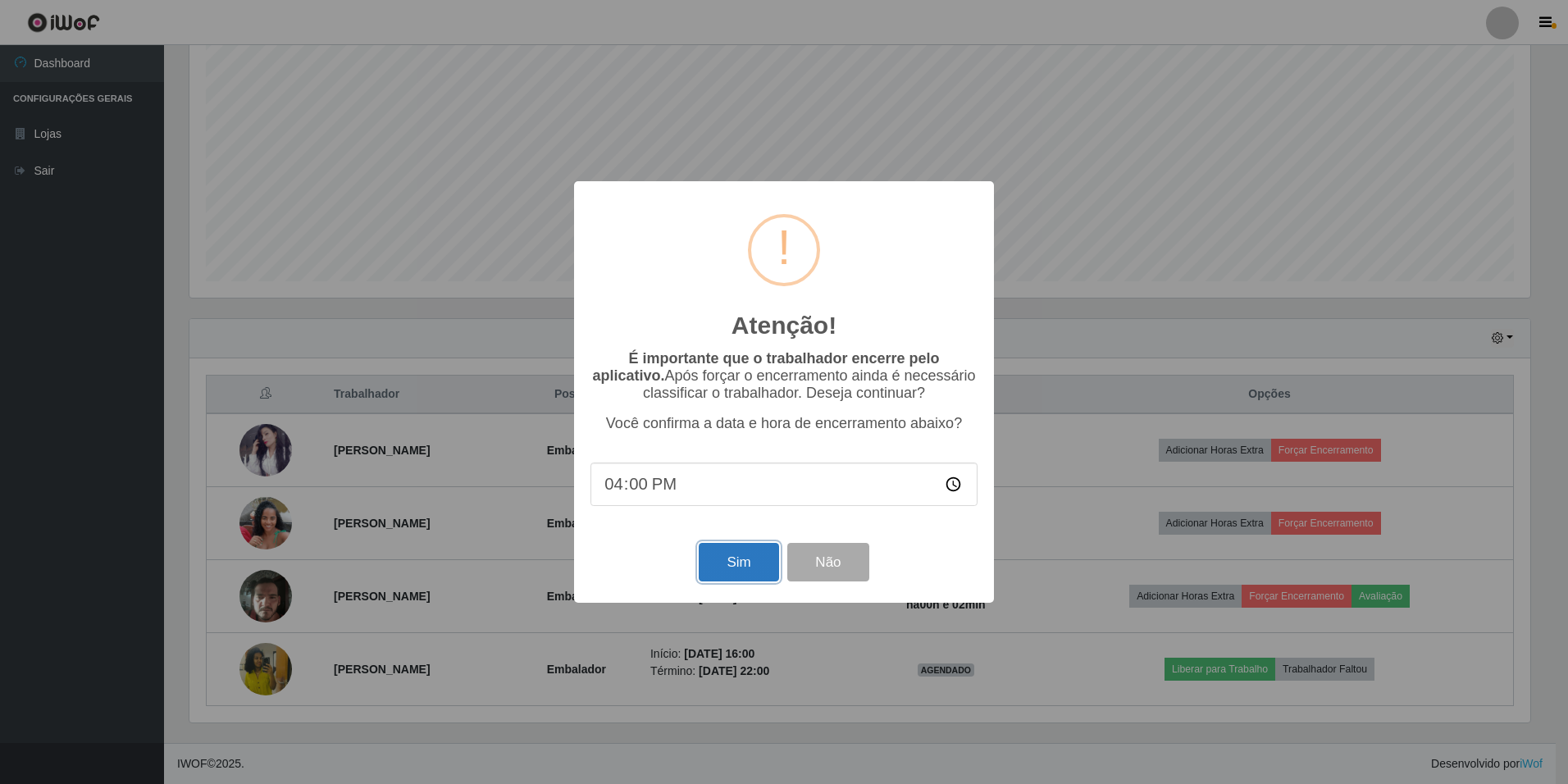
click at [716, 564] on button "Sim" at bounding box center [738, 562] width 80 height 39
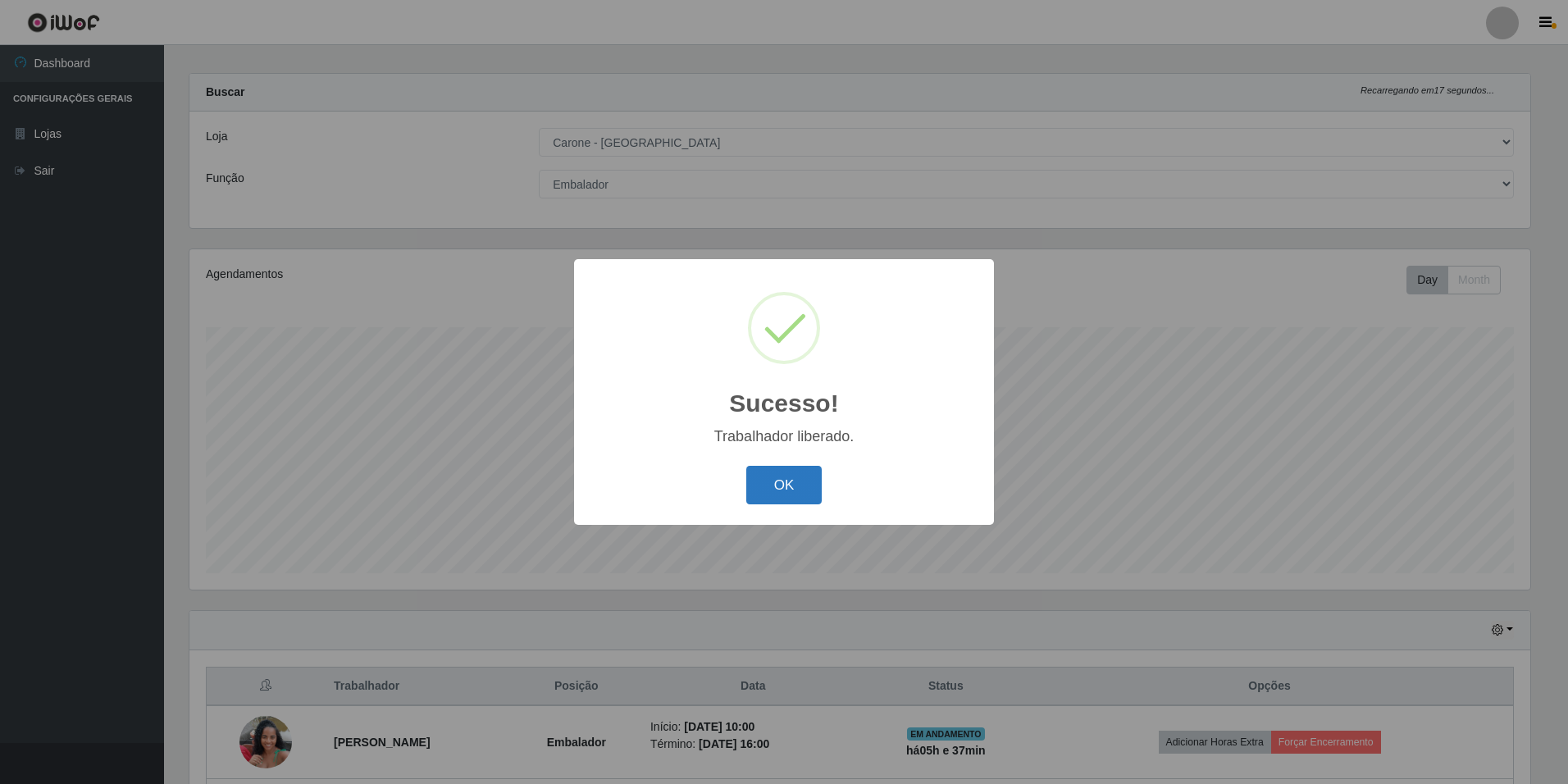
click at [801, 487] on button "OK" at bounding box center [784, 485] width 76 height 39
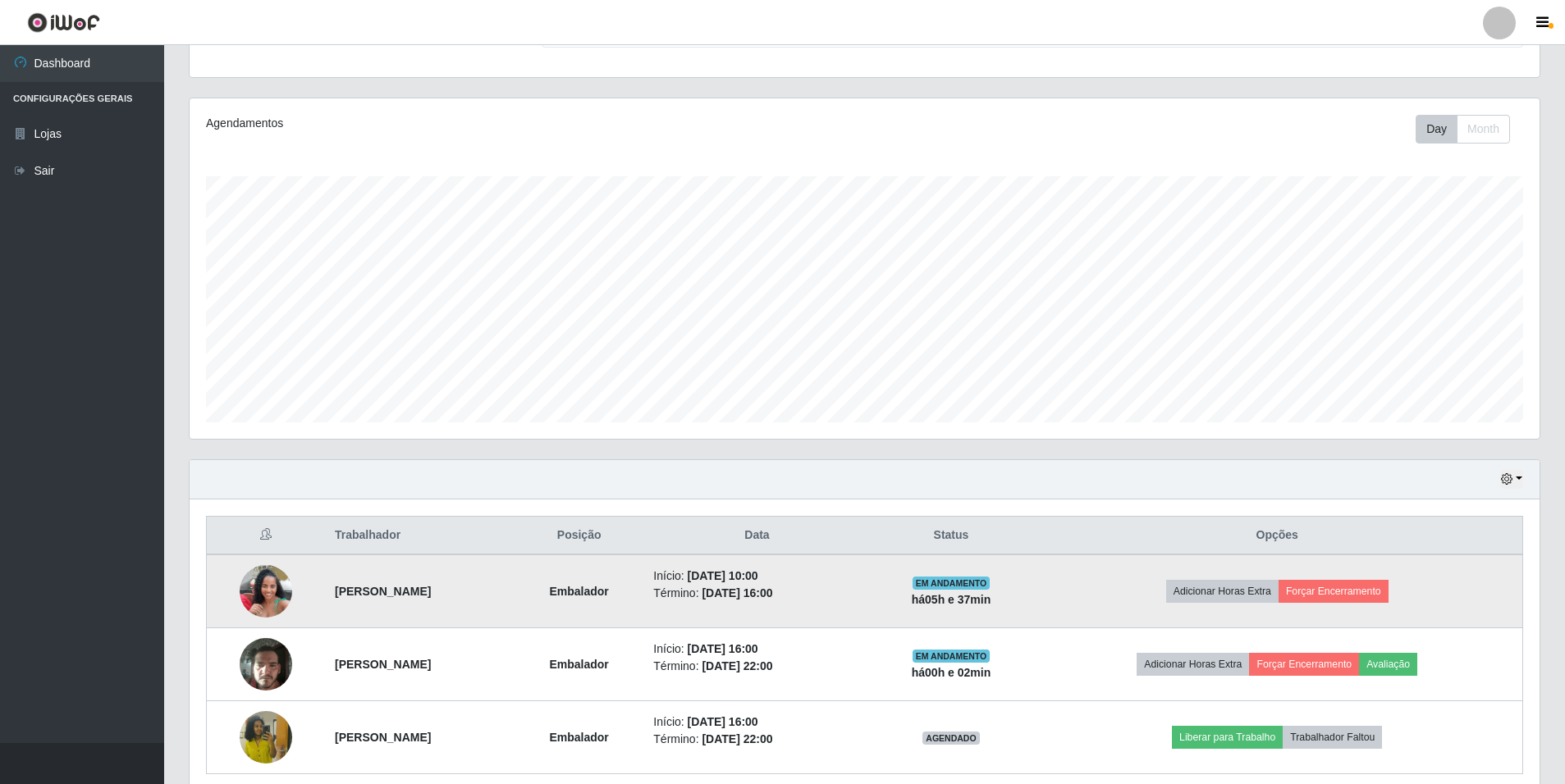
scroll to position [177, 0]
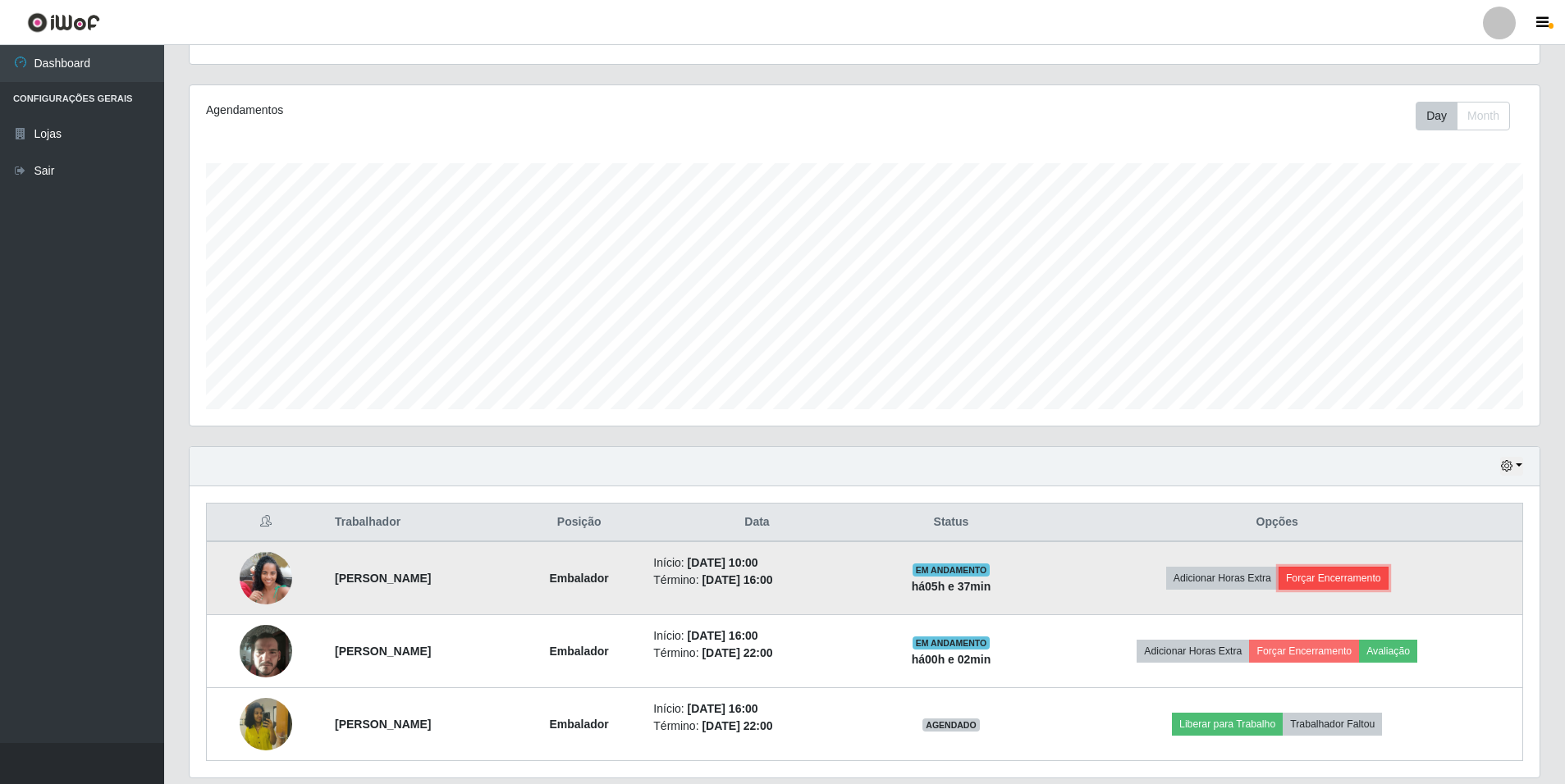
click at [1376, 580] on button "Forçar Encerramento" at bounding box center [1333, 578] width 110 height 23
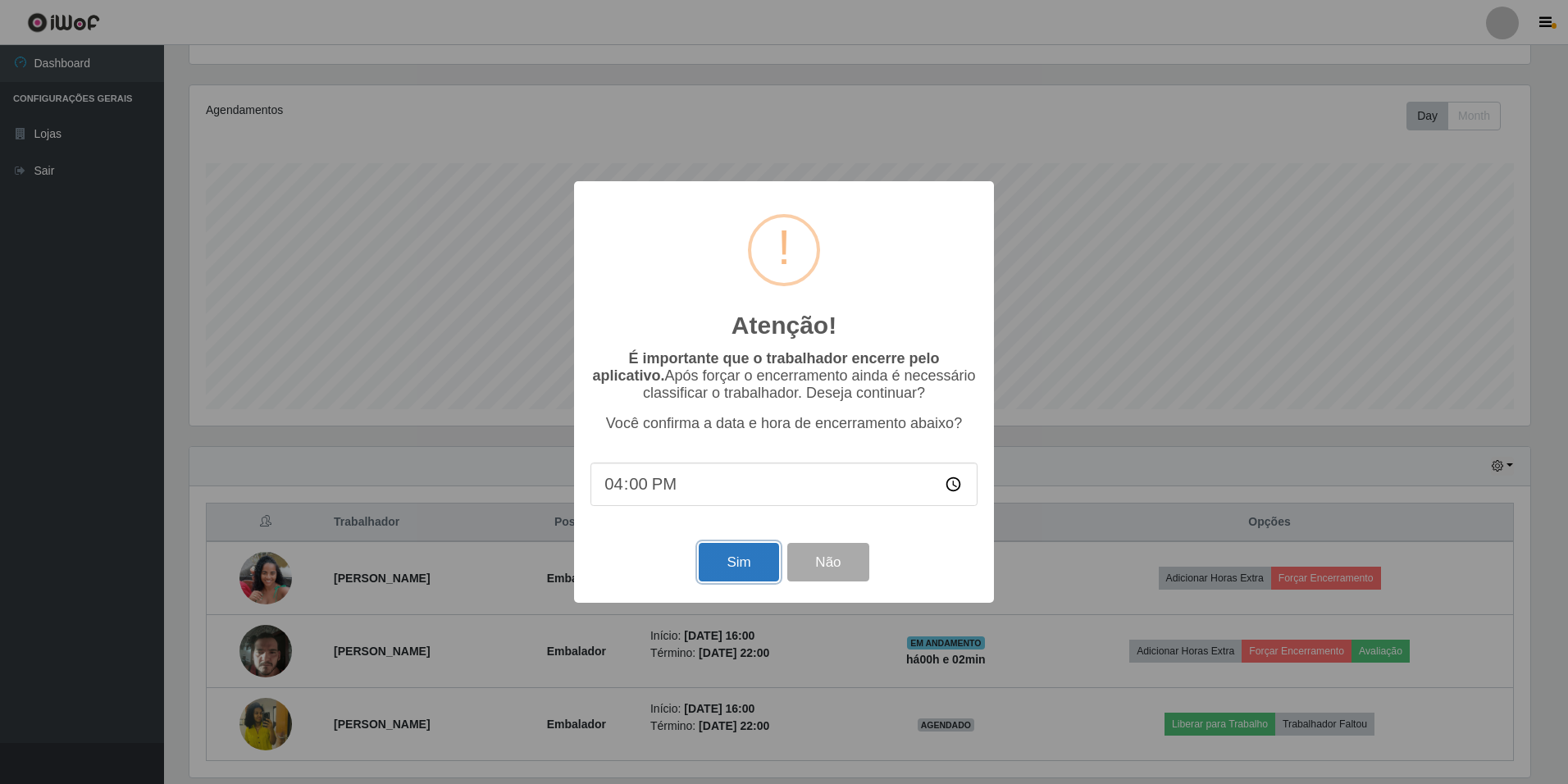
click at [750, 560] on button "Sim" at bounding box center [738, 562] width 80 height 39
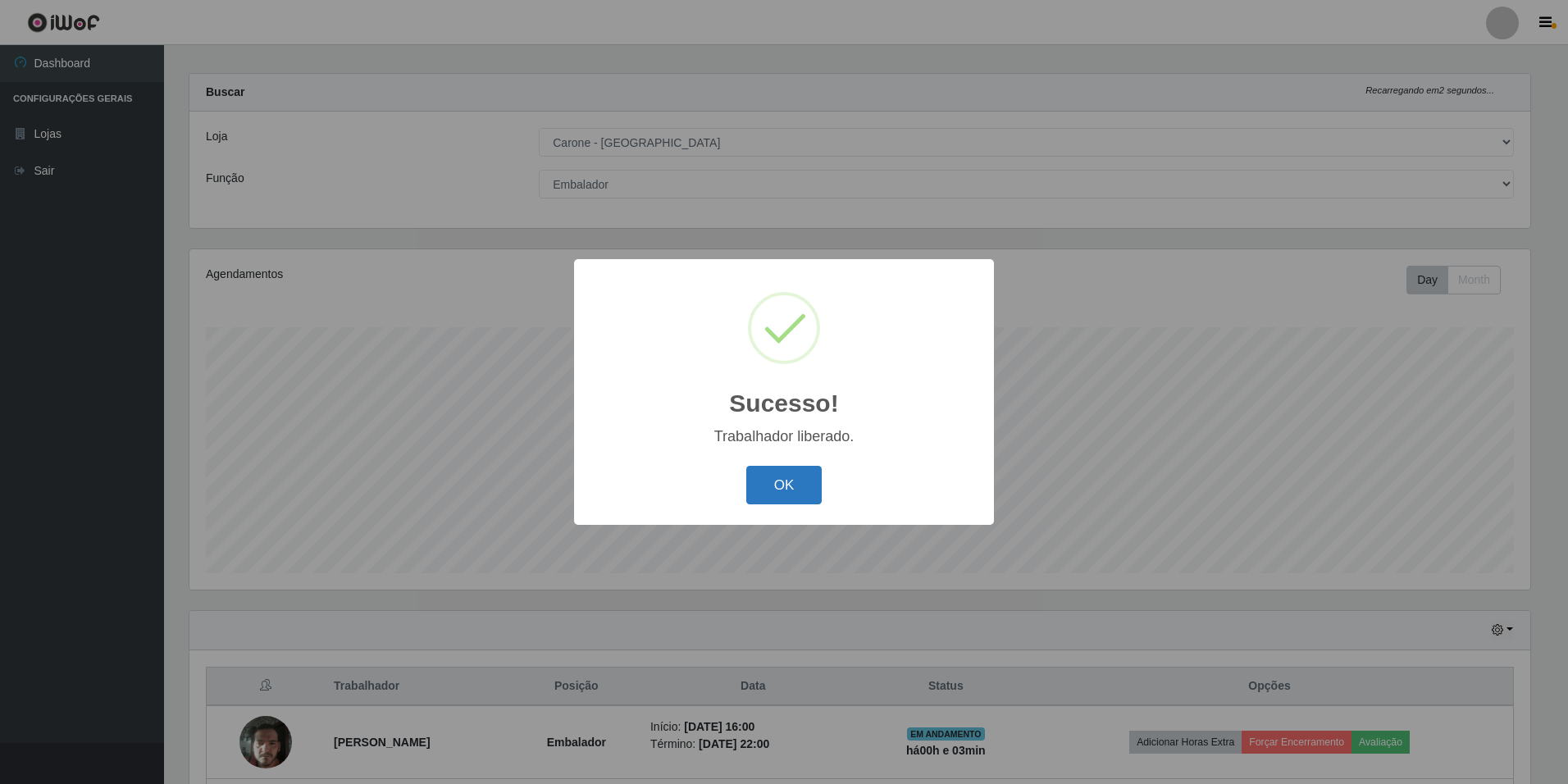
click at [780, 488] on button "OK" at bounding box center [784, 485] width 76 height 39
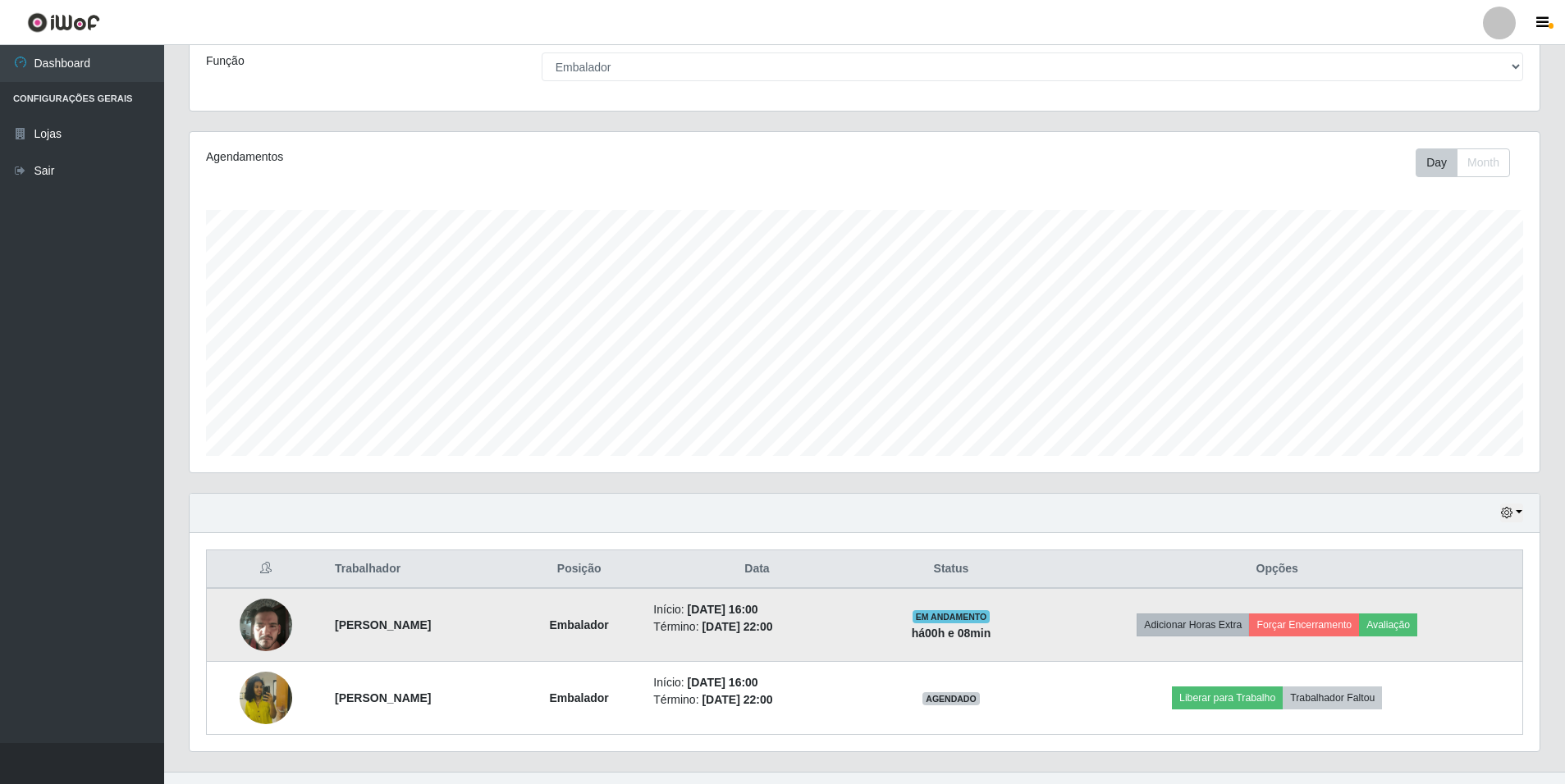
scroll to position [159, 0]
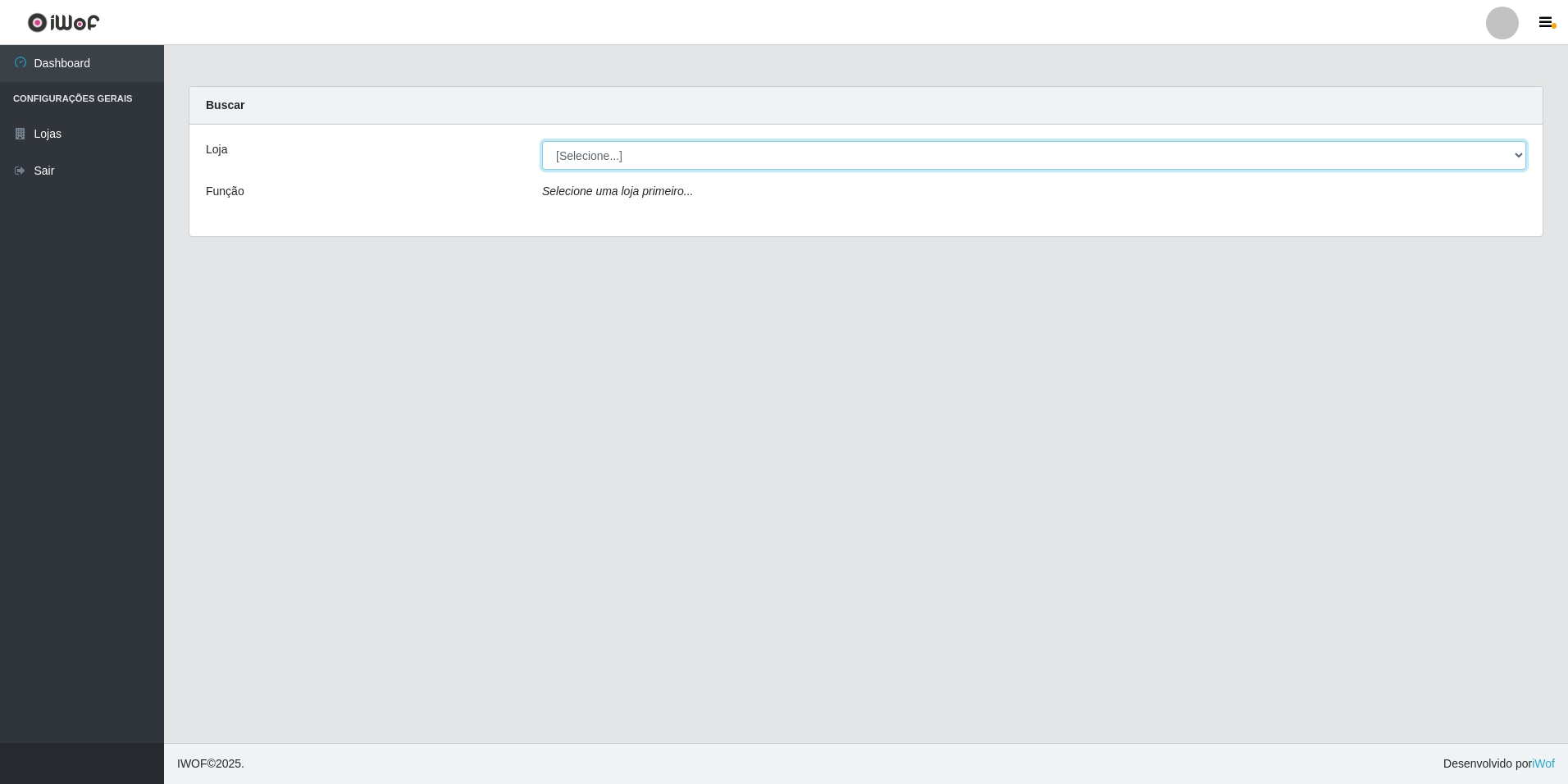
click at [1517, 159] on select "[Selecione...] [GEOGRAPHIC_DATA] - [GEOGRAPHIC_DATA]" at bounding box center [1034, 155] width 984 height 28
click at [542, 141] on select "[Selecione...] [GEOGRAPHIC_DATA] - [GEOGRAPHIC_DATA]" at bounding box center [1034, 155] width 984 height 28
click at [1513, 155] on select "[Selecione...] [GEOGRAPHIC_DATA] - [GEOGRAPHIC_DATA]" at bounding box center [1034, 155] width 984 height 28
select select "528"
click at [542, 141] on select "[Selecione...] [GEOGRAPHIC_DATA] - [GEOGRAPHIC_DATA]" at bounding box center [1034, 155] width 984 height 28
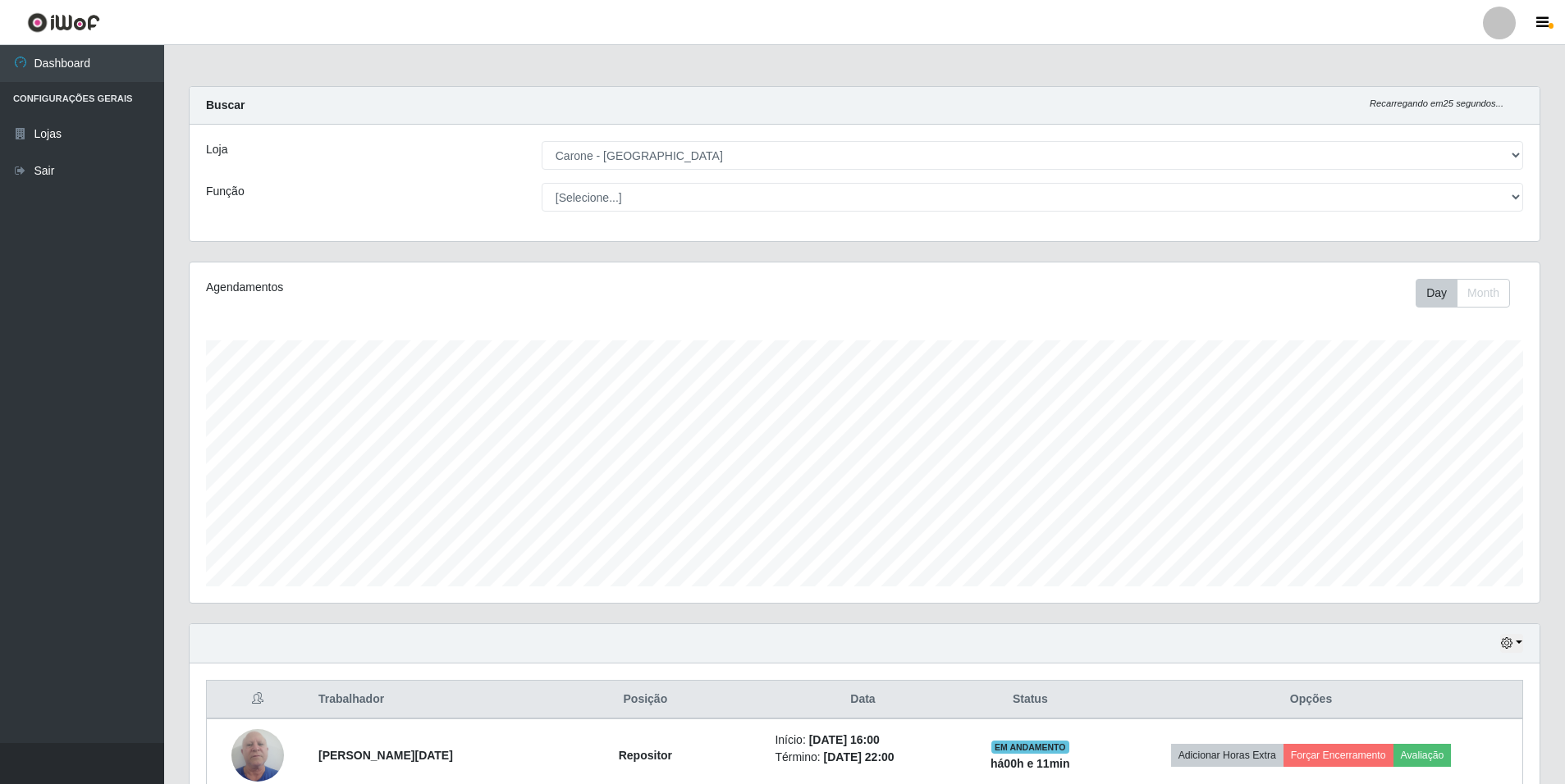
click at [1525, 200] on div "[Selecione...] Auxiliar de Depósito Auxiliar de Depósito + Auxiliar de Depósito…" at bounding box center [1032, 197] width 1006 height 28
click at [1520, 197] on select "[Selecione...] Auxiliar de Depósito Auxiliar de Depósito + Auxiliar de Depósito…" at bounding box center [1032, 197] width 981 height 28
select select "1"
click at [541, 183] on select "[Selecione...] Auxiliar de Depósito Auxiliar de Depósito + Auxiliar de Depósito…" at bounding box center [1032, 197] width 981 height 28
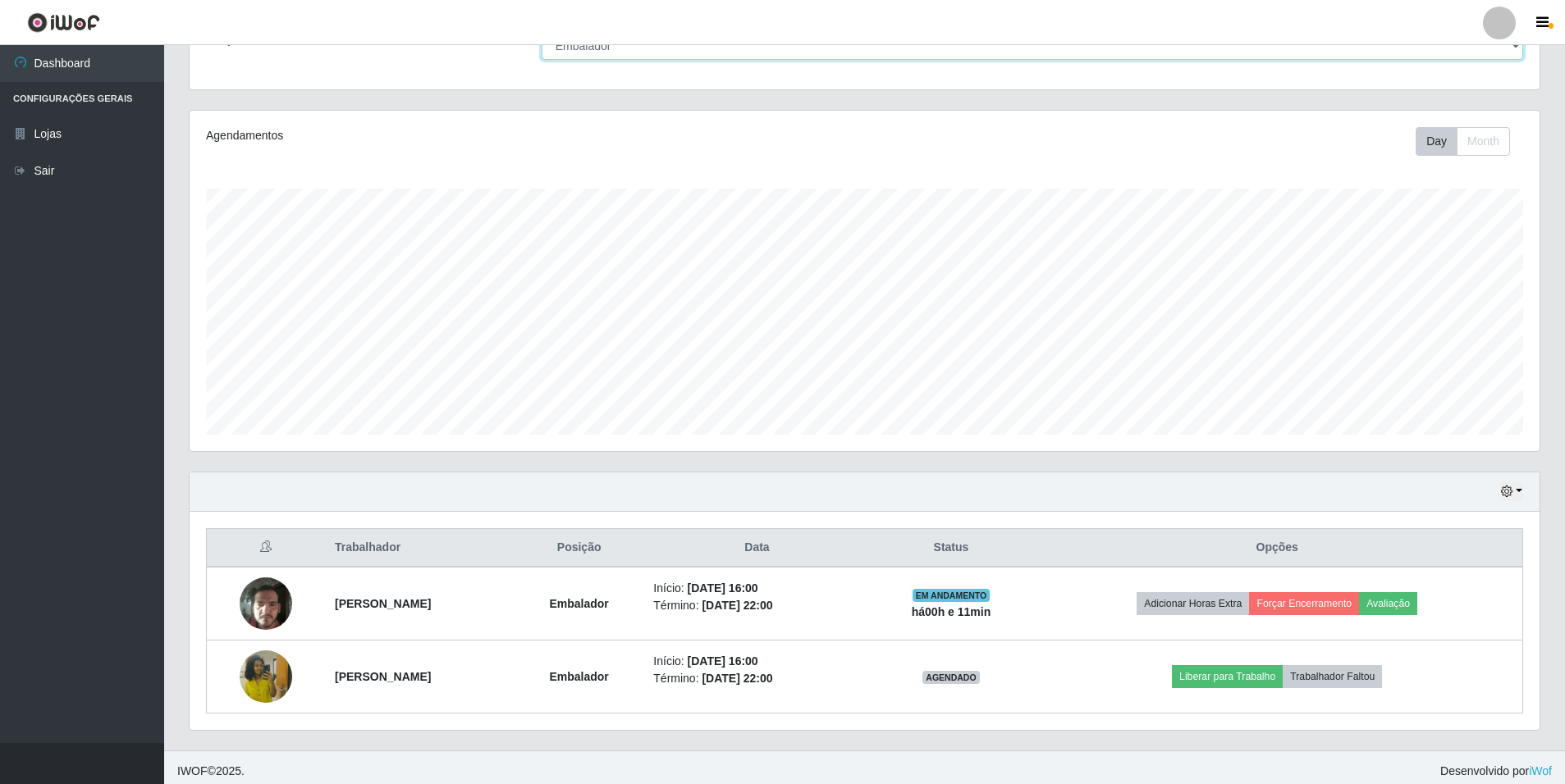
scroll to position [159, 0]
